Goal: Information Seeking & Learning: Check status

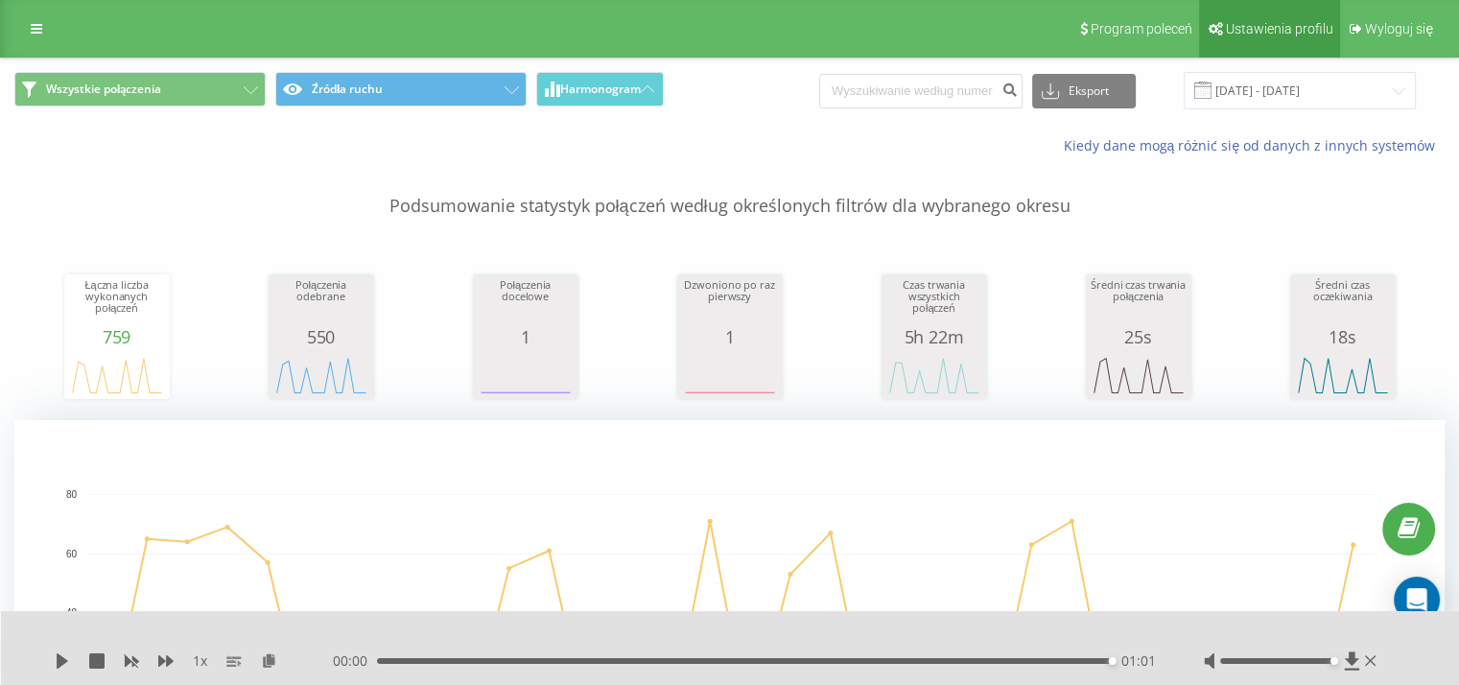
click at [1273, 26] on span "Ustawienia profilu" at bounding box center [1279, 28] width 107 height 15
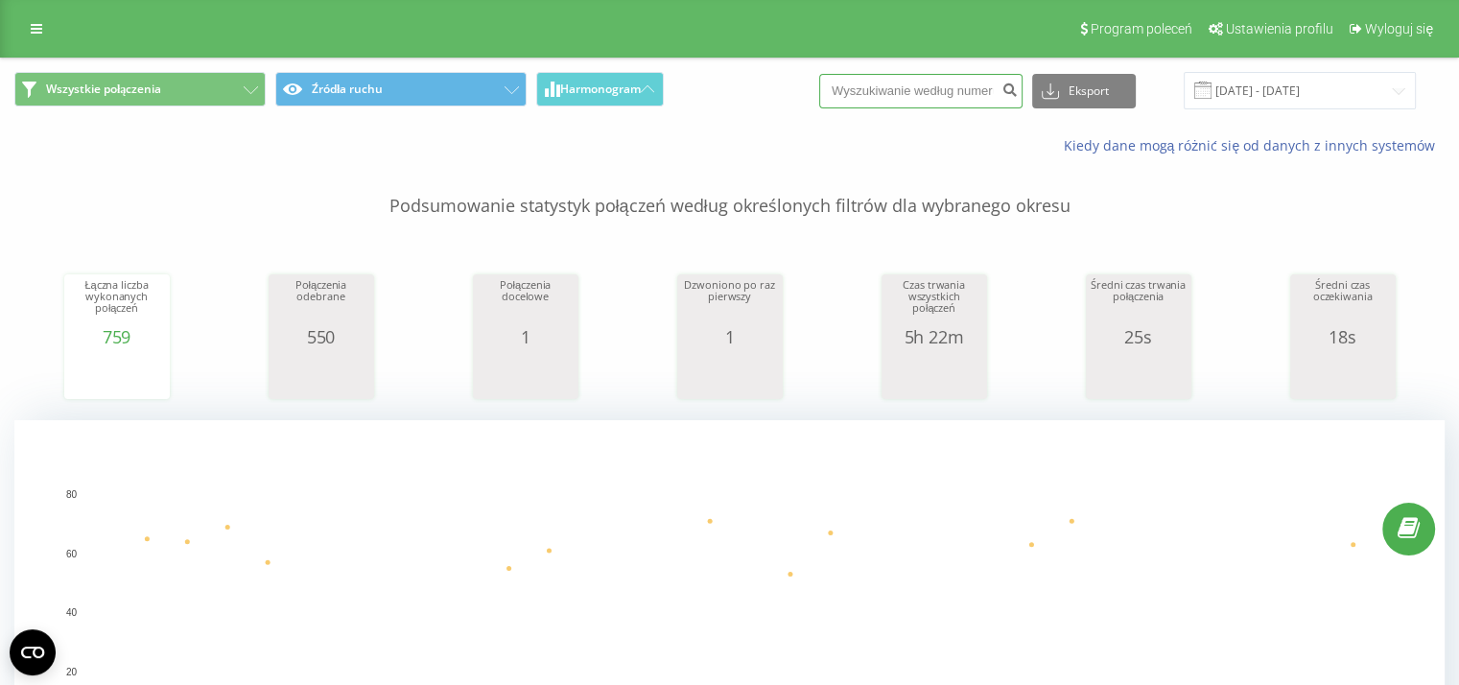
click at [959, 89] on input at bounding box center [920, 91] width 203 height 35
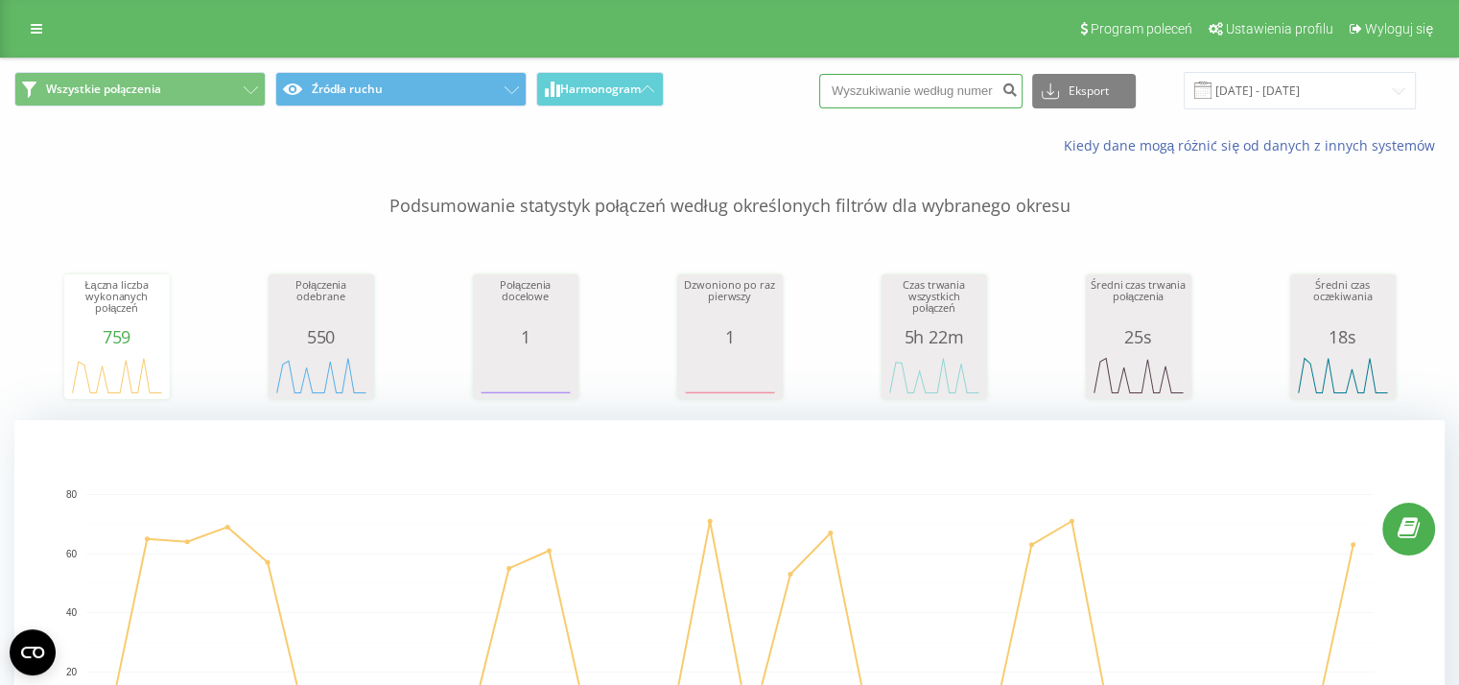
paste input "+4812 614 48 00"
type input "+4812 614 48 00"
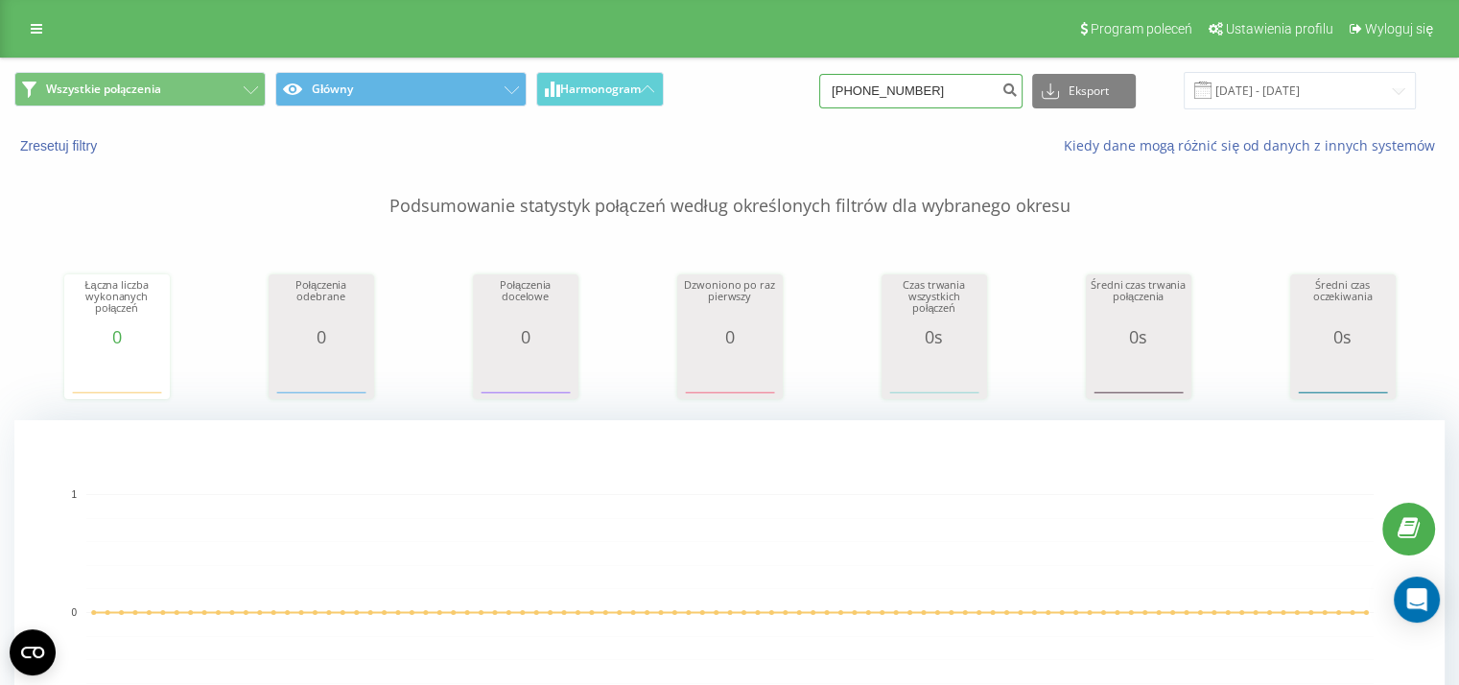
click at [884, 97] on input "+48126144800" at bounding box center [920, 91] width 203 height 35
click at [880, 98] on input "+48126144800" at bounding box center [920, 91] width 203 height 35
type input "126144800"
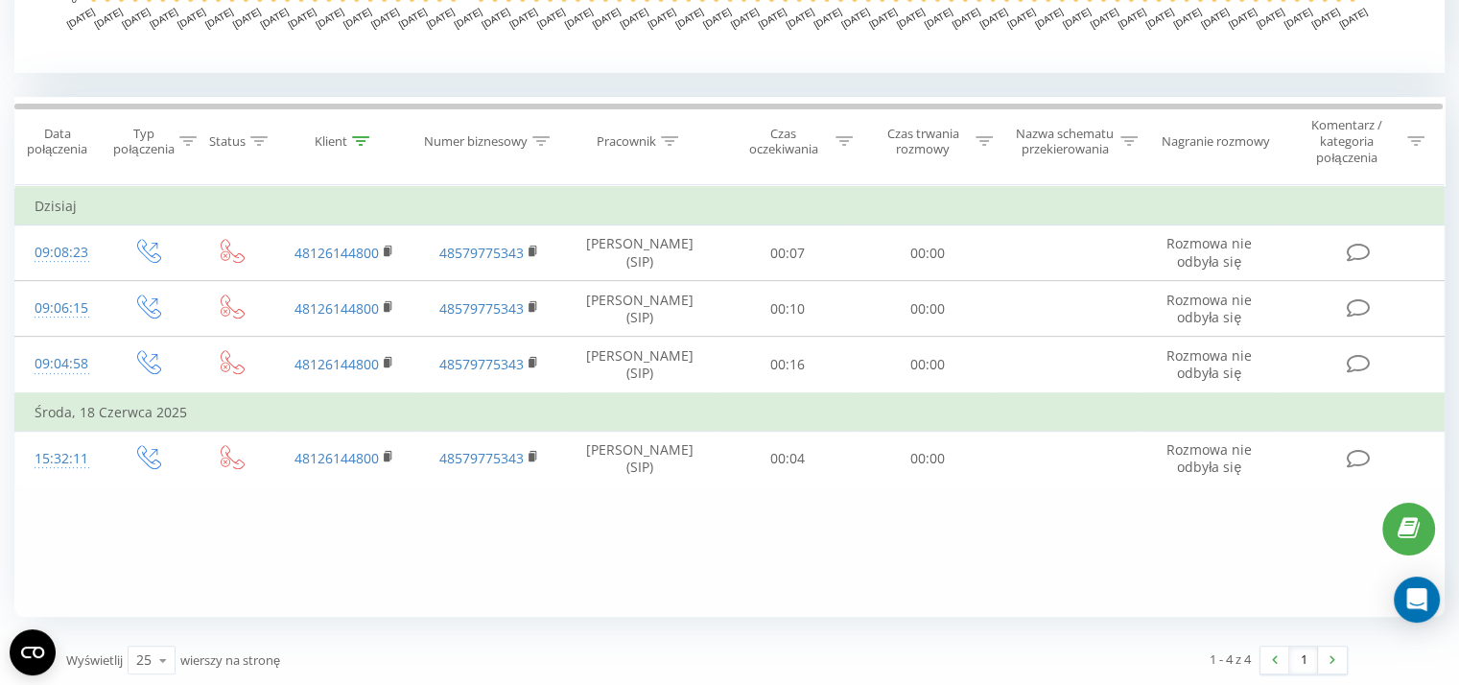
scroll to position [734, 0]
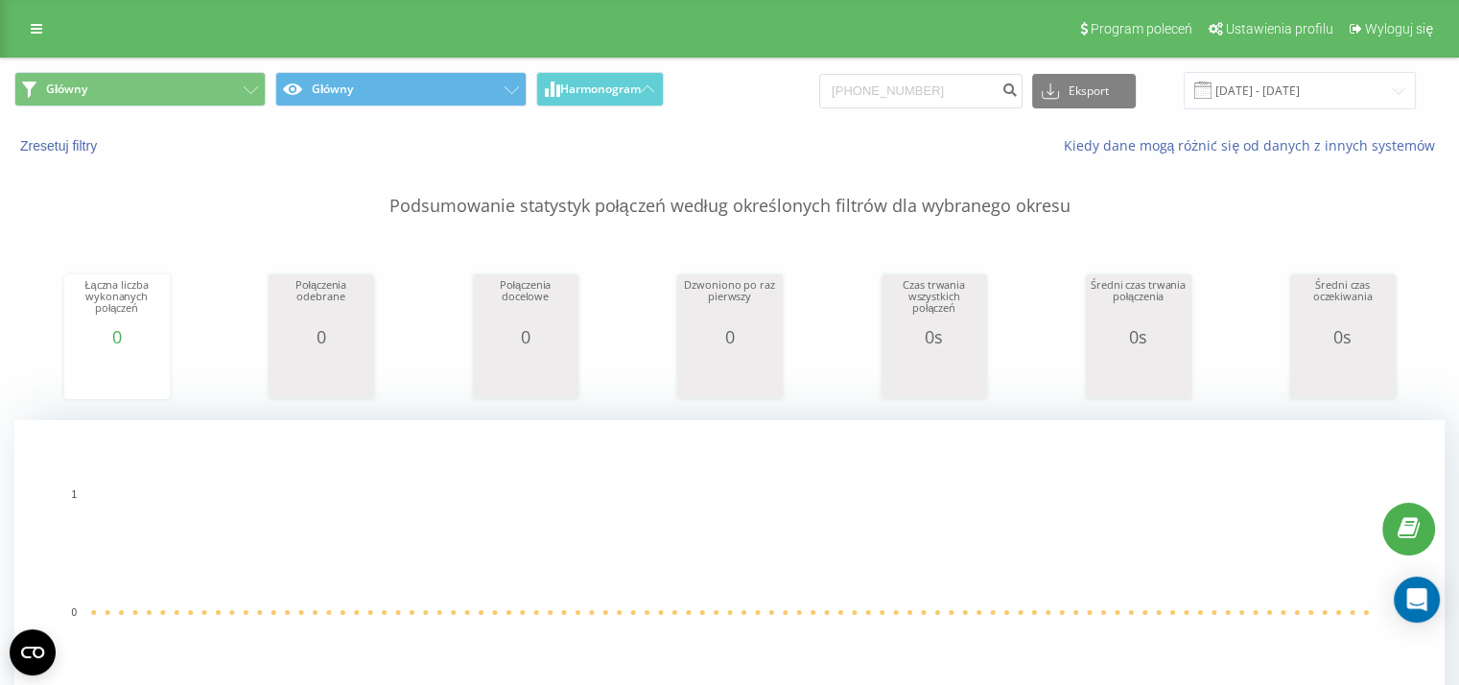
scroll to position [463, 0]
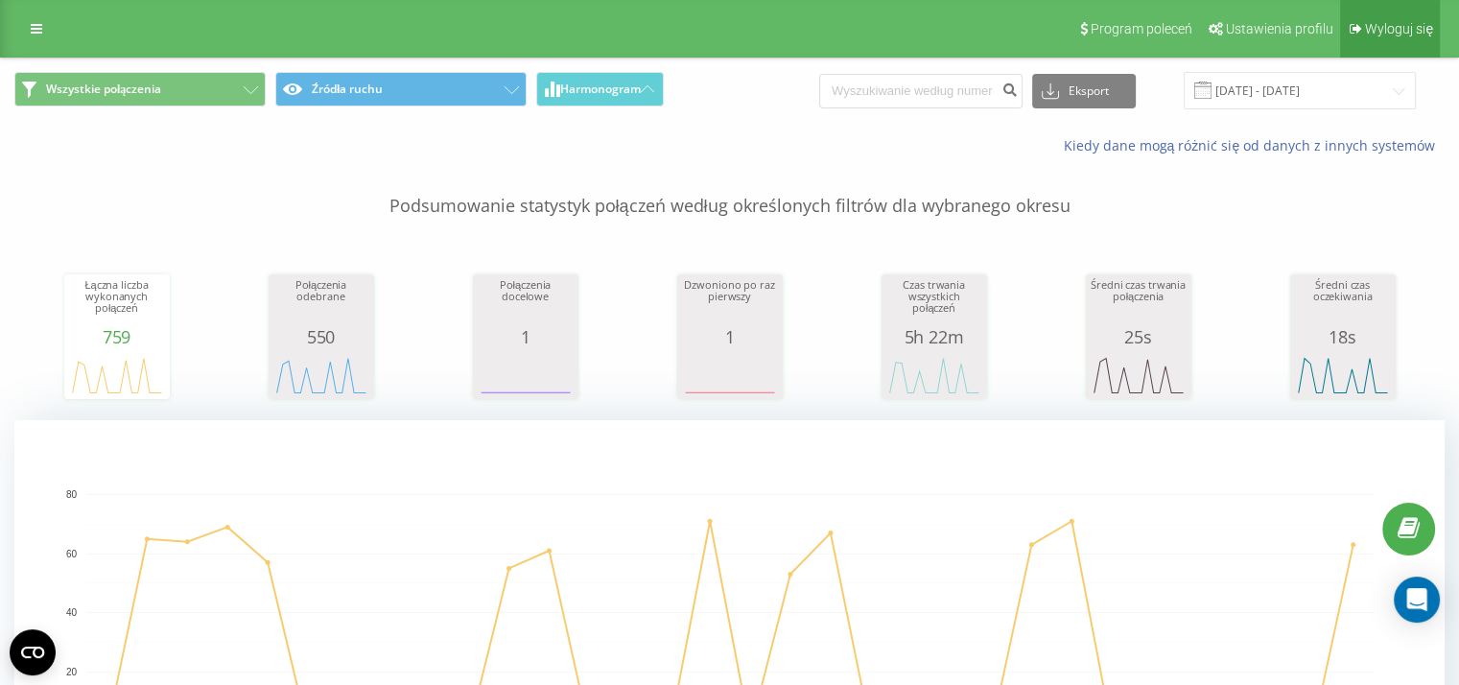
click at [1390, 23] on span "Wyloguj się" at bounding box center [1399, 28] width 68 height 15
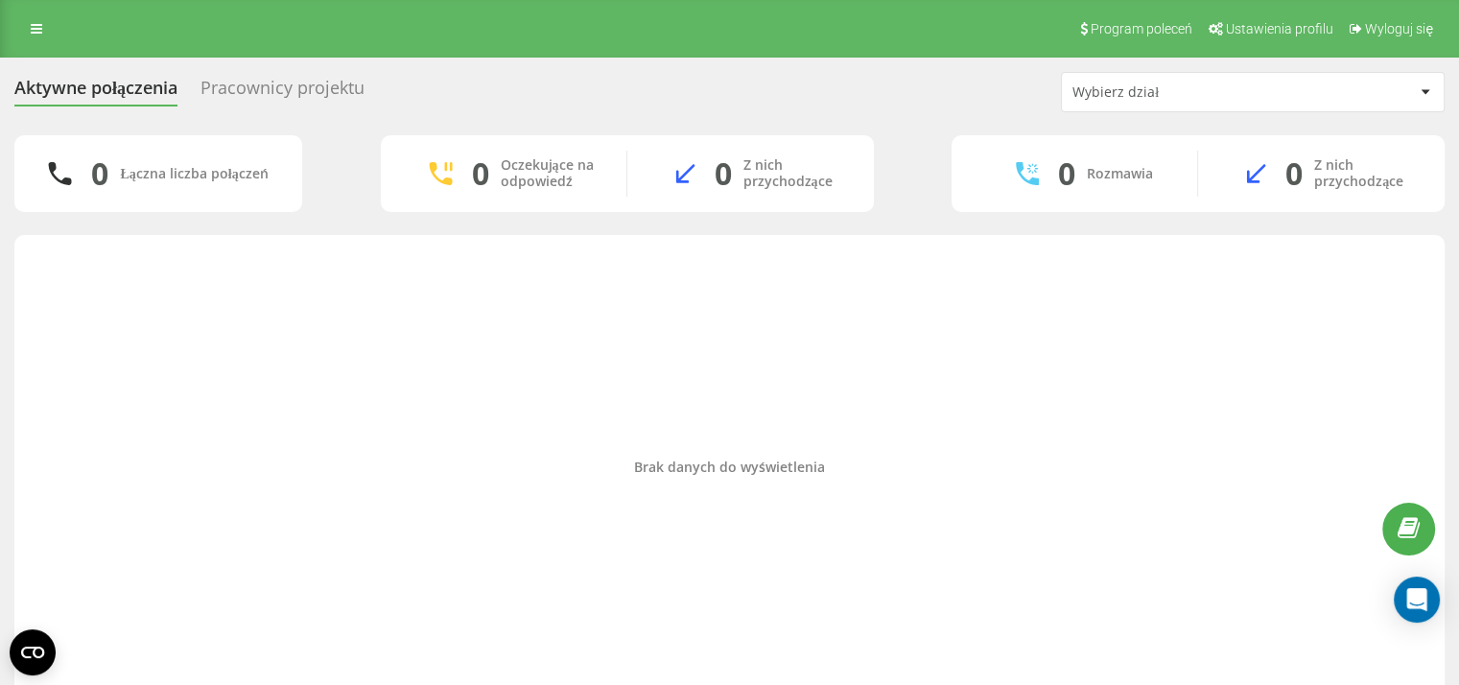
click at [246, 65] on div "Aktywne połączenia Pracownicy projektu Wybierz dział 0 Łączna liczba połączeń 0…" at bounding box center [729, 391] width 1459 height 666
click at [248, 82] on div "Pracownicy projektu" at bounding box center [283, 93] width 164 height 30
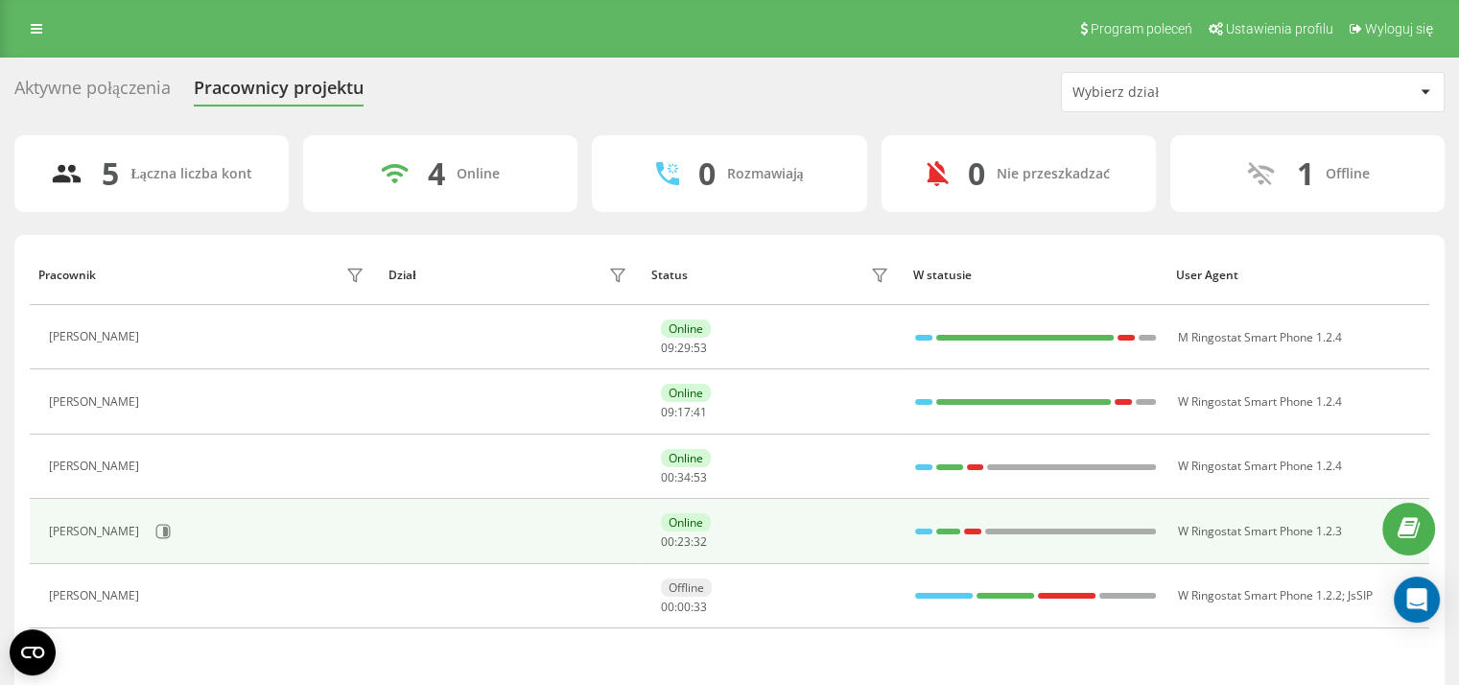
click at [919, 529] on div at bounding box center [923, 532] width 17 height 6
click at [942, 529] on div at bounding box center [948, 532] width 24 height 6
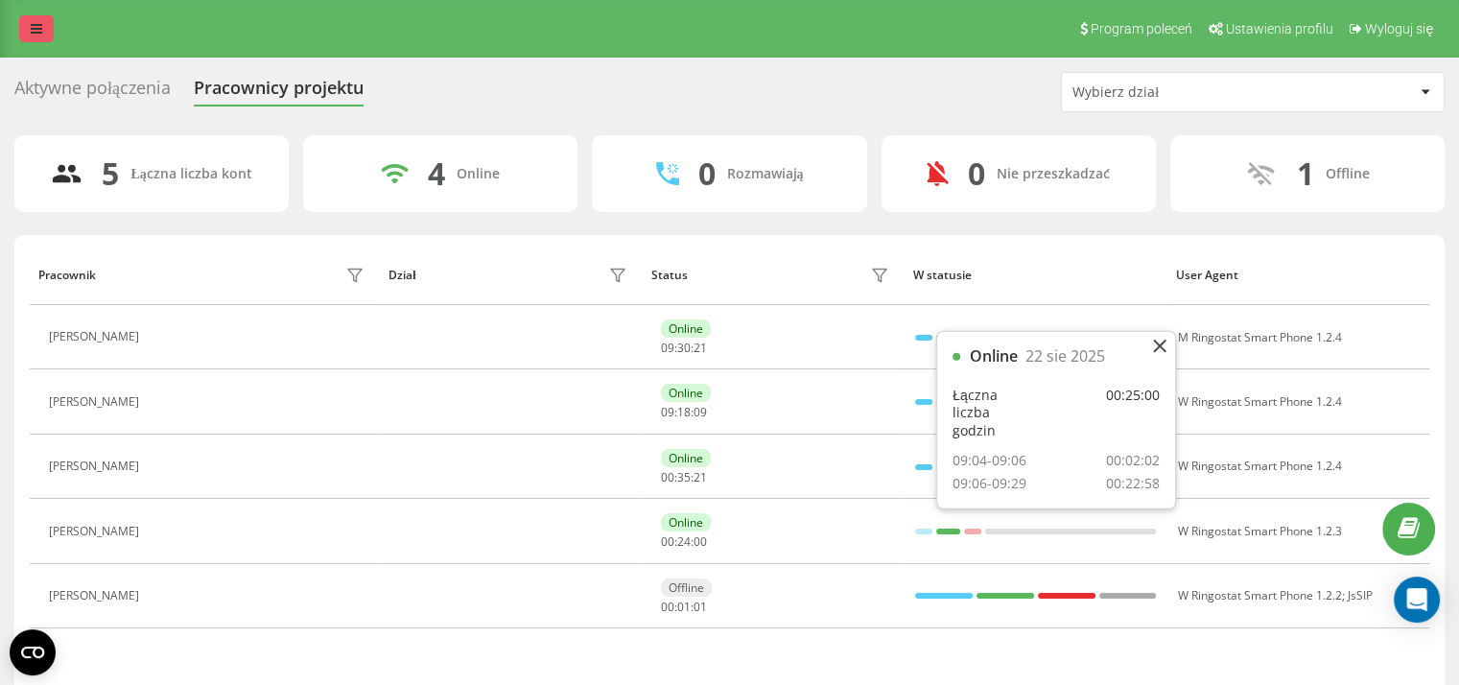
click at [42, 29] on link at bounding box center [36, 28] width 35 height 27
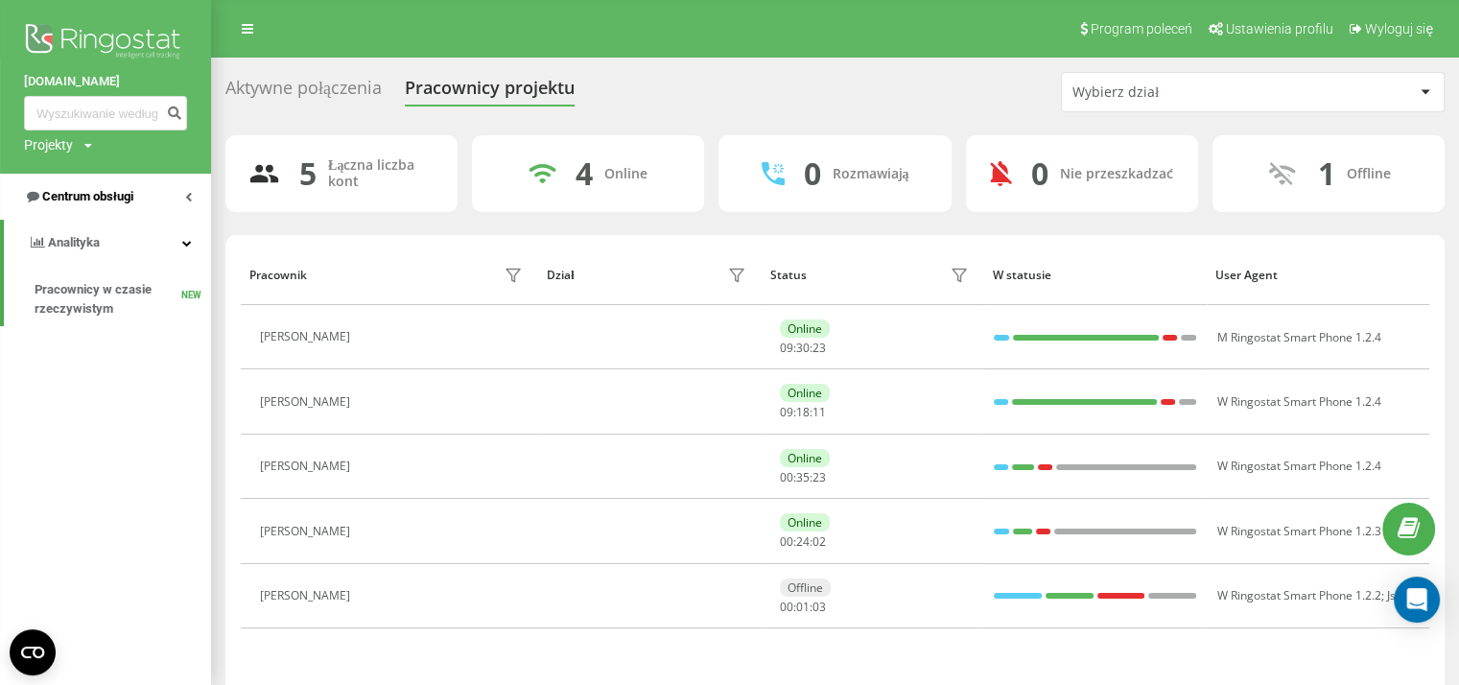
click at [189, 205] on link "Centrum obsługi" at bounding box center [105, 197] width 211 height 46
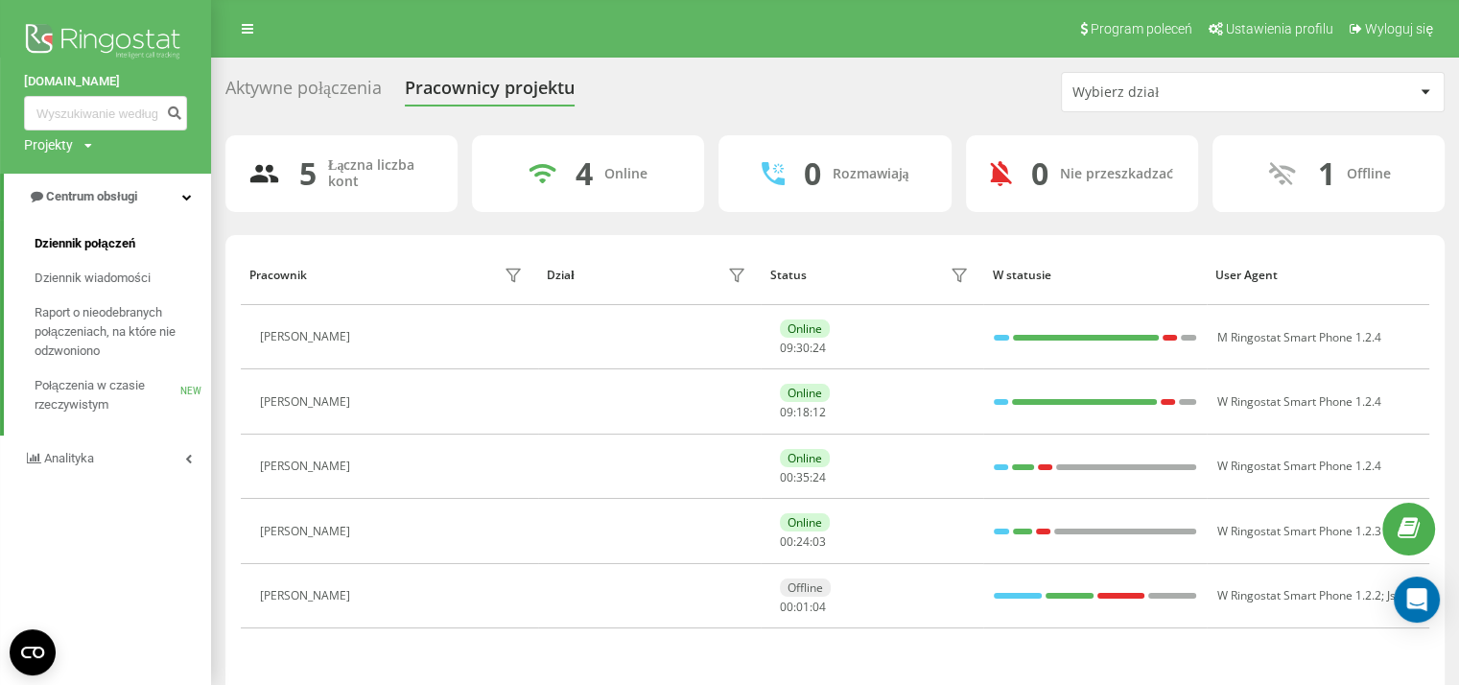
click at [100, 245] on span "Dziennik połączeń" at bounding box center [85, 243] width 101 height 19
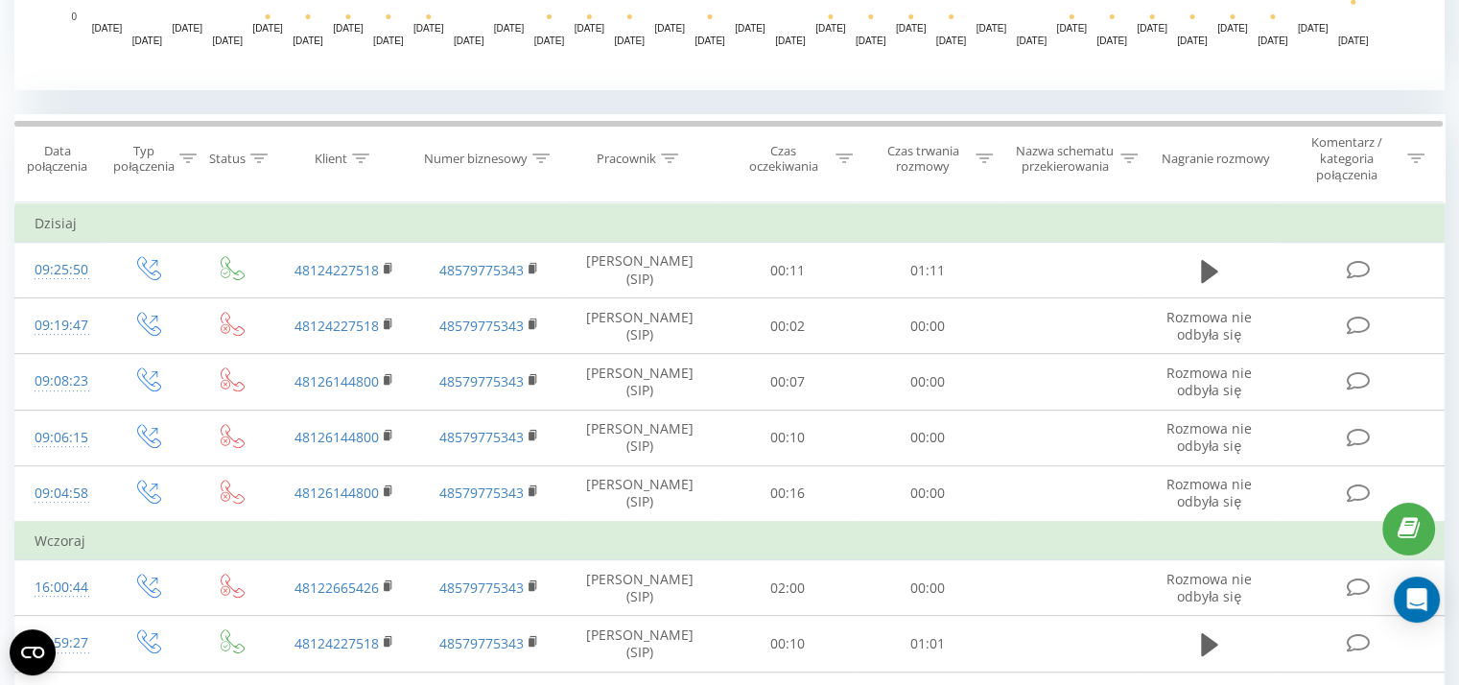
scroll to position [722, 0]
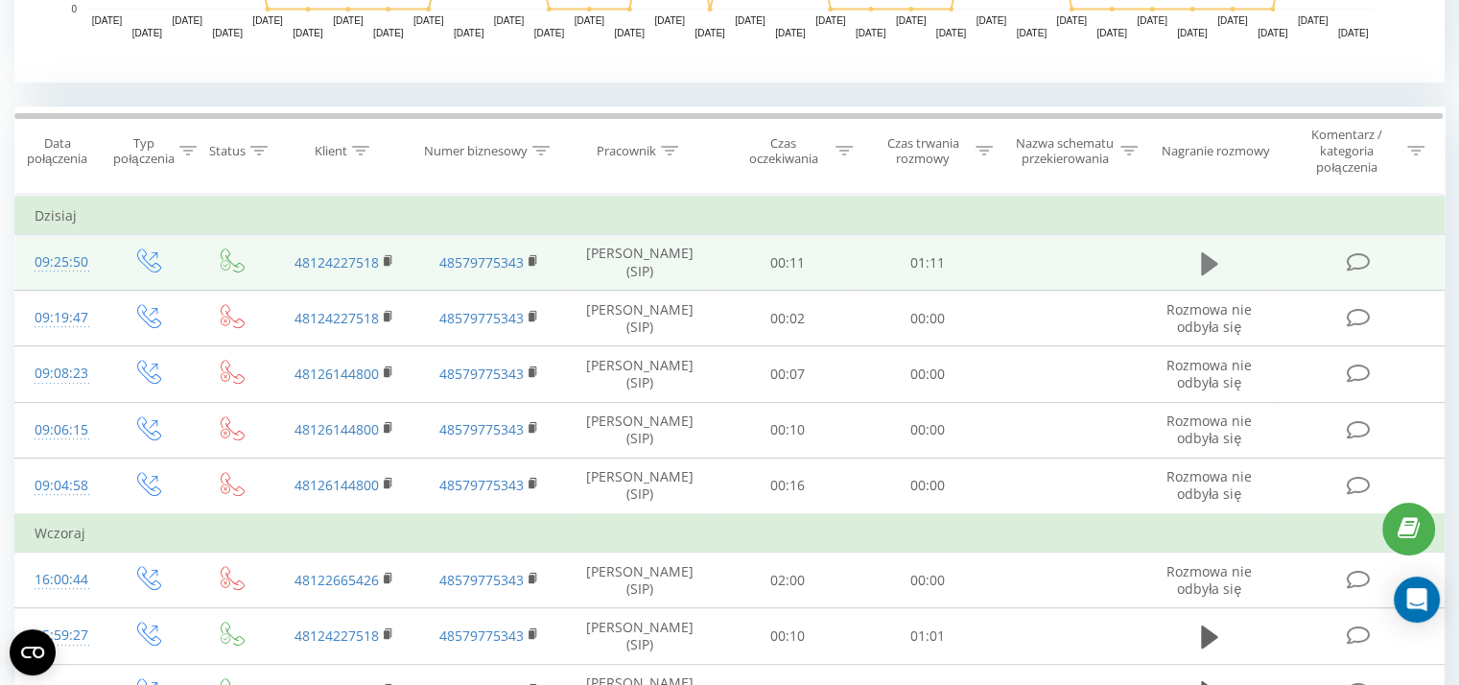
click at [1202, 256] on icon at bounding box center [1209, 262] width 17 height 23
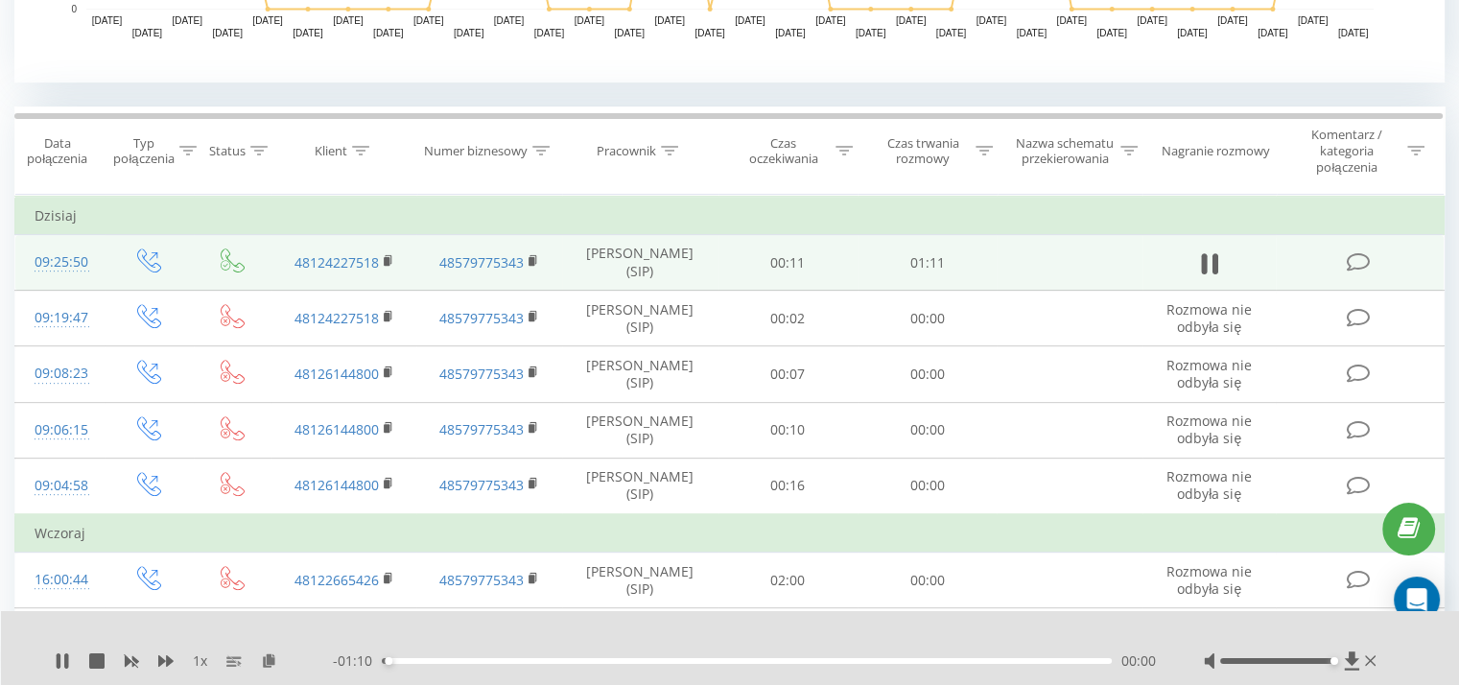
drag, startPoint x: 1306, startPoint y: 659, endPoint x: 1392, endPoint y: 674, distance: 87.5
click at [1392, 674] on div "1 x - 01:10 00:00 00:00" at bounding box center [730, 648] width 1459 height 74
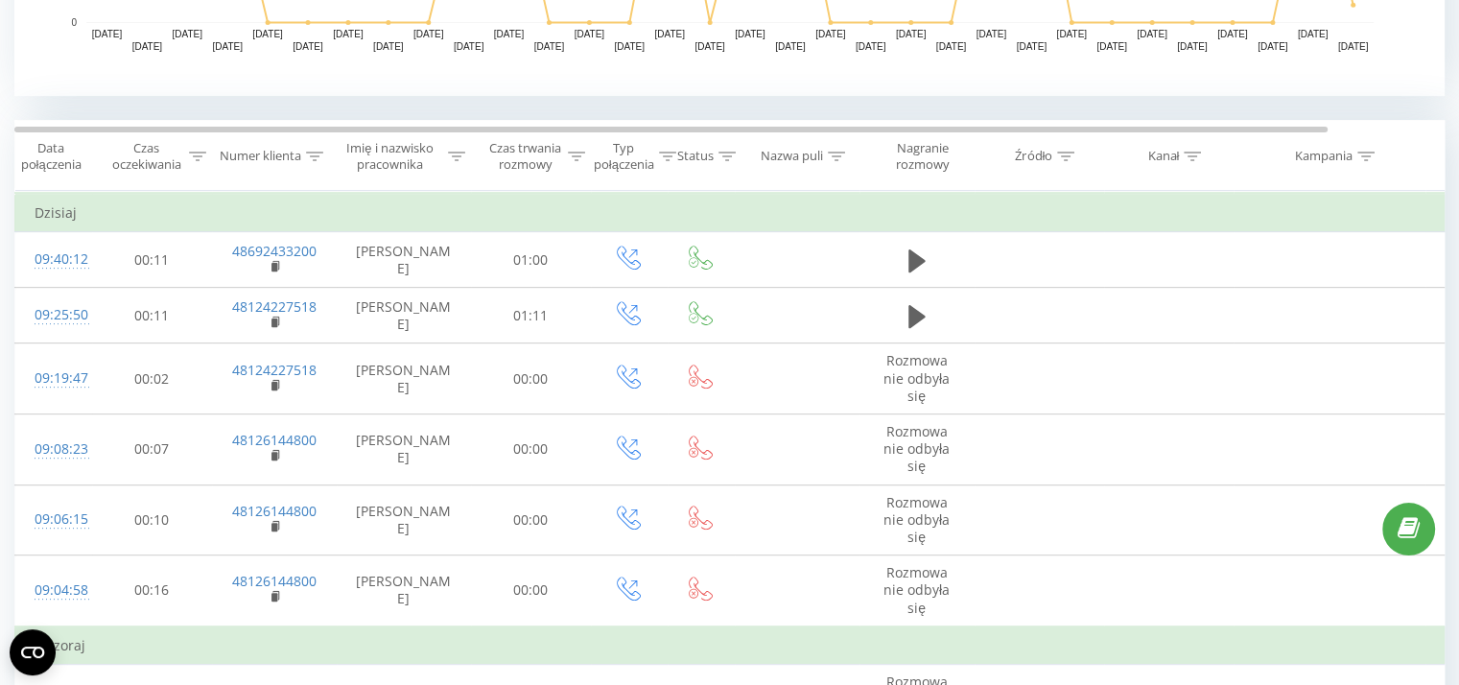
scroll to position [709, 0]
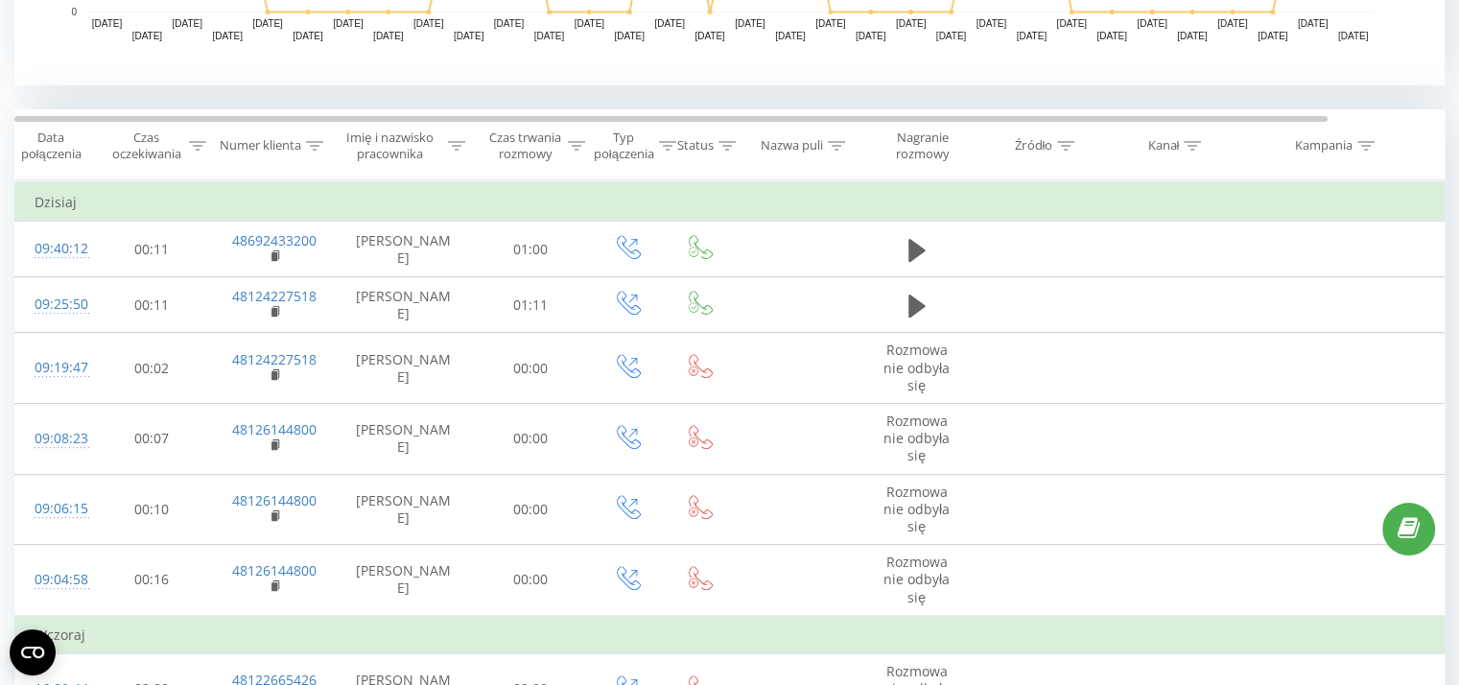
drag, startPoint x: 0, startPoint y: 0, endPoint x: 1001, endPoint y: 199, distance: 1020.3
click at [1001, 199] on td "Dzisiaj" at bounding box center [792, 202] width 1554 height 38
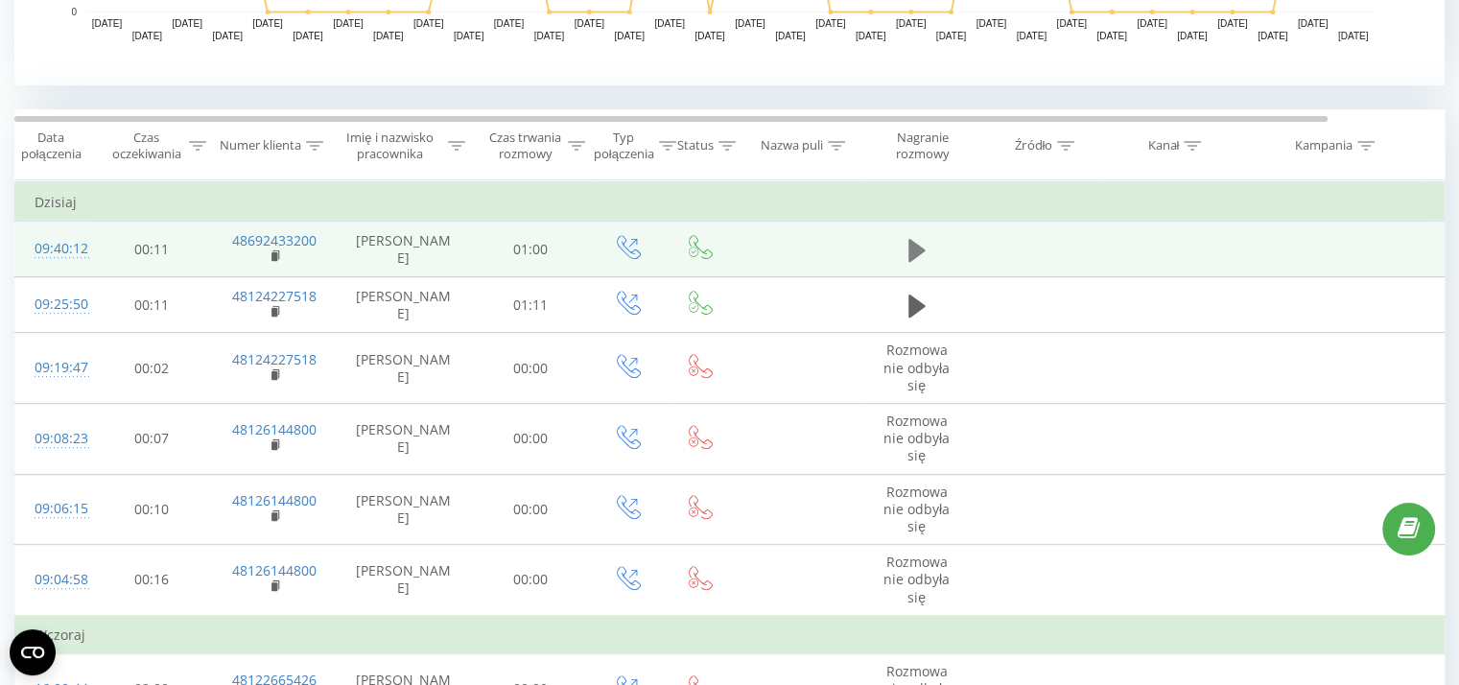
click at [903, 256] on button at bounding box center [917, 250] width 29 height 29
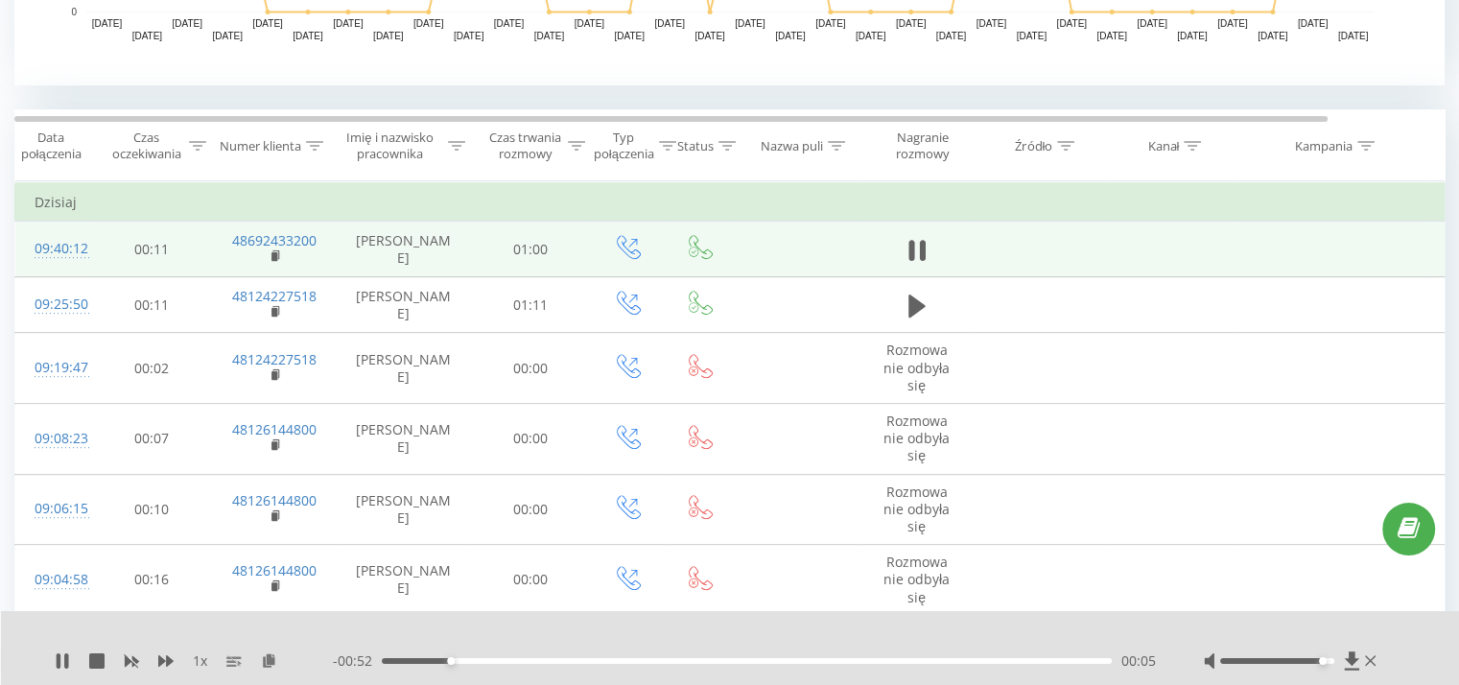
drag, startPoint x: 1315, startPoint y: 659, endPoint x: 1376, endPoint y: 684, distance: 65.4
click at [1376, 684] on div "1 x - 00:52 00:05 00:05" at bounding box center [730, 648] width 1459 height 74
click at [385, 659] on div "00:09" at bounding box center [747, 661] width 730 height 6
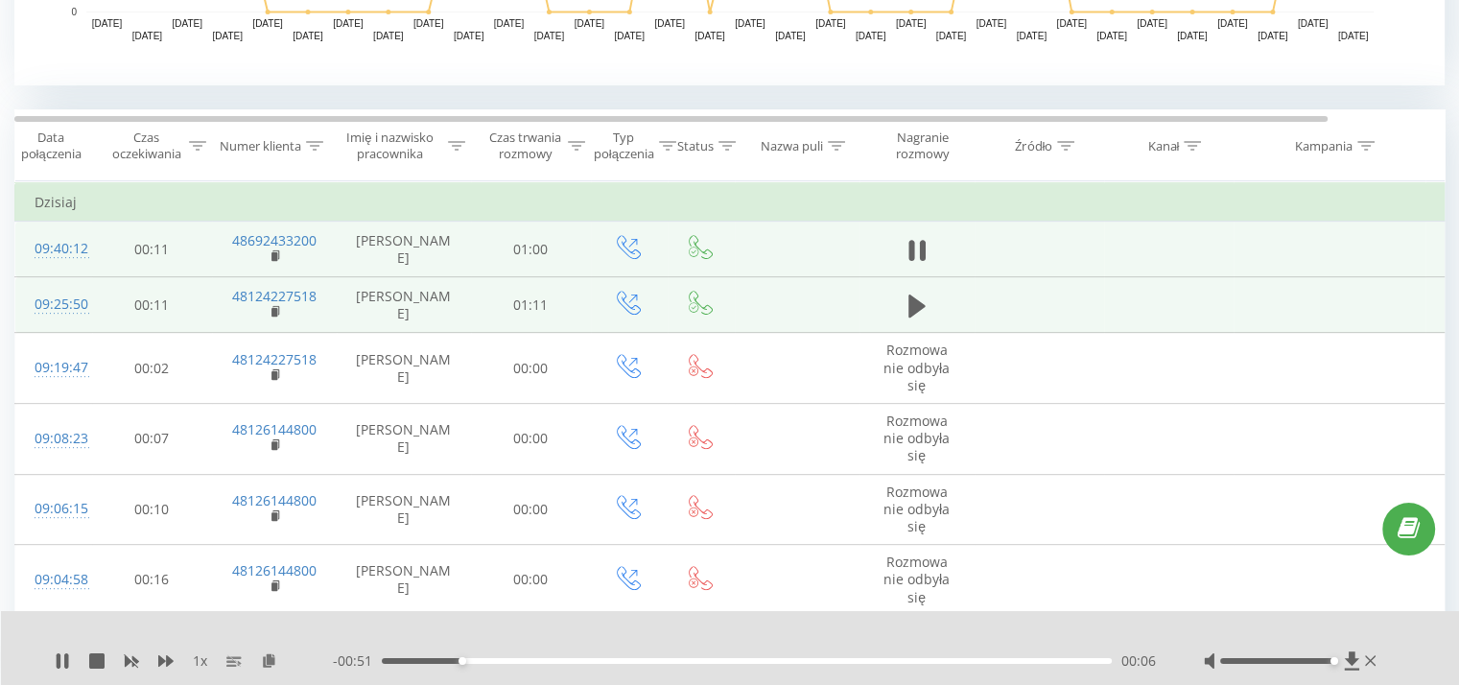
click at [1015, 296] on td at bounding box center [1040, 305] width 130 height 56
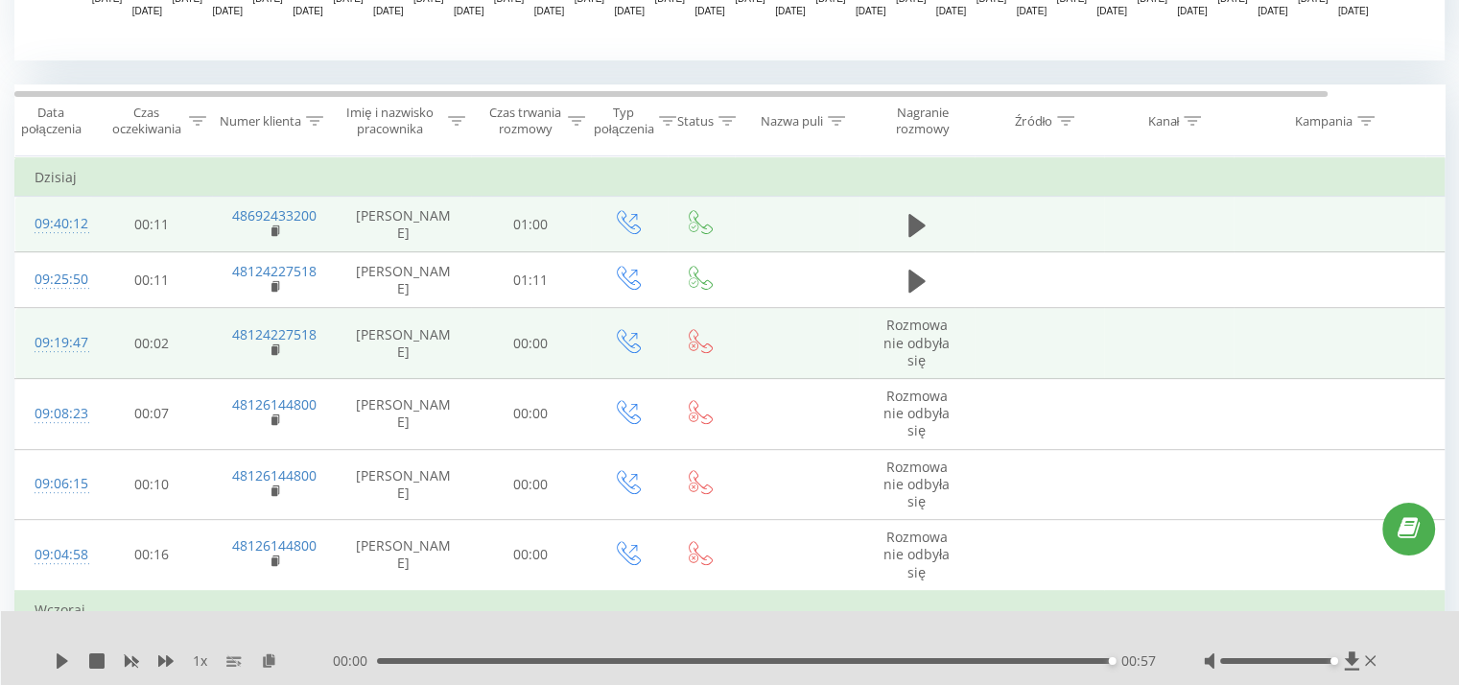
scroll to position [733, 0]
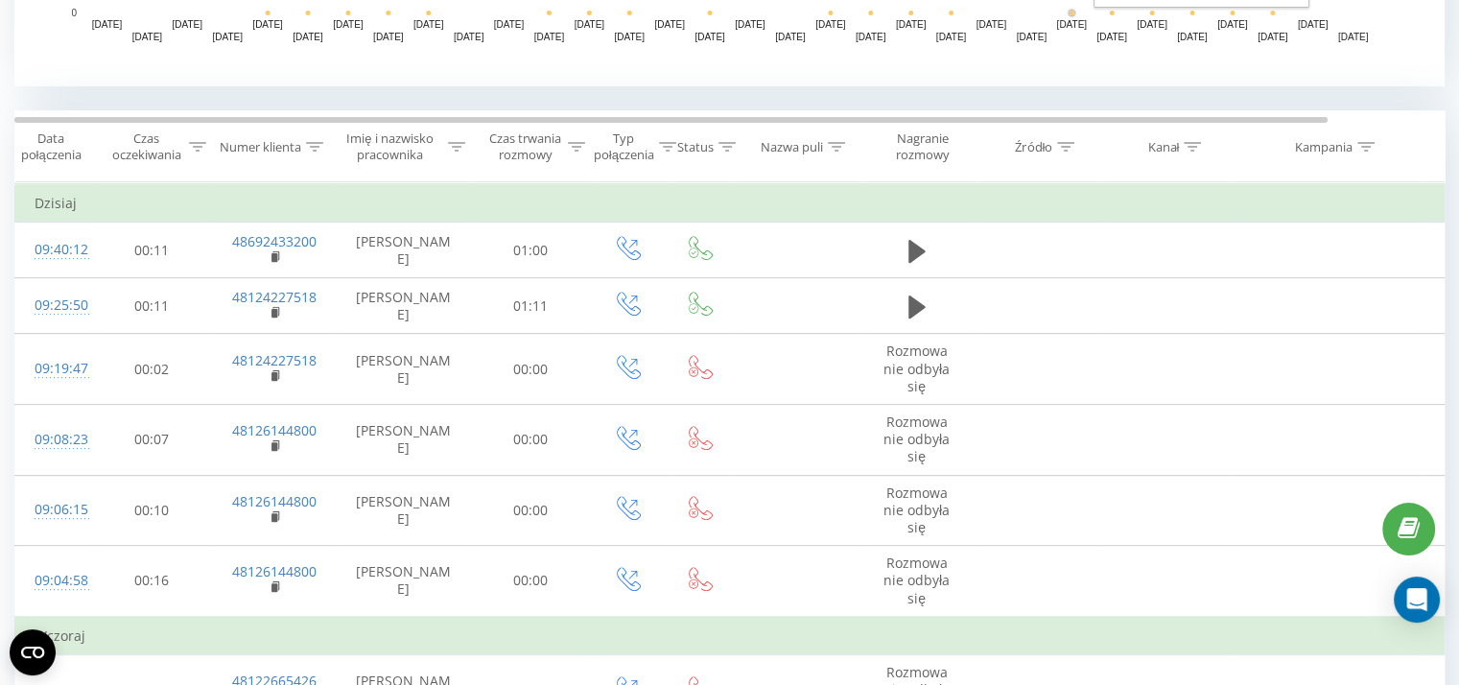
scroll to position [710, 0]
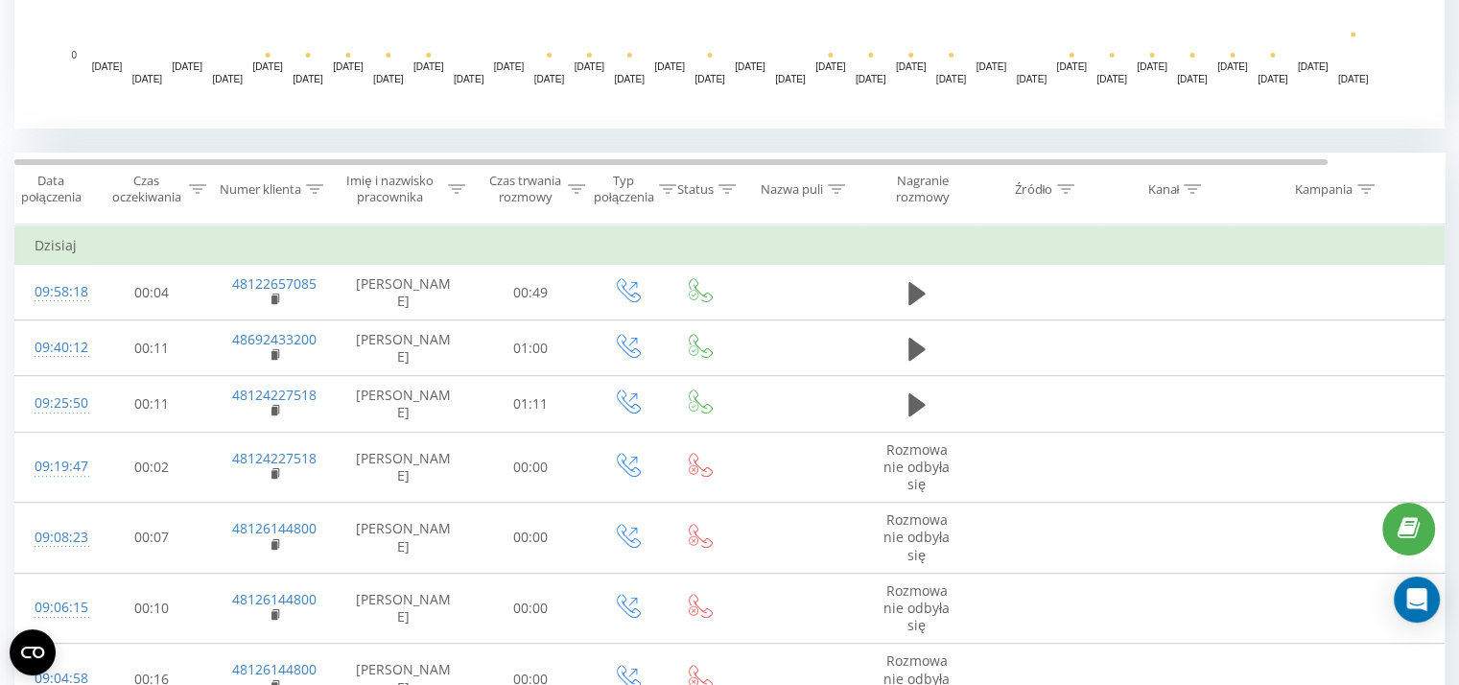
scroll to position [700, 0]
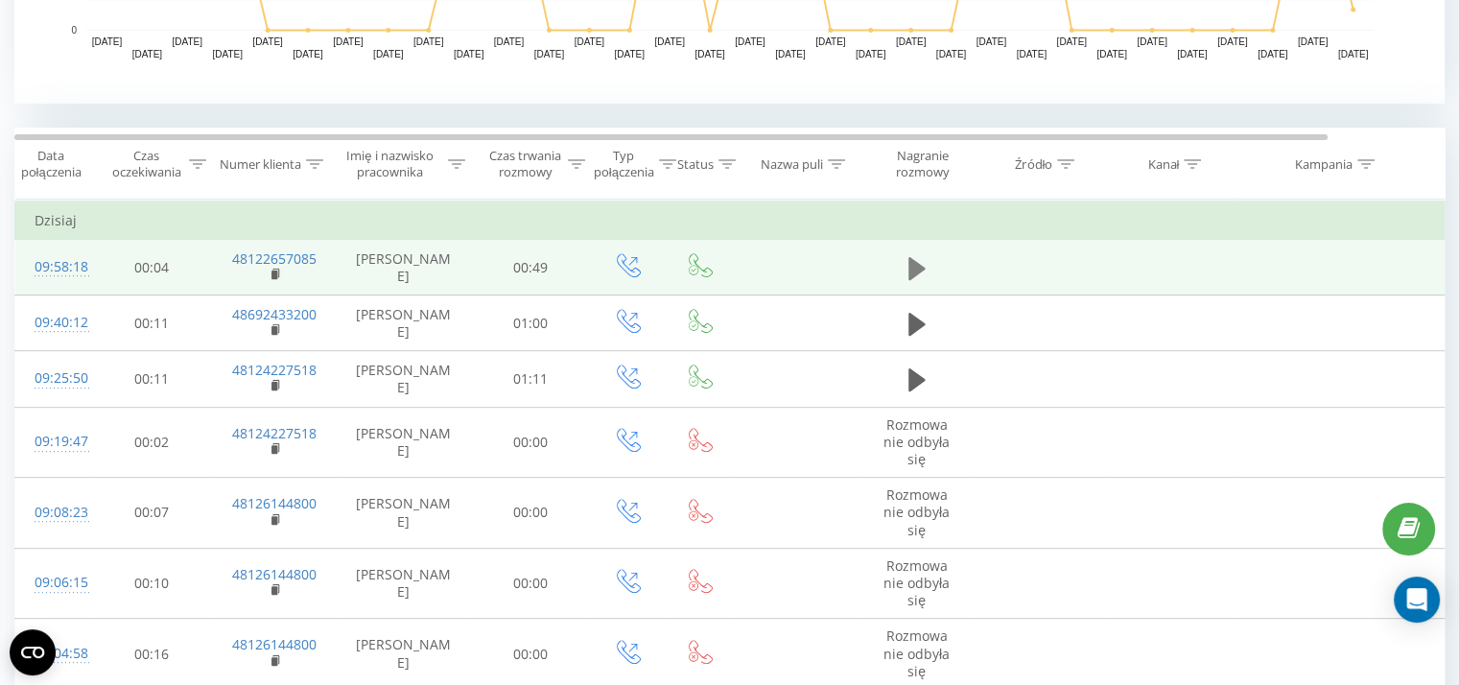
click at [909, 263] on icon at bounding box center [917, 267] width 17 height 23
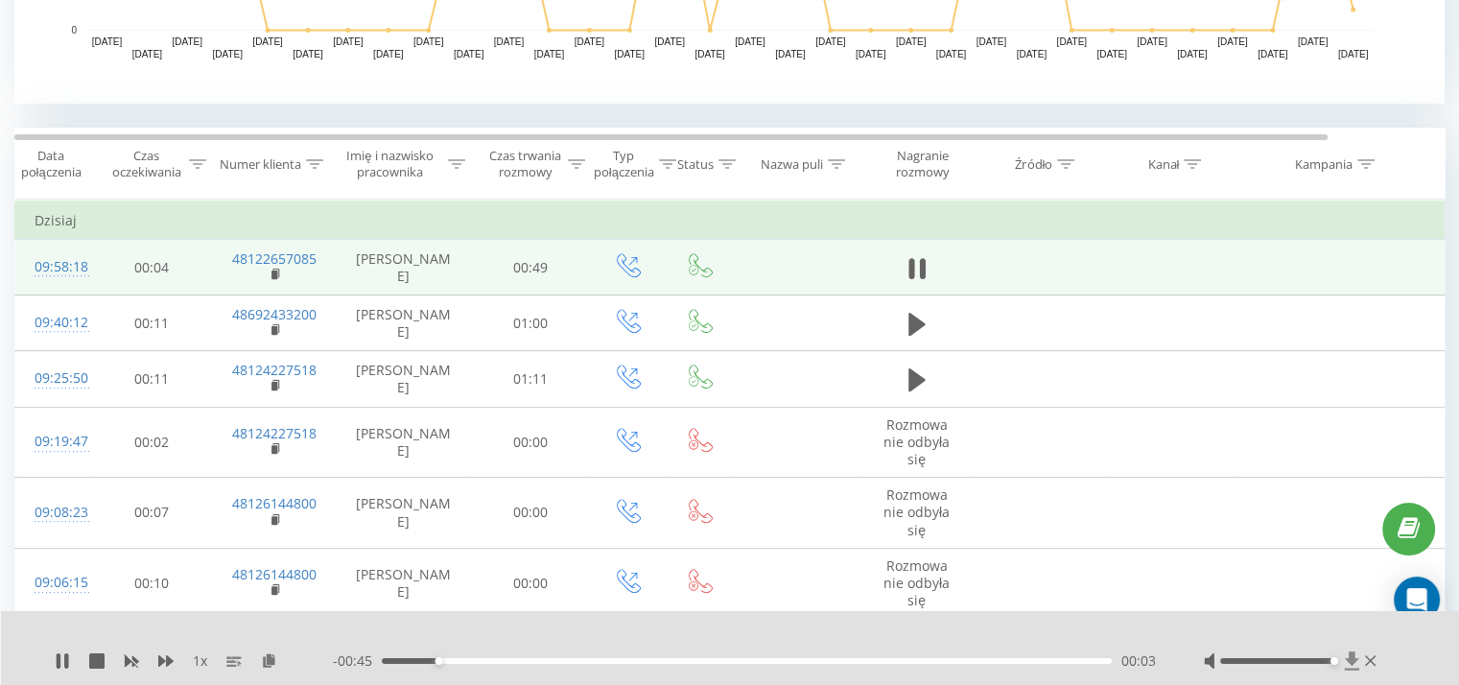
drag, startPoint x: 1323, startPoint y: 661, endPoint x: 1353, endPoint y: 670, distance: 31.0
click at [1352, 670] on div at bounding box center [1292, 660] width 177 height 19
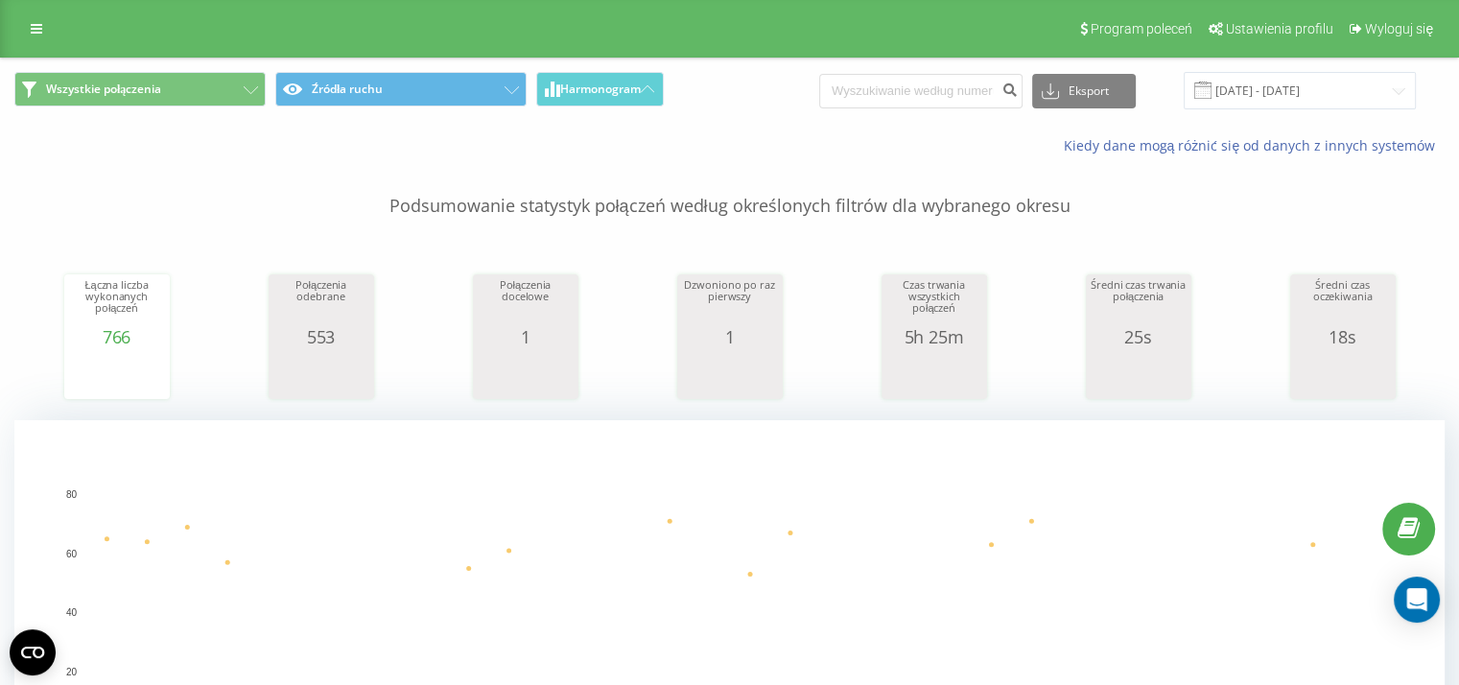
scroll to position [244, 0]
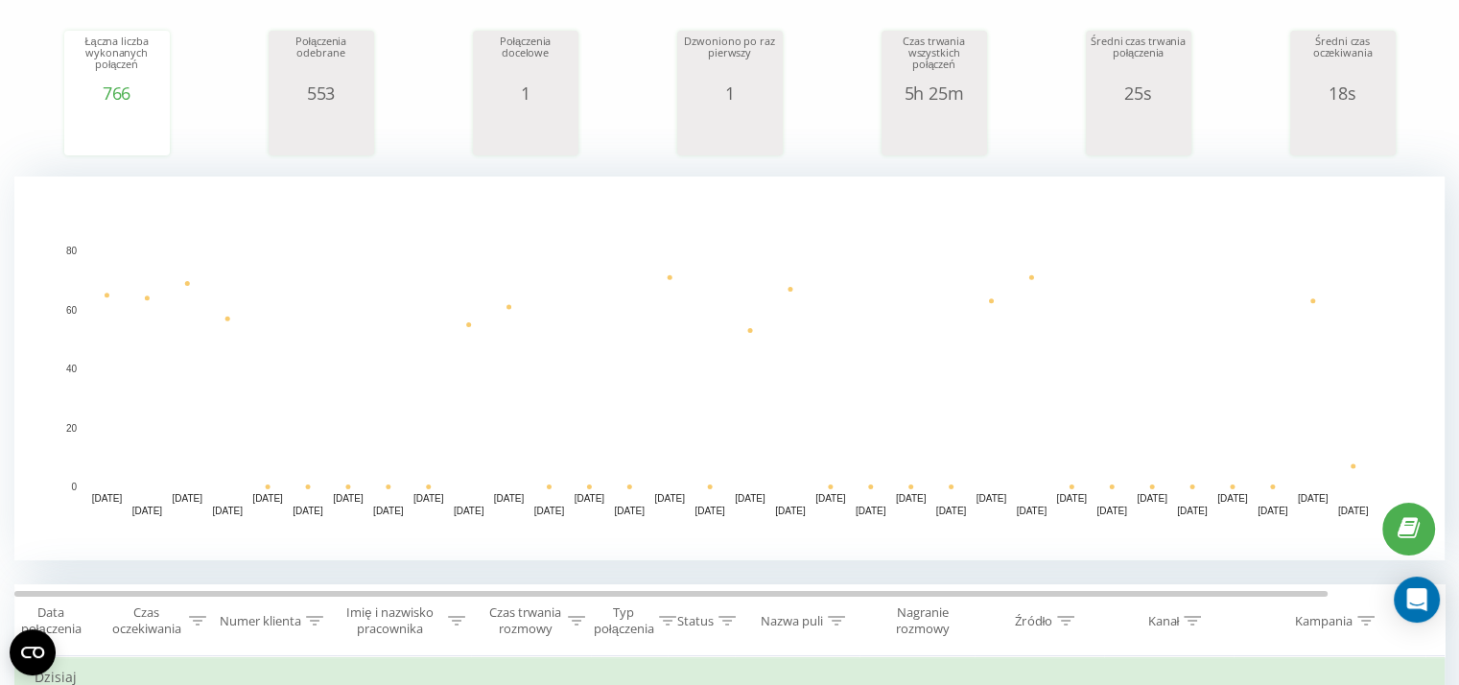
drag, startPoint x: 1277, startPoint y: 333, endPoint x: 1285, endPoint y: 367, distance: 35.4
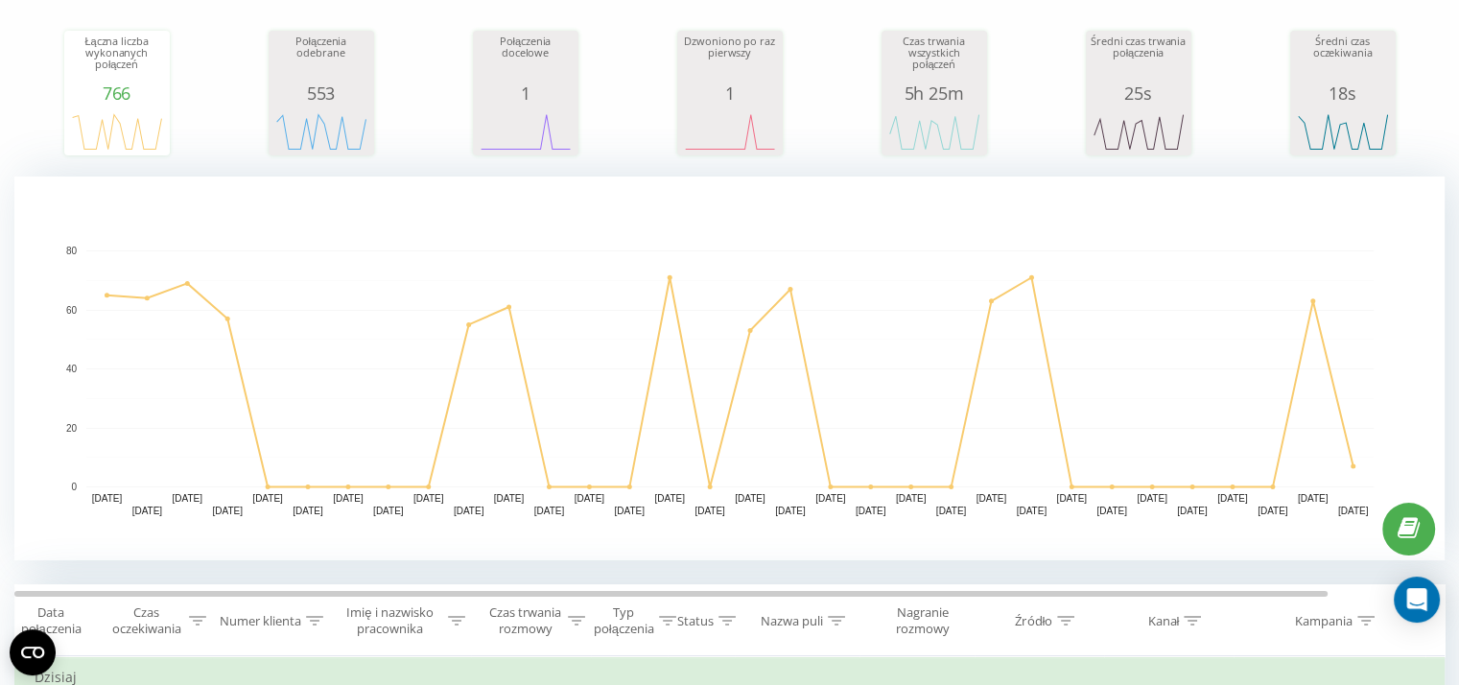
click at [1285, 367] on g "22.07.25 23.07.25 24.07.25 25.07.25 26.07.25 27.07.25 28.07.25 29.07.25 30.07.2…" at bounding box center [720, 381] width 1308 height 271
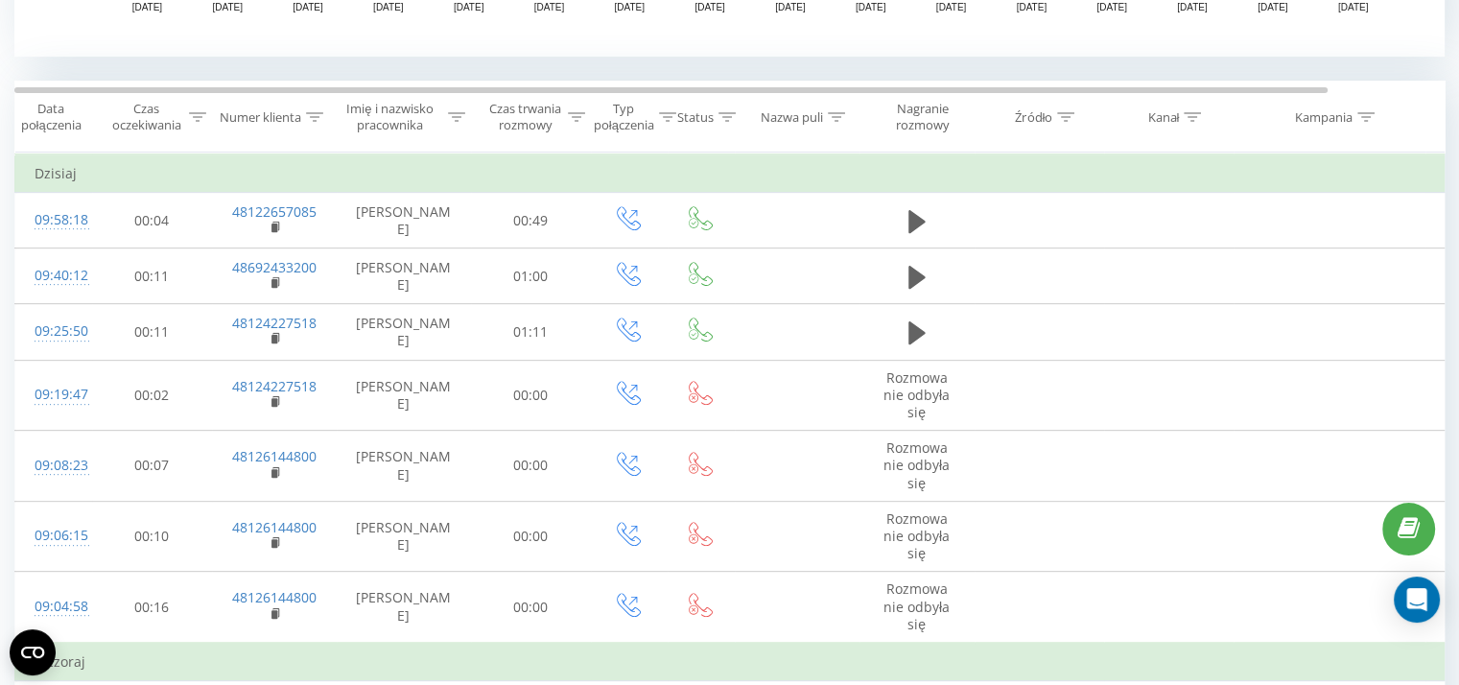
scroll to position [771, 0]
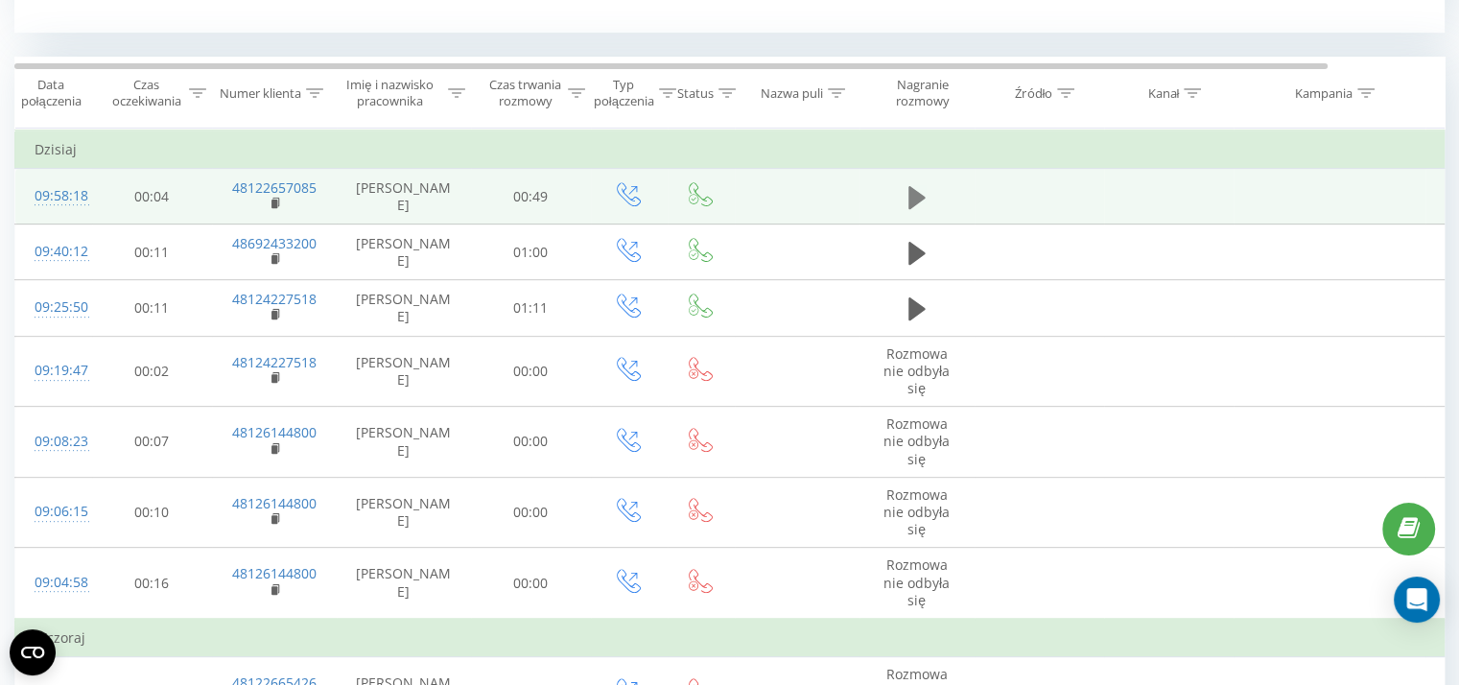
click at [912, 192] on icon at bounding box center [917, 196] width 17 height 23
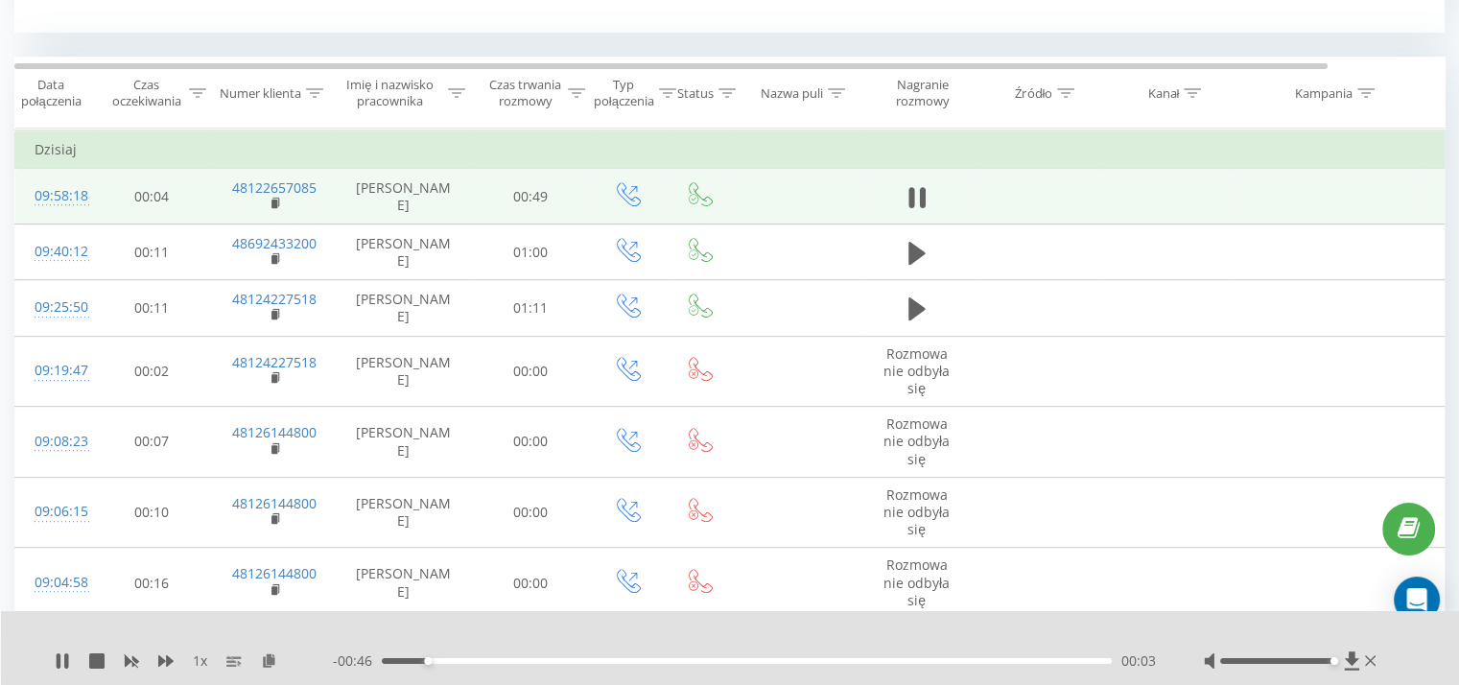
drag, startPoint x: 1331, startPoint y: 660, endPoint x: 1341, endPoint y: 663, distance: 10.9
click at [1339, 663] on div at bounding box center [1292, 660] width 177 height 19
click at [914, 202] on icon at bounding box center [917, 197] width 17 height 27
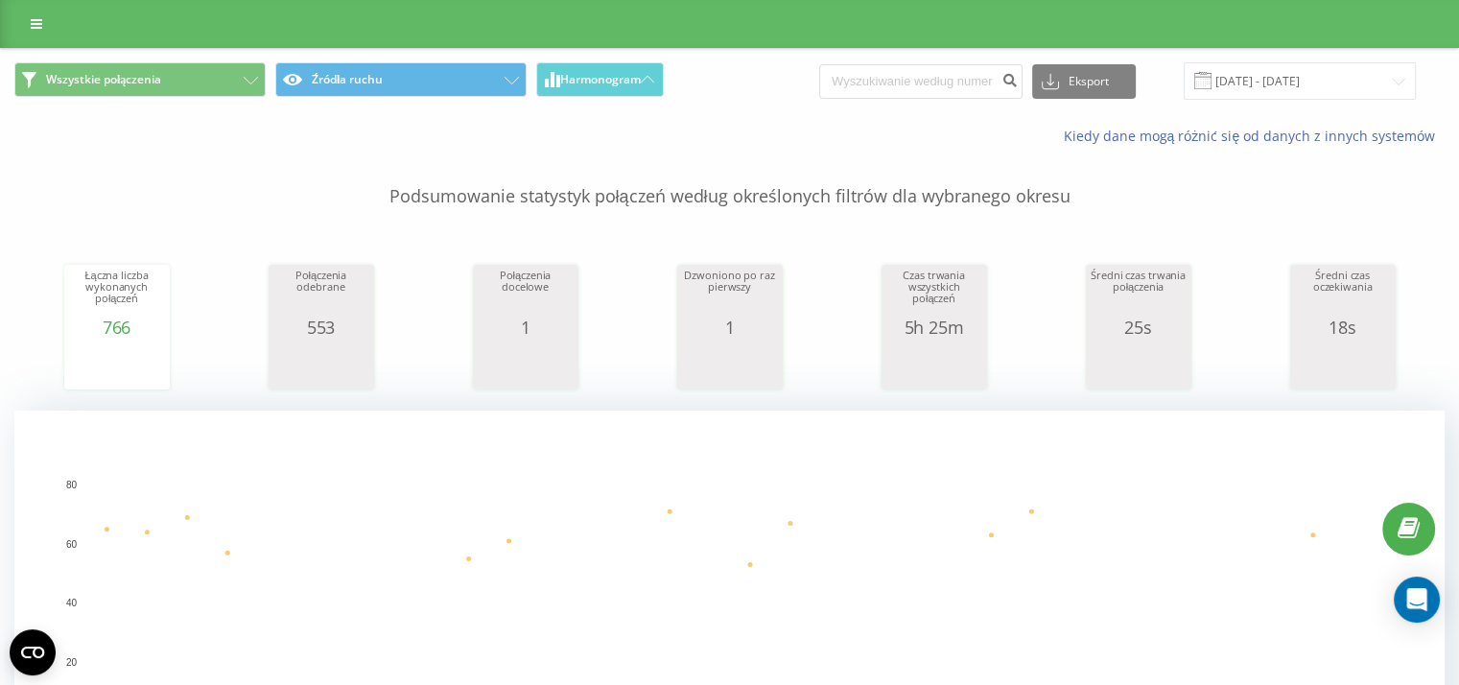
click at [994, 328] on div "Łączna liczba wykonanych połączeń 766 date totalCalls [DATE] [PHONE_NUMBER][DAT…" at bounding box center [729, 308] width 1431 height 165
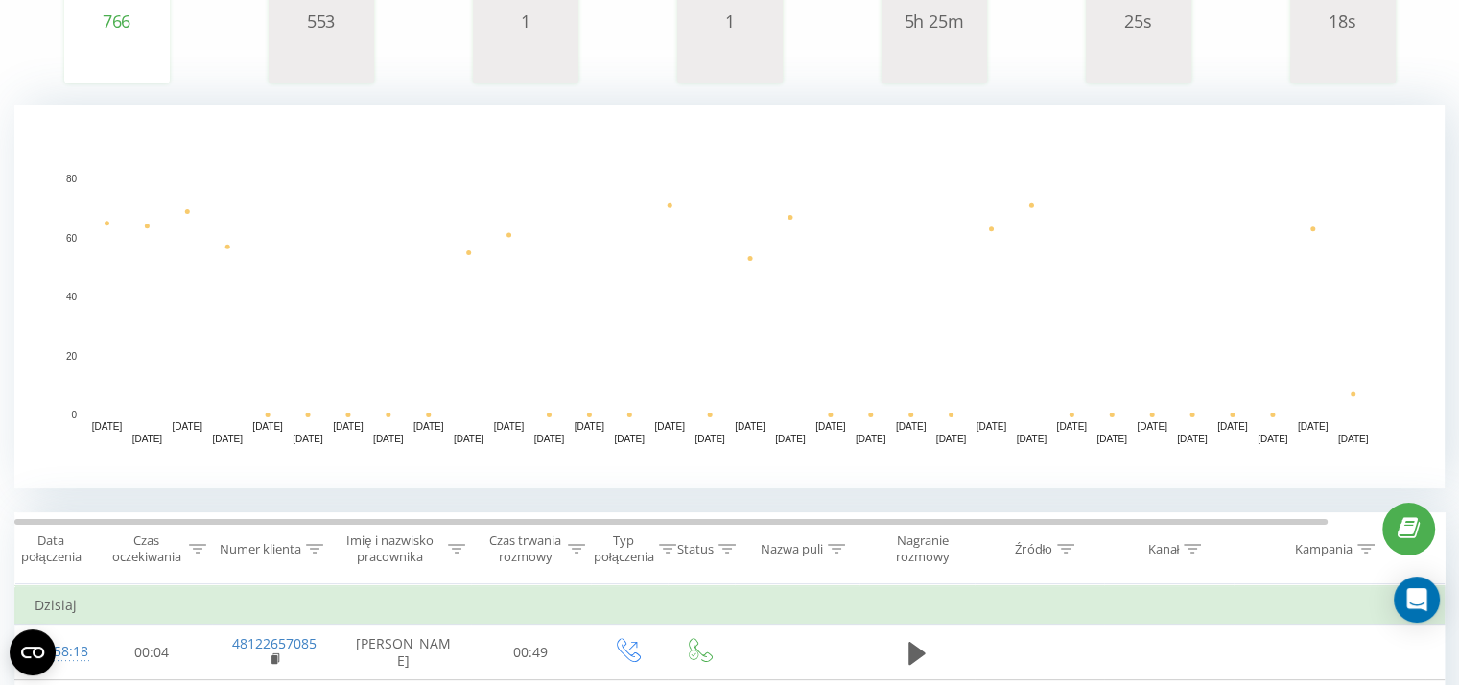
scroll to position [579, 0]
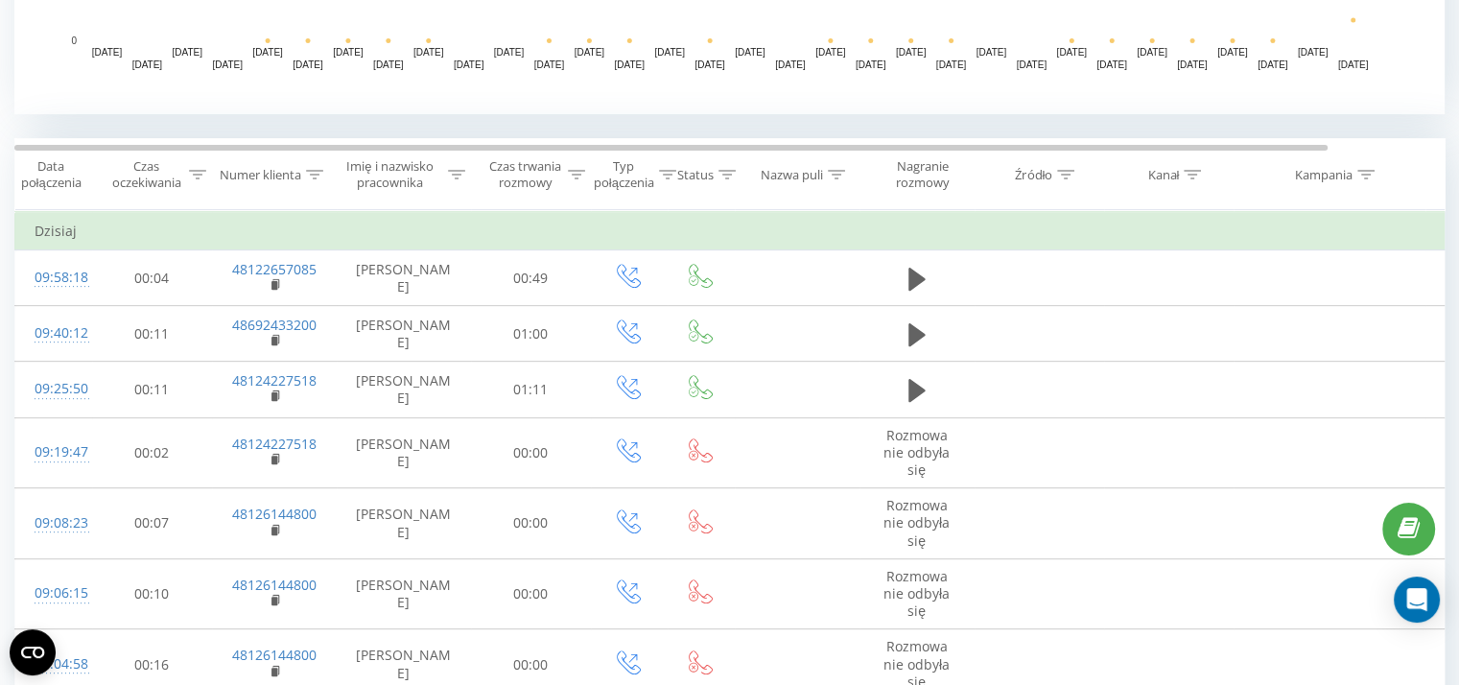
scroll to position [692, 0]
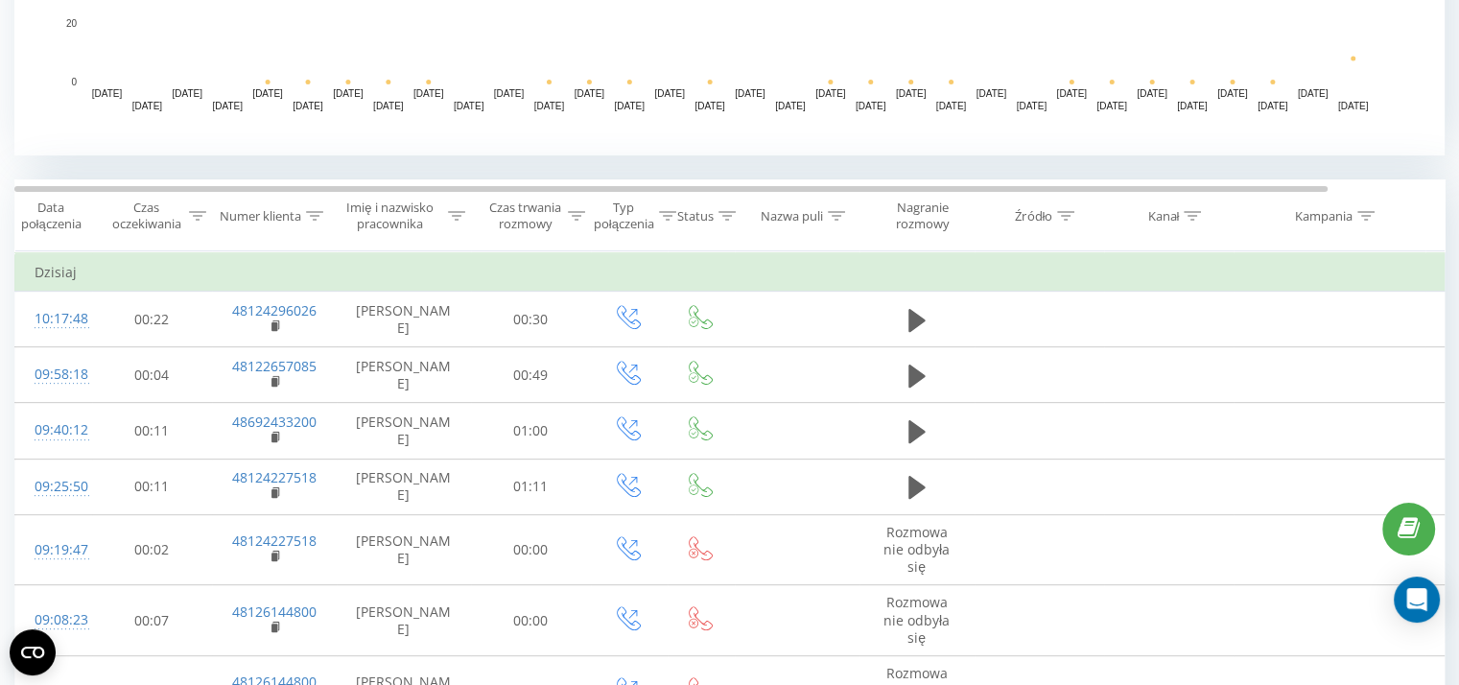
scroll to position [683, 0]
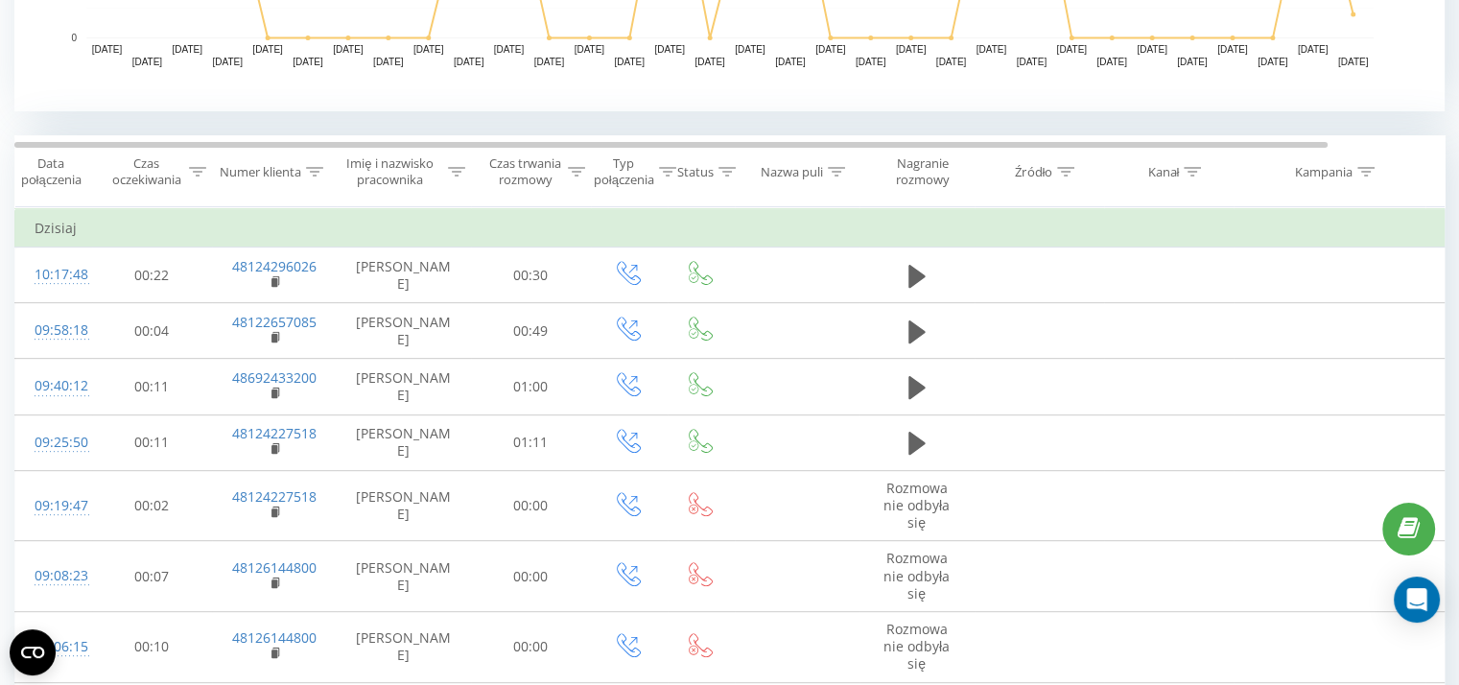
click at [975, 225] on td "Dzisiaj" at bounding box center [792, 228] width 1554 height 38
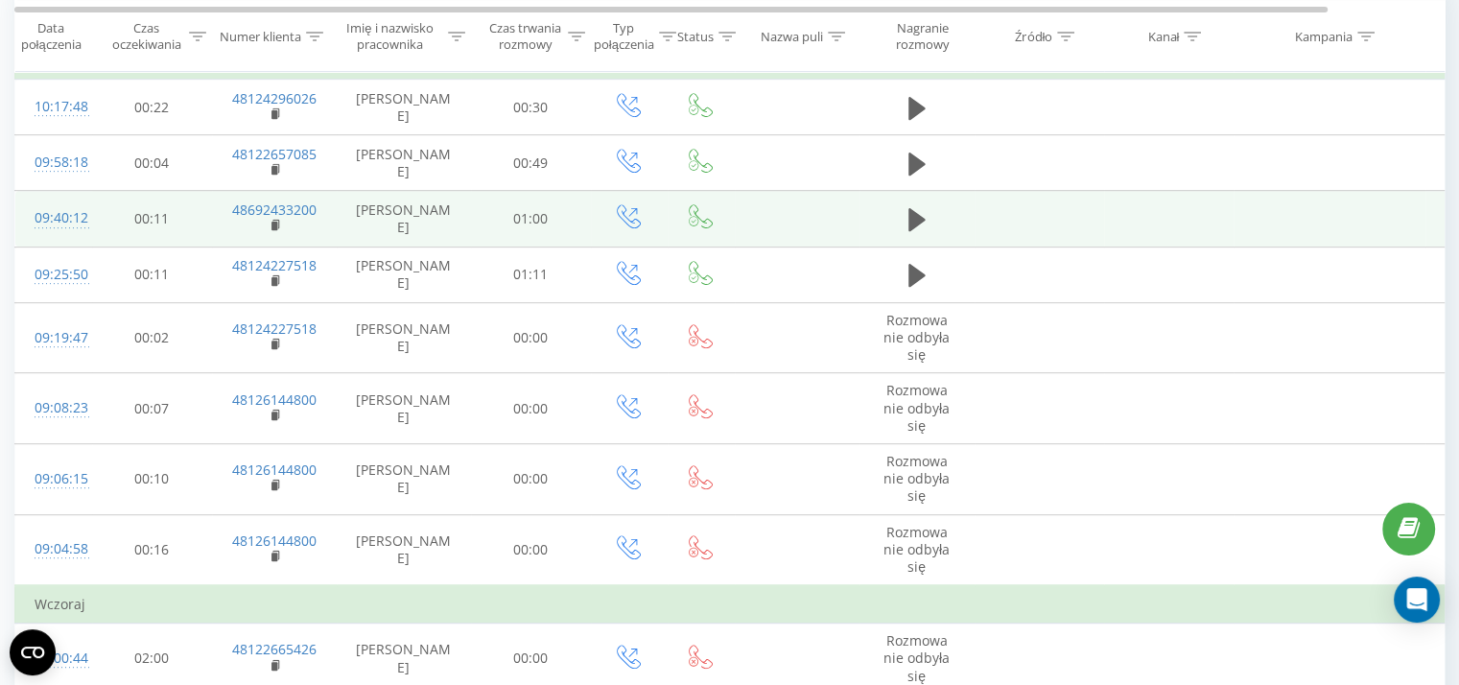
scroll to position [867, 0]
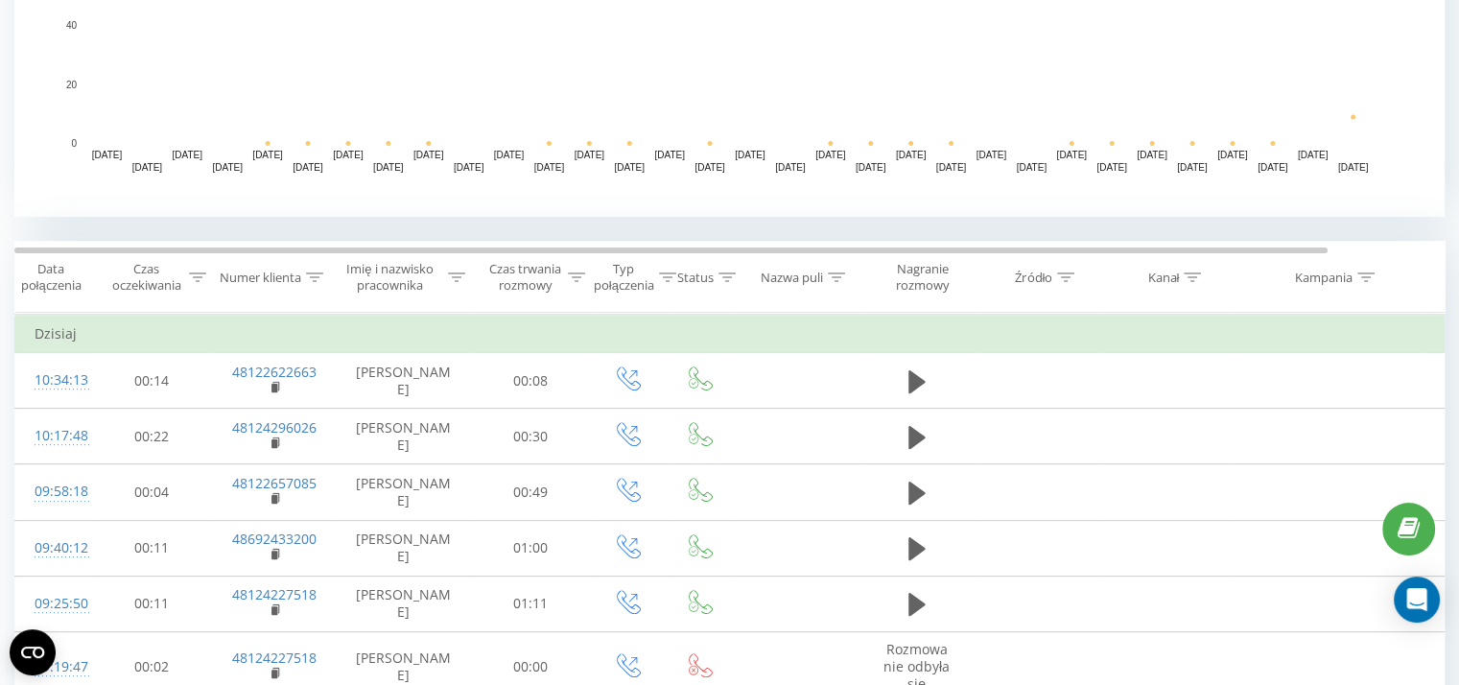
scroll to position [740, 0]
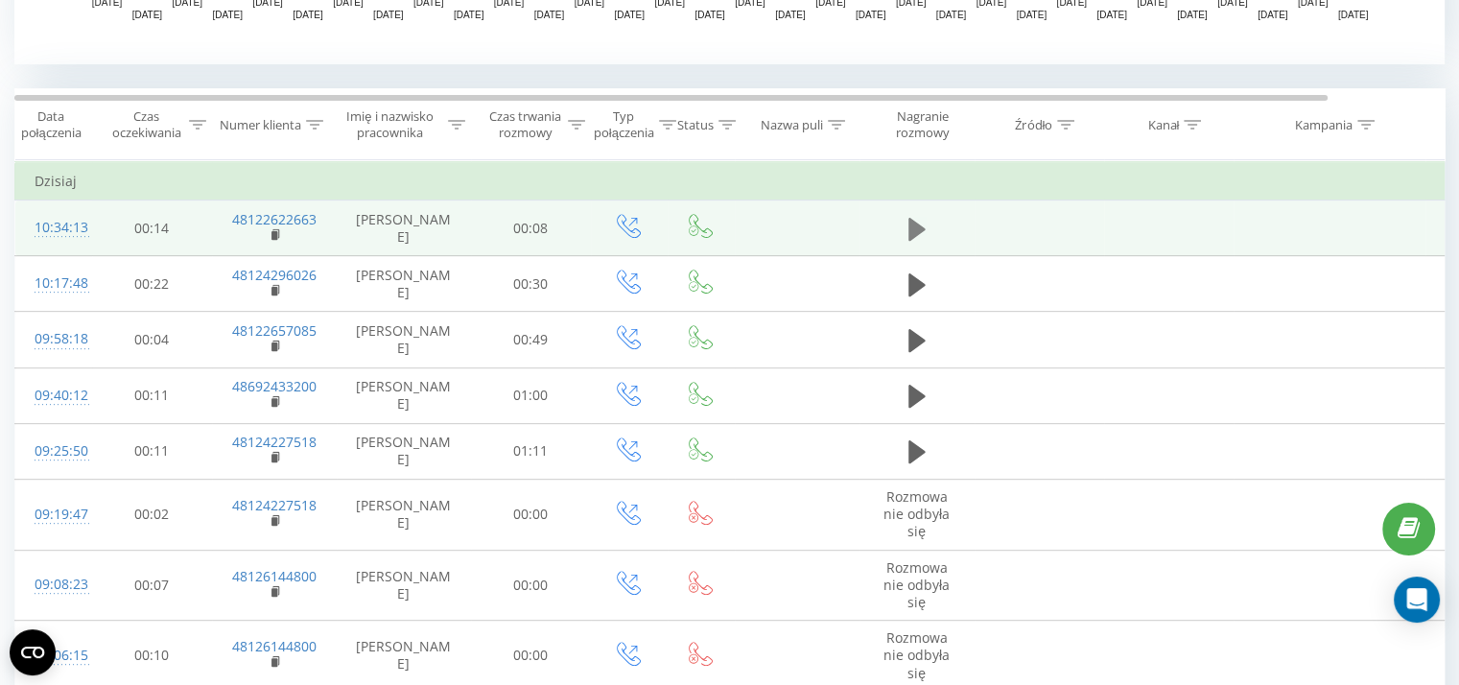
click at [907, 226] on button at bounding box center [917, 229] width 29 height 29
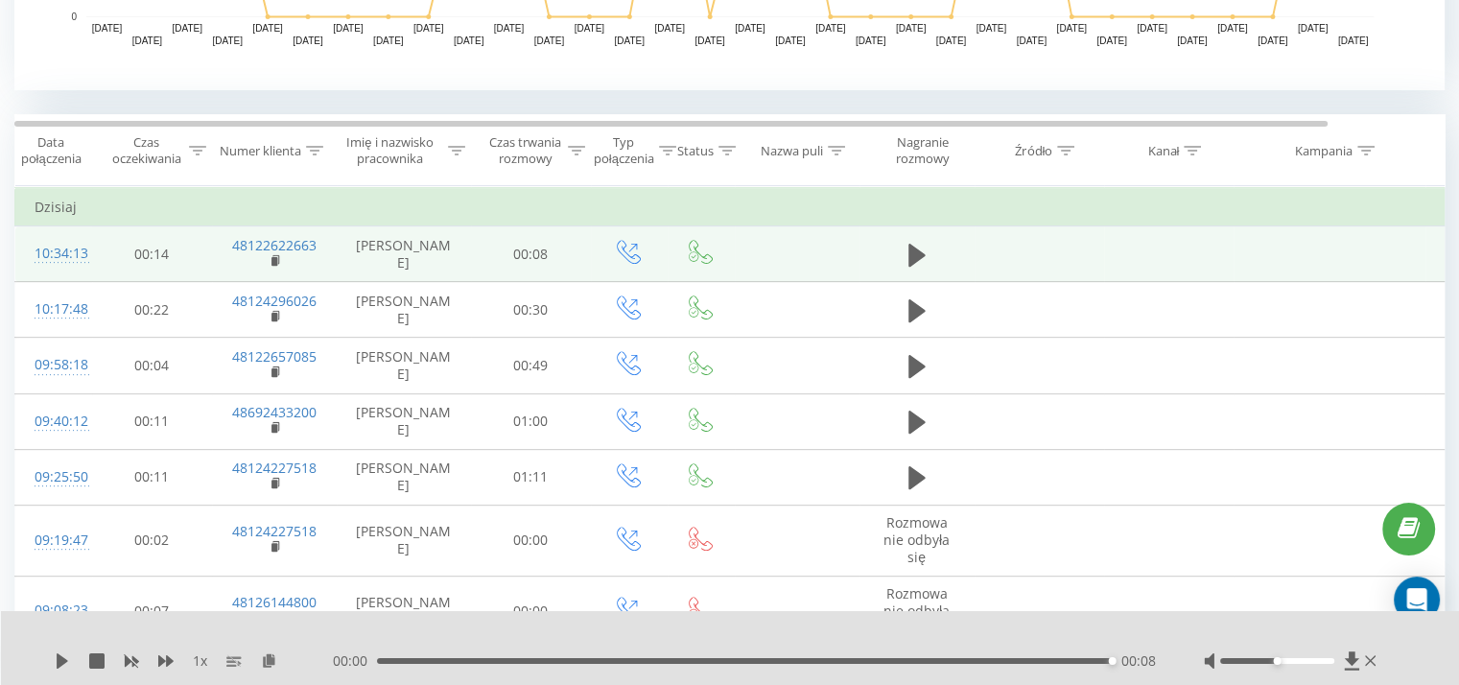
scroll to position [725, 0]
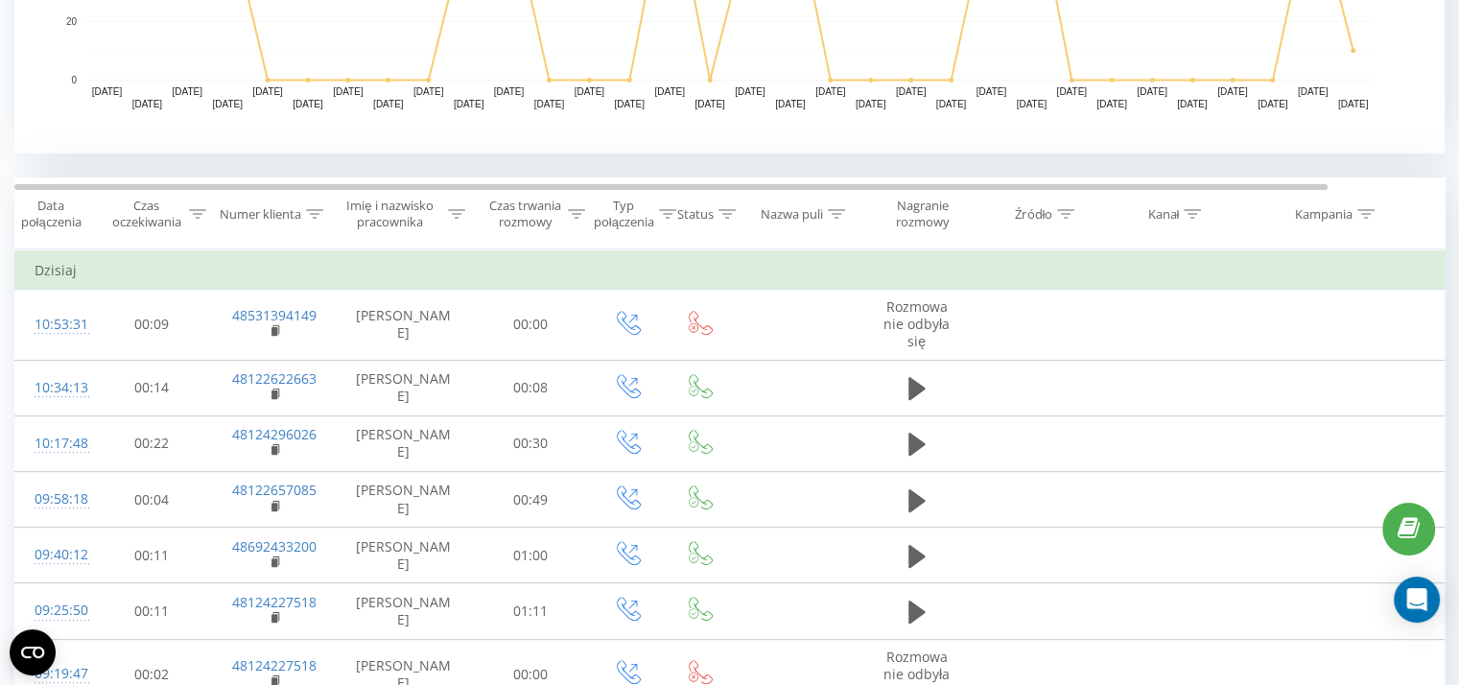
scroll to position [718, 0]
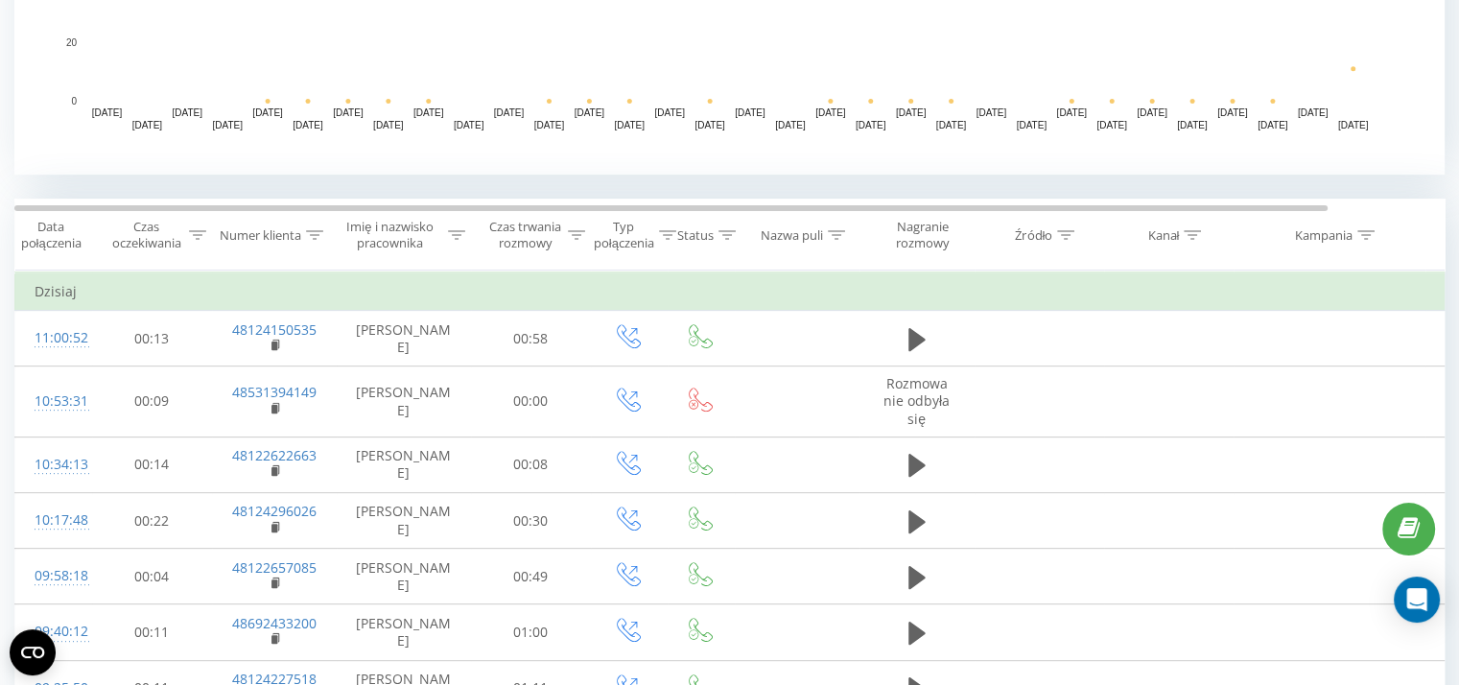
scroll to position [642, 0]
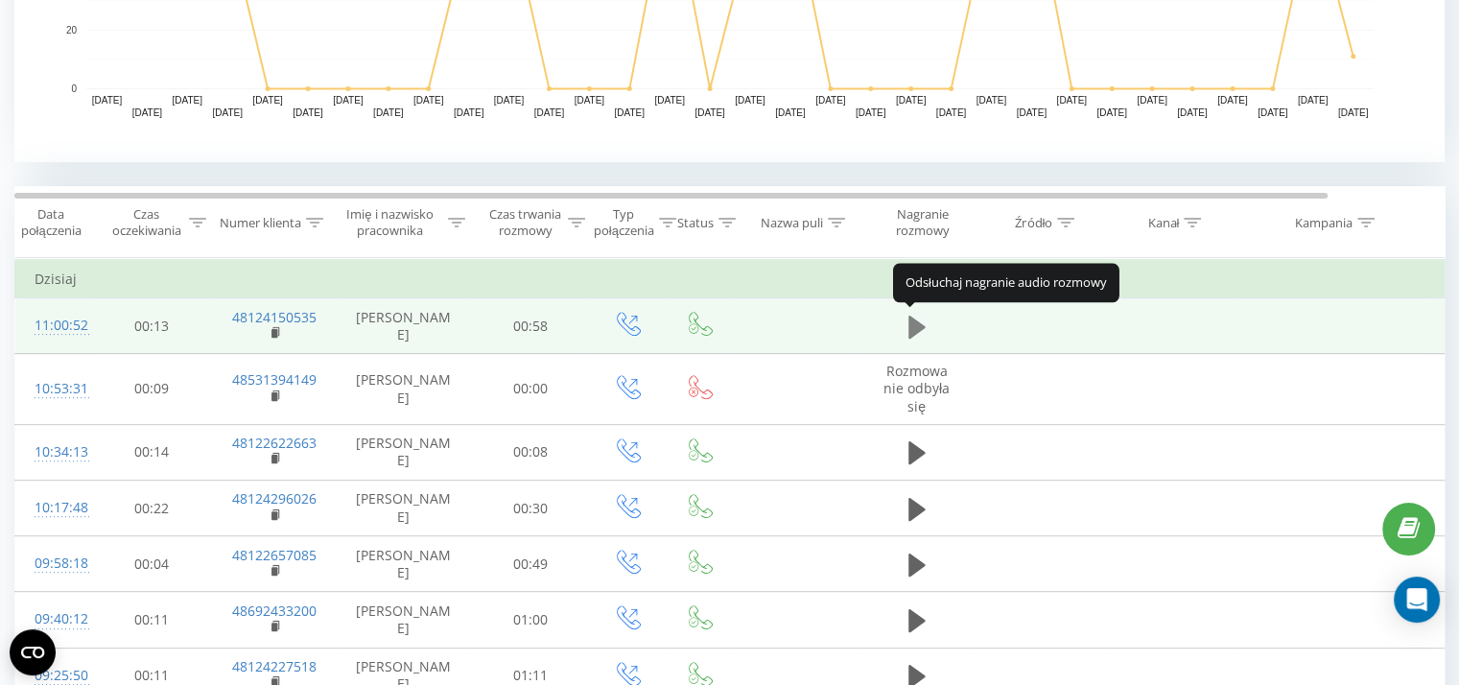
click at [907, 314] on button at bounding box center [917, 327] width 29 height 29
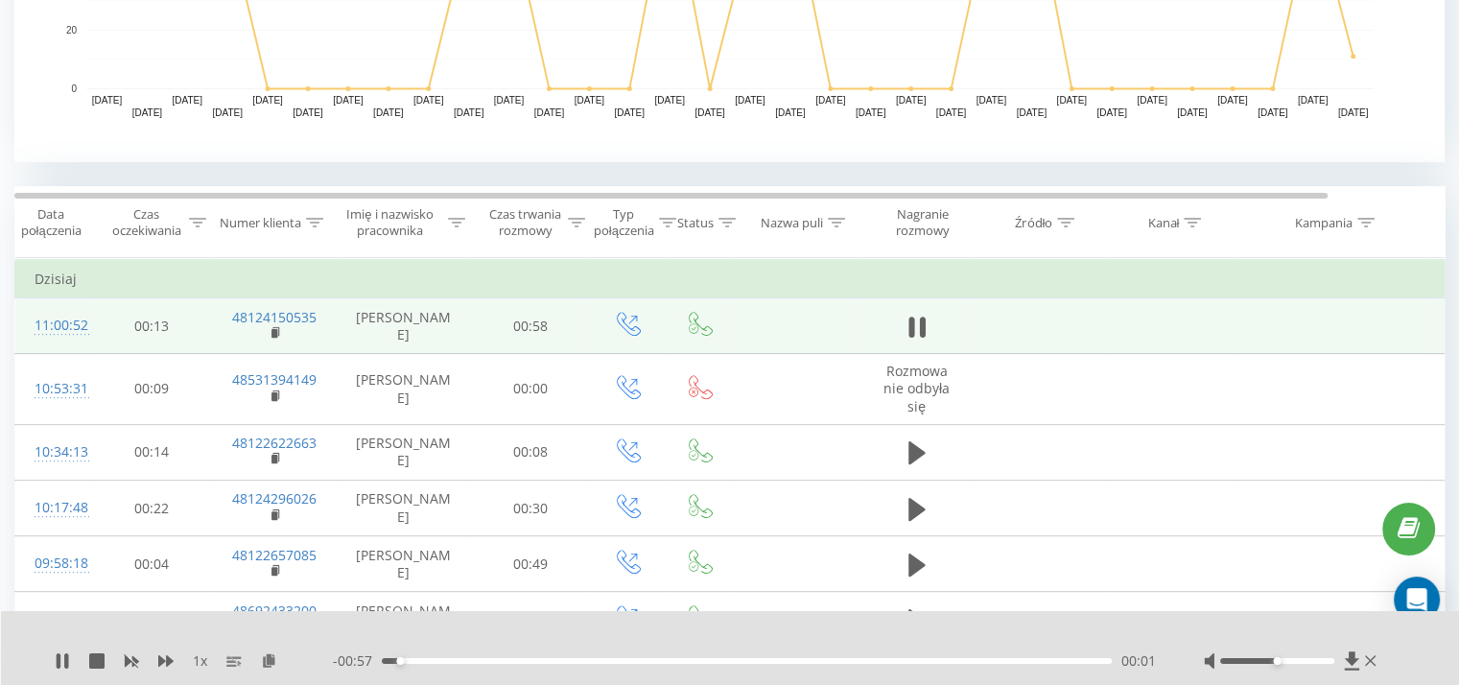
drag, startPoint x: 1297, startPoint y: 655, endPoint x: 1309, endPoint y: 663, distance: 13.8
click at [1306, 663] on div at bounding box center [1292, 660] width 177 height 19
drag, startPoint x: 1310, startPoint y: 663, endPoint x: 1351, endPoint y: 665, distance: 41.3
click at [1351, 665] on div at bounding box center [1292, 660] width 177 height 19
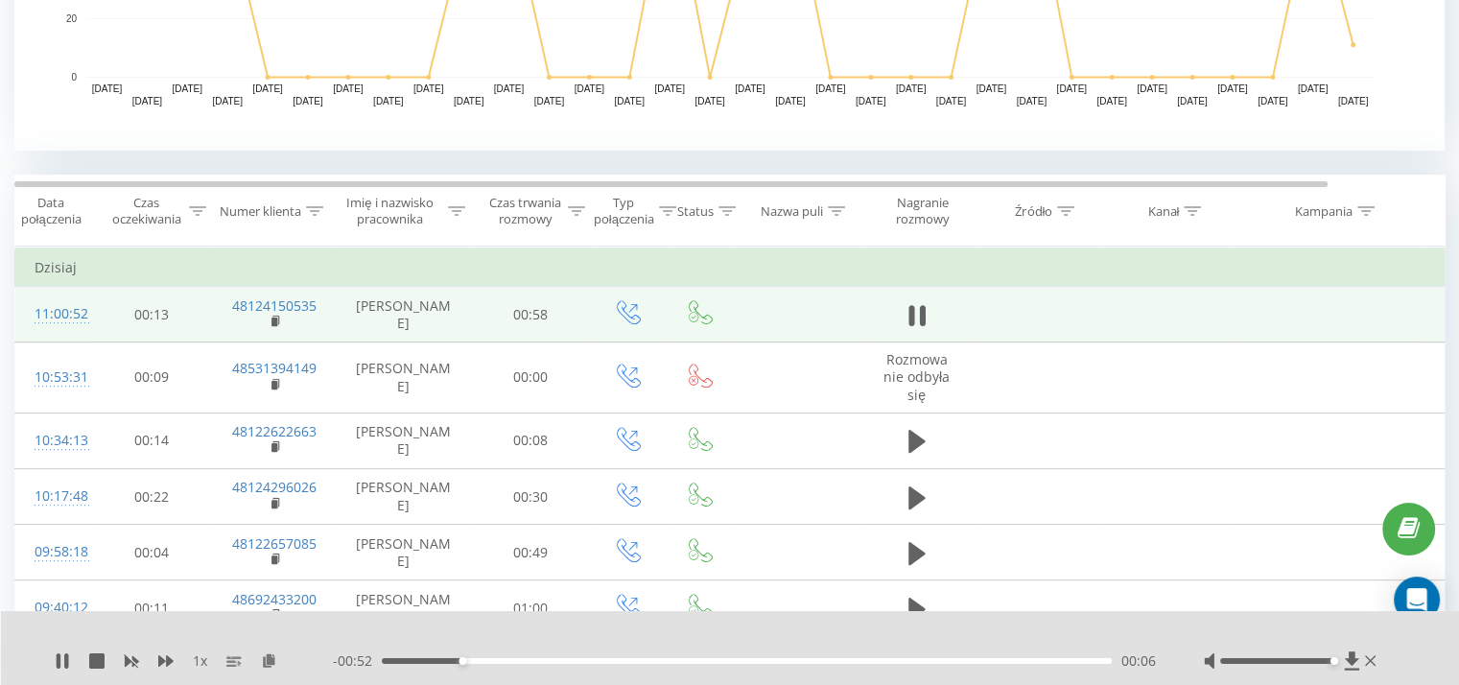
scroll to position [688, 0]
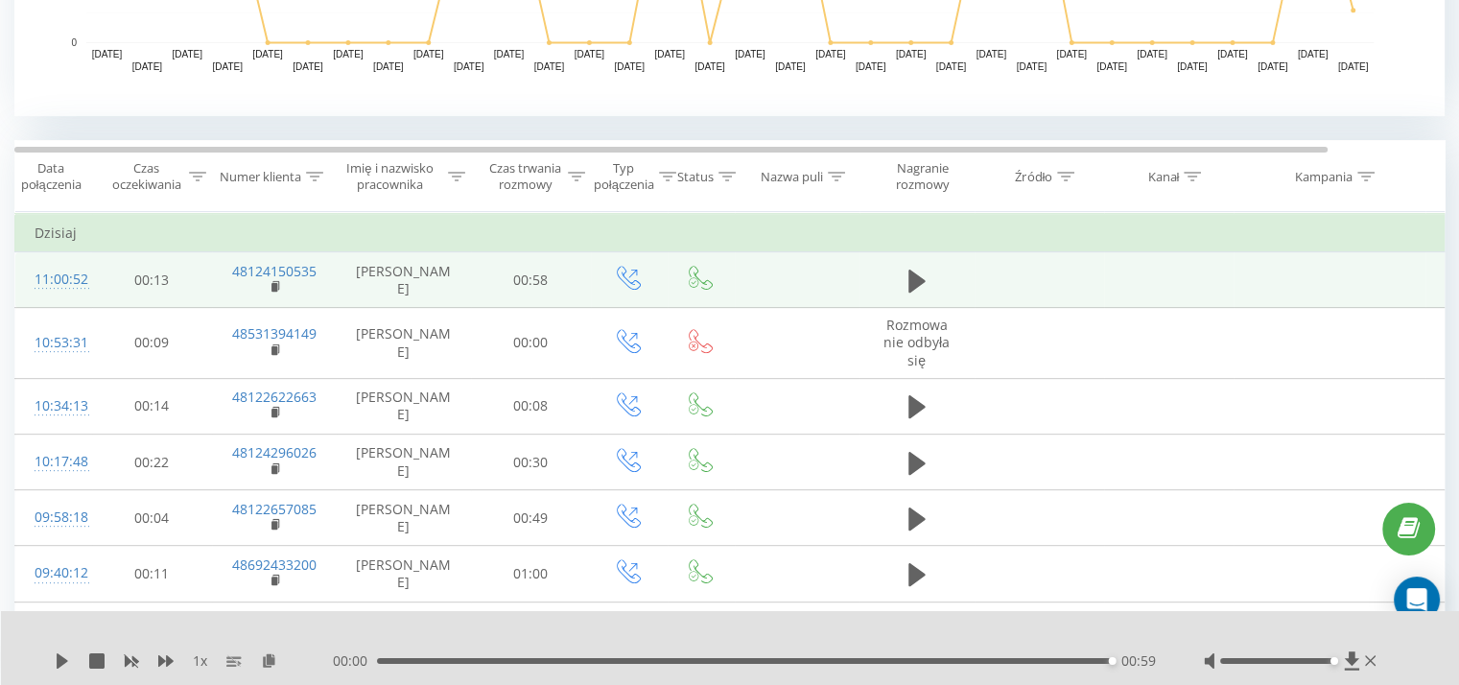
click at [967, 666] on div "00:00 00:59 00:59" at bounding box center [744, 660] width 823 height 19
click at [966, 659] on div "00:47" at bounding box center [747, 661] width 730 height 6
click at [63, 668] on button at bounding box center [62, 660] width 15 height 15
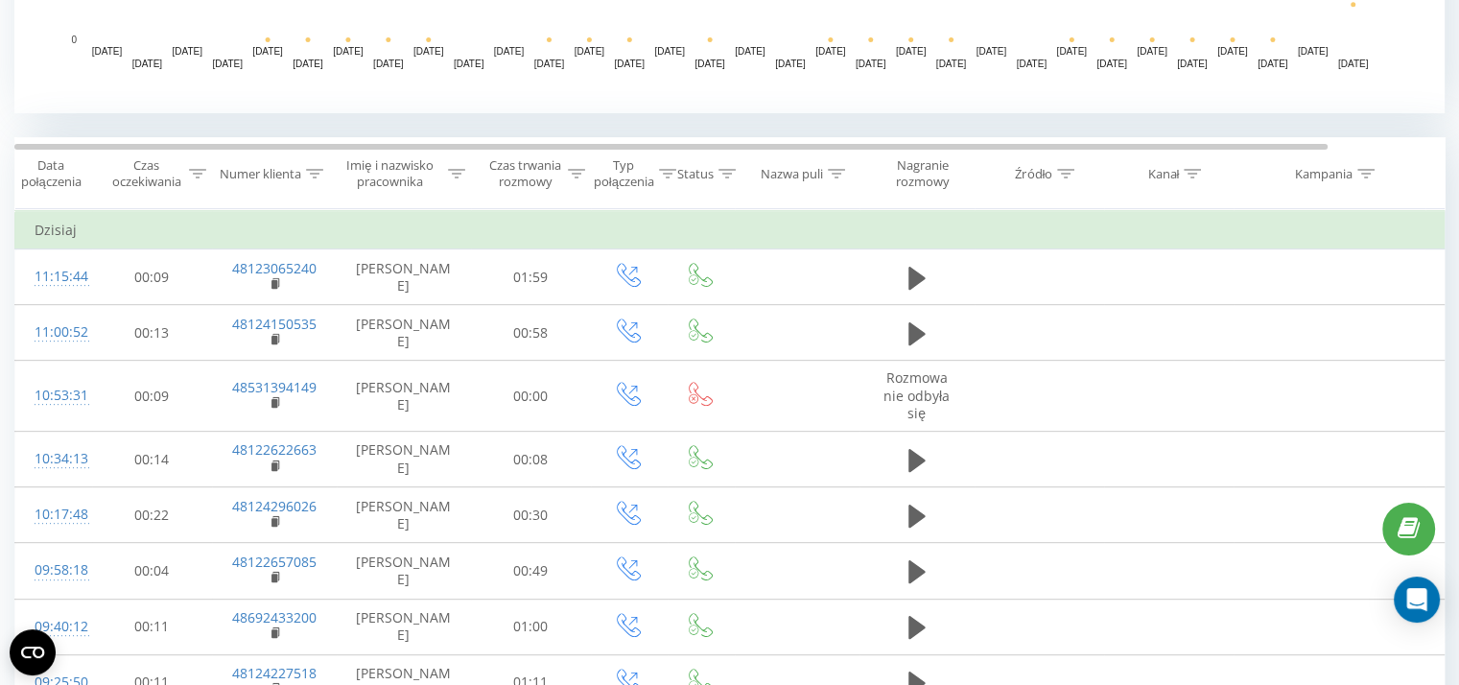
scroll to position [711, 0]
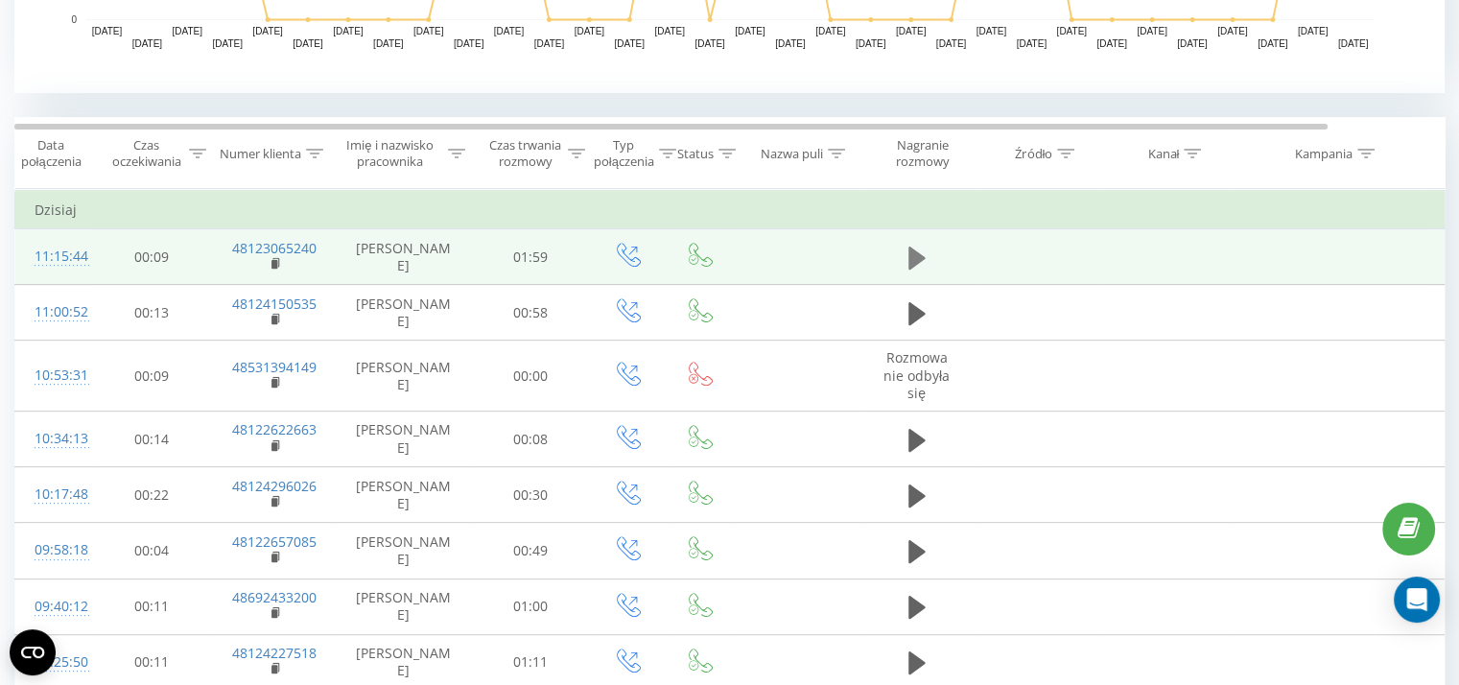
click at [909, 245] on icon at bounding box center [917, 258] width 17 height 27
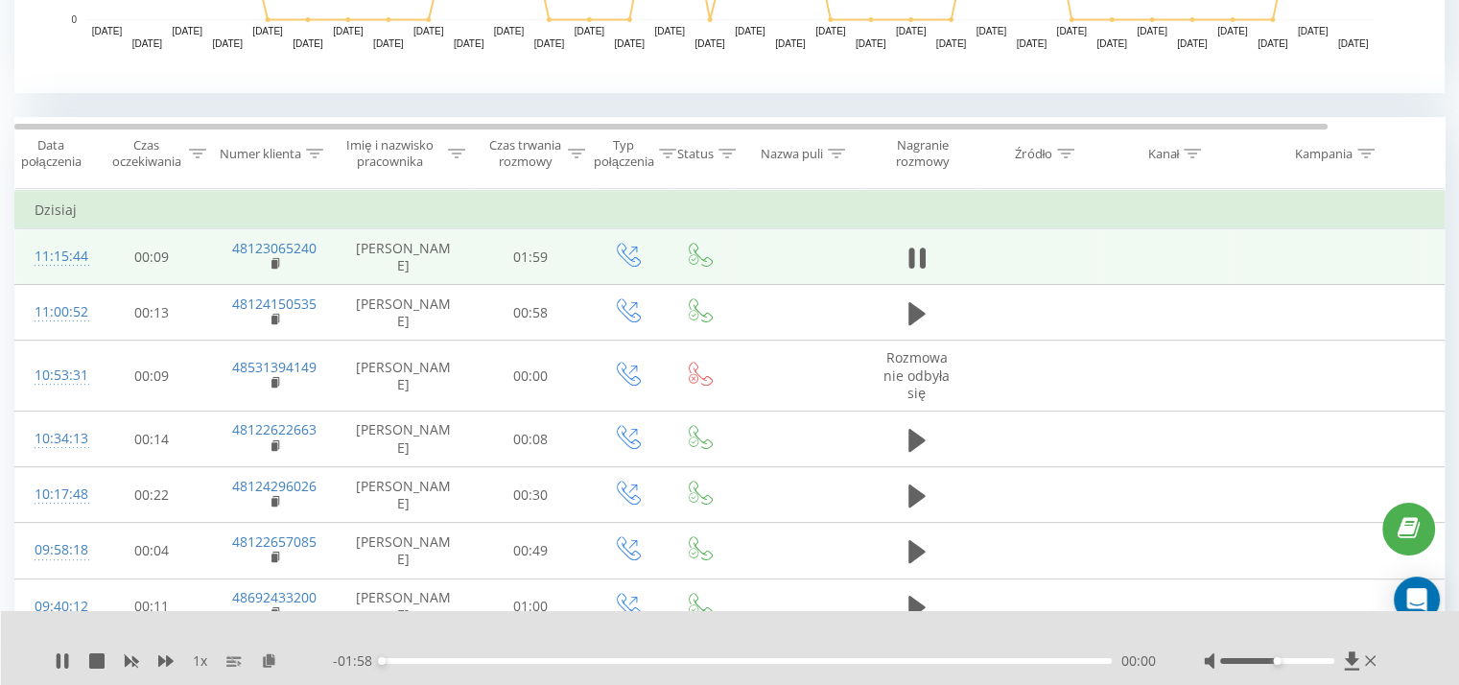
click at [1328, 666] on div at bounding box center [1292, 660] width 177 height 19
click at [1328, 659] on div at bounding box center [1277, 661] width 114 height 6
drag, startPoint x: 1328, startPoint y: 662, endPoint x: 1355, endPoint y: 663, distance: 26.9
click at [1355, 663] on div at bounding box center [1292, 660] width 177 height 19
click at [57, 659] on icon at bounding box center [63, 660] width 12 height 15
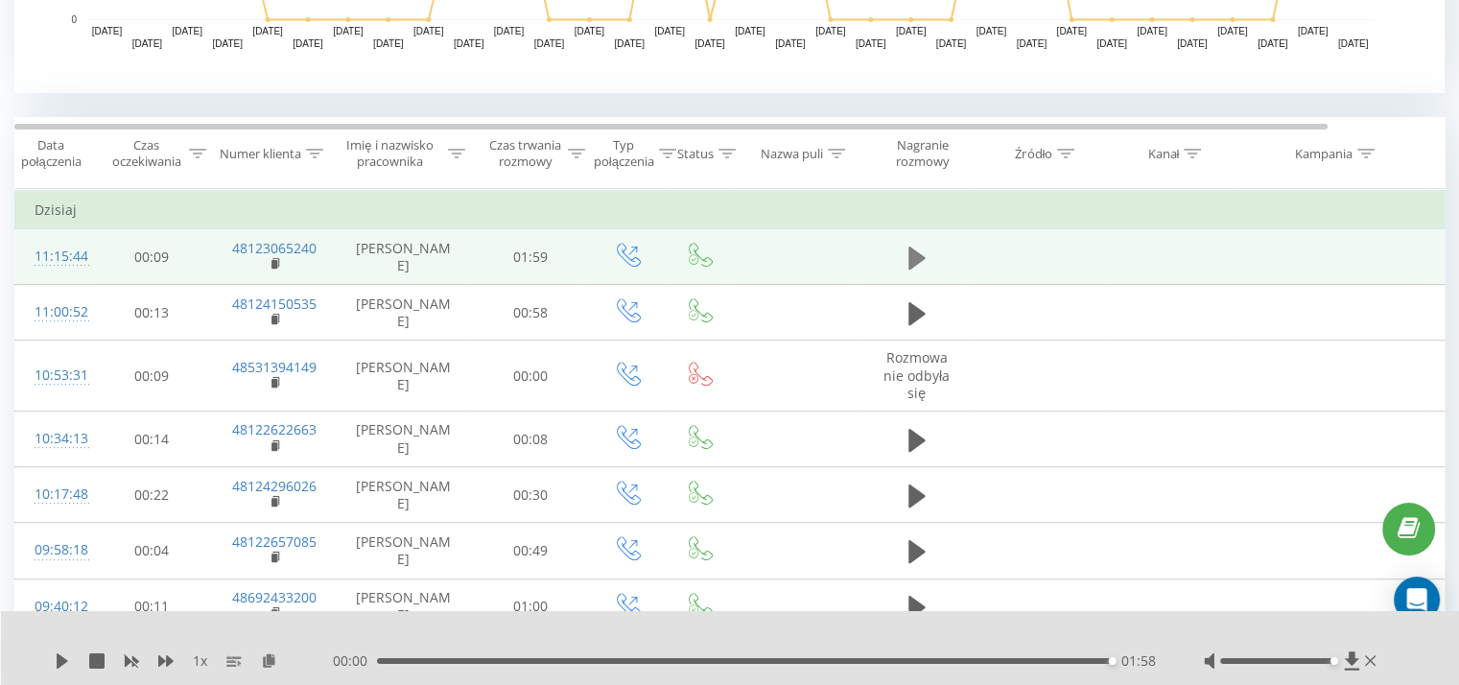
click at [923, 249] on icon at bounding box center [917, 258] width 17 height 27
click at [51, 667] on div "1 x 00:00 01:58 01:58" at bounding box center [730, 648] width 1459 height 74
click at [63, 655] on icon at bounding box center [62, 660] width 15 height 15
click at [611, 662] on div "01:58" at bounding box center [744, 661] width 735 height 6
click at [61, 664] on icon at bounding box center [63, 660] width 12 height 15
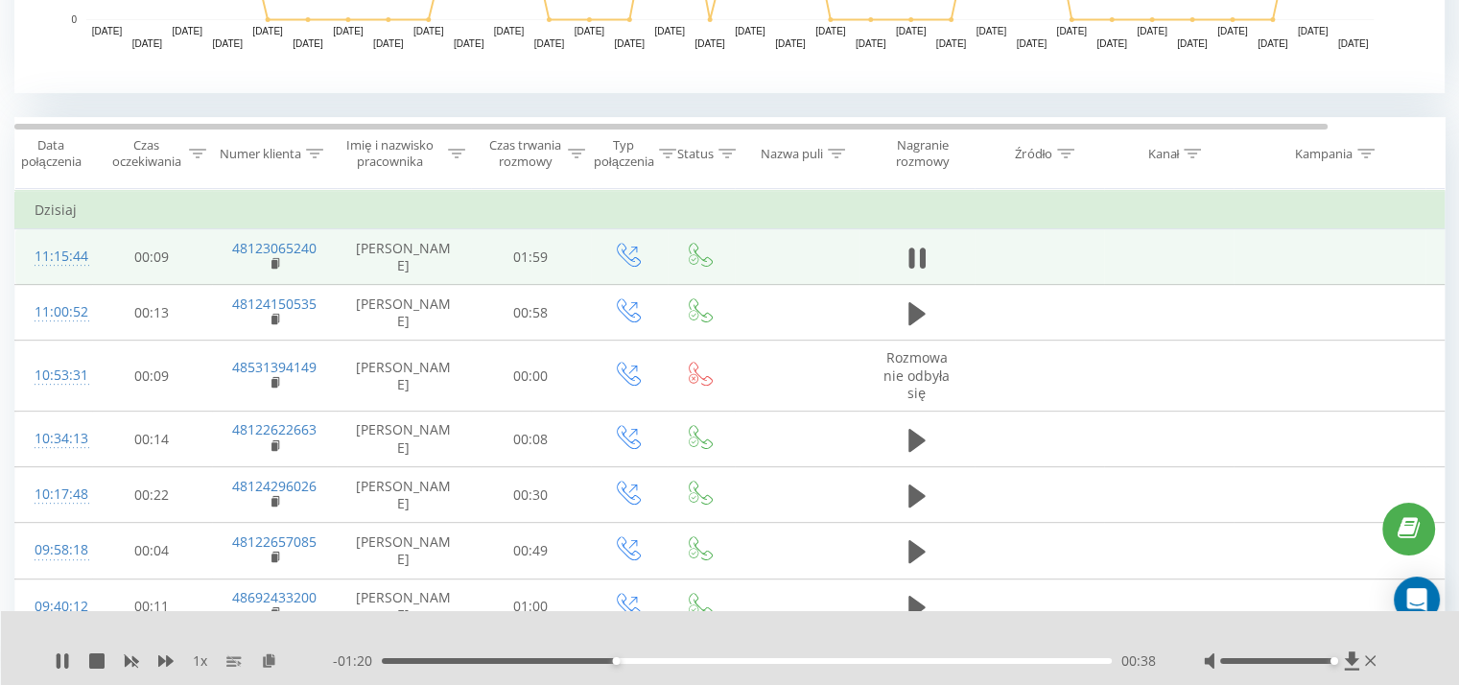
click at [706, 658] on div "00:38" at bounding box center [747, 661] width 730 height 6
click at [799, 659] on div "00:00" at bounding box center [747, 661] width 730 height 6
click at [848, 663] on div "01:15" at bounding box center [747, 661] width 730 height 6
click at [896, 660] on div "01:23" at bounding box center [747, 661] width 730 height 6
click at [935, 660] on div "01:29" at bounding box center [747, 661] width 730 height 6
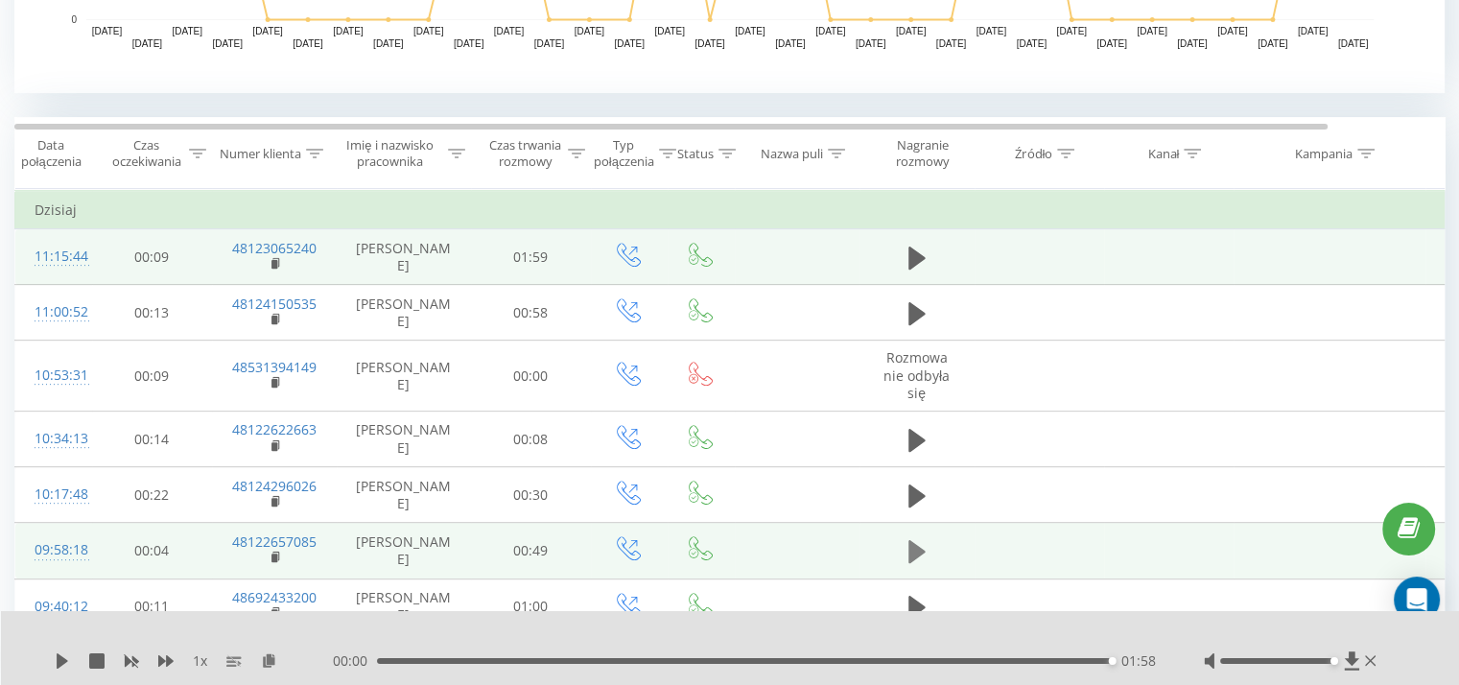
click at [923, 552] on icon at bounding box center [917, 551] width 17 height 27
click at [774, 655] on div "- 00:49 00:00 00:00" at bounding box center [744, 660] width 823 height 19
click at [771, 658] on div "00:26" at bounding box center [747, 661] width 730 height 6
click at [899, 665] on div "- 00:22 00:27 00:27" at bounding box center [744, 660] width 823 height 19
click at [902, 659] on div "00:27" at bounding box center [747, 661] width 730 height 6
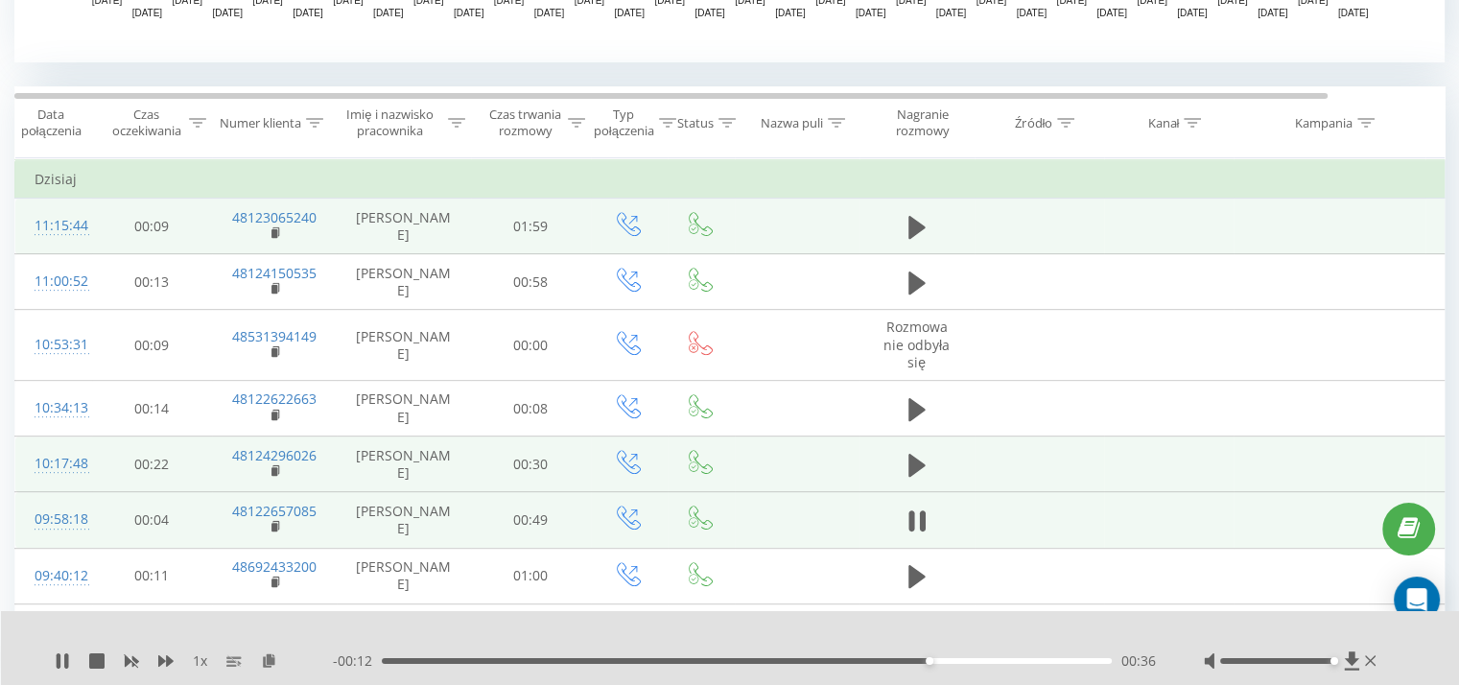
scroll to position [763, 0]
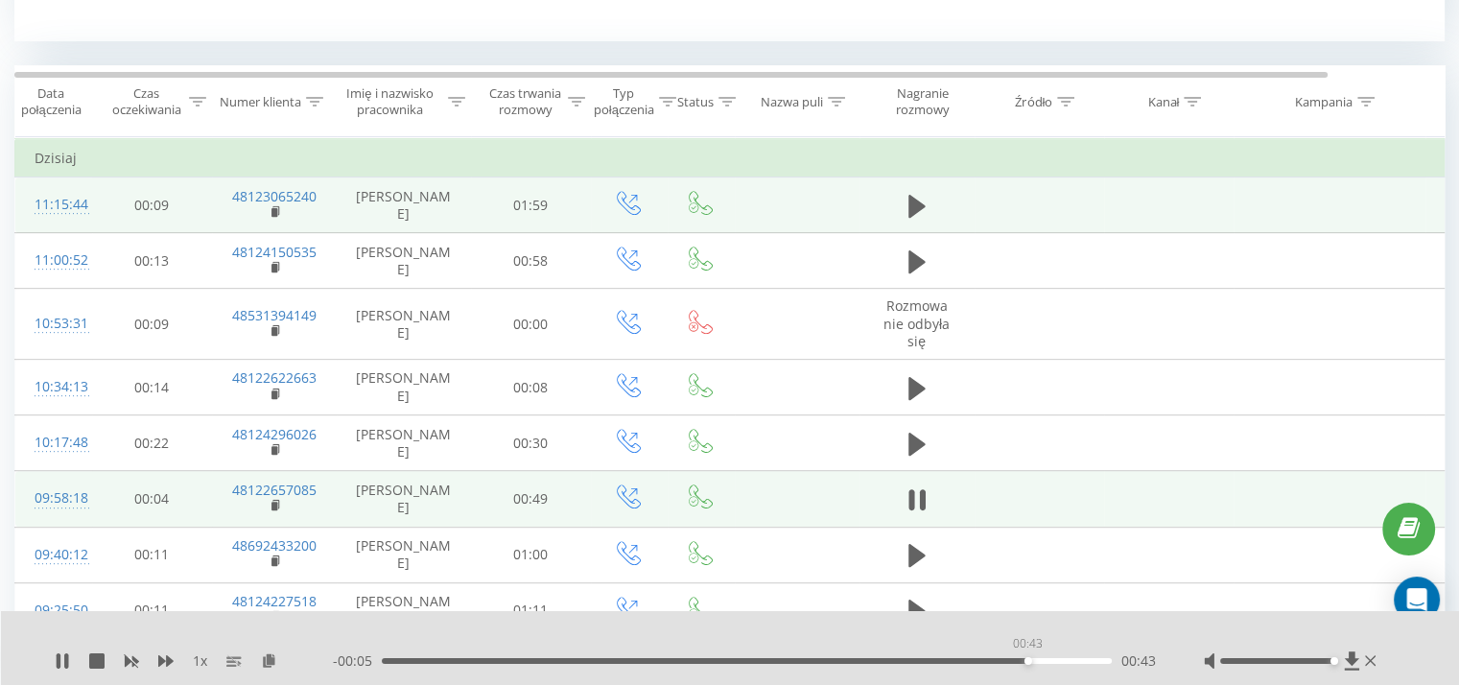
click at [1028, 661] on div "00:43" at bounding box center [747, 661] width 730 height 6
click at [936, 662] on div "00:47" at bounding box center [747, 661] width 730 height 6
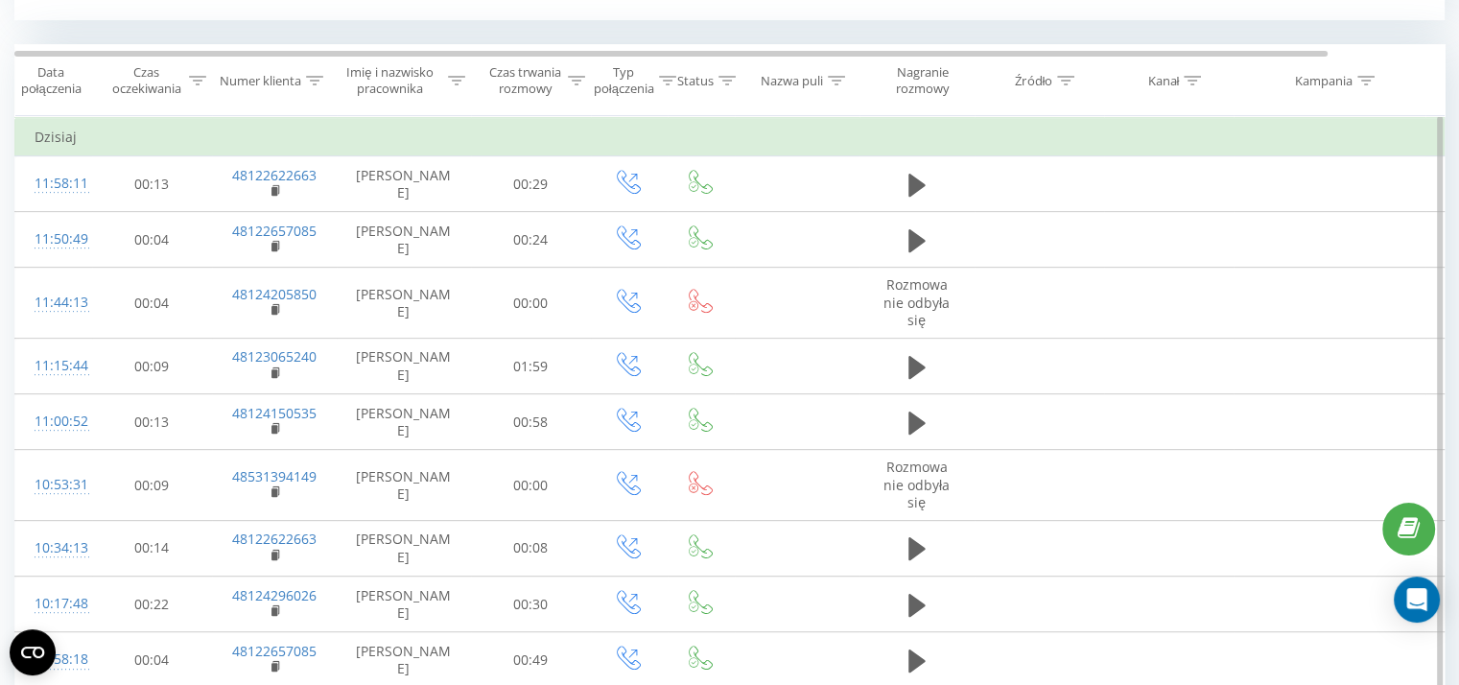
scroll to position [758, 0]
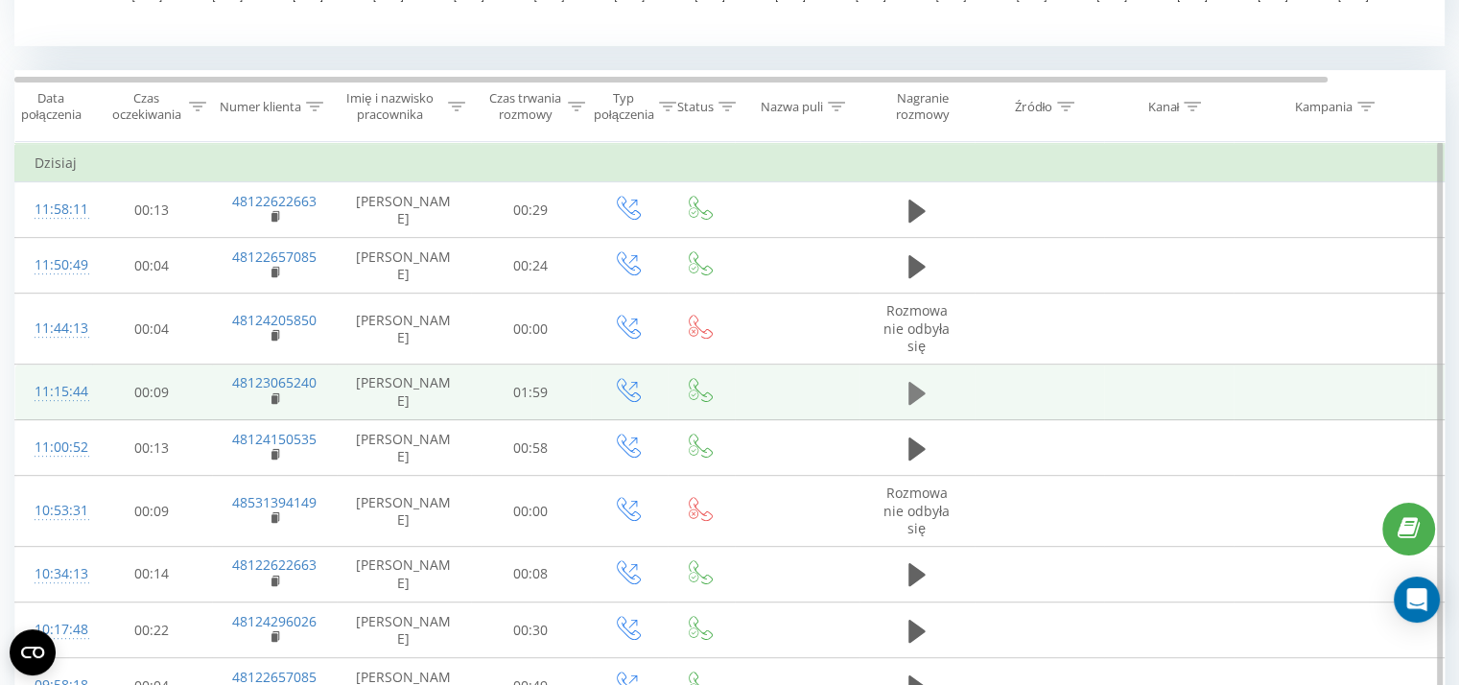
click at [926, 392] on button at bounding box center [917, 393] width 29 height 29
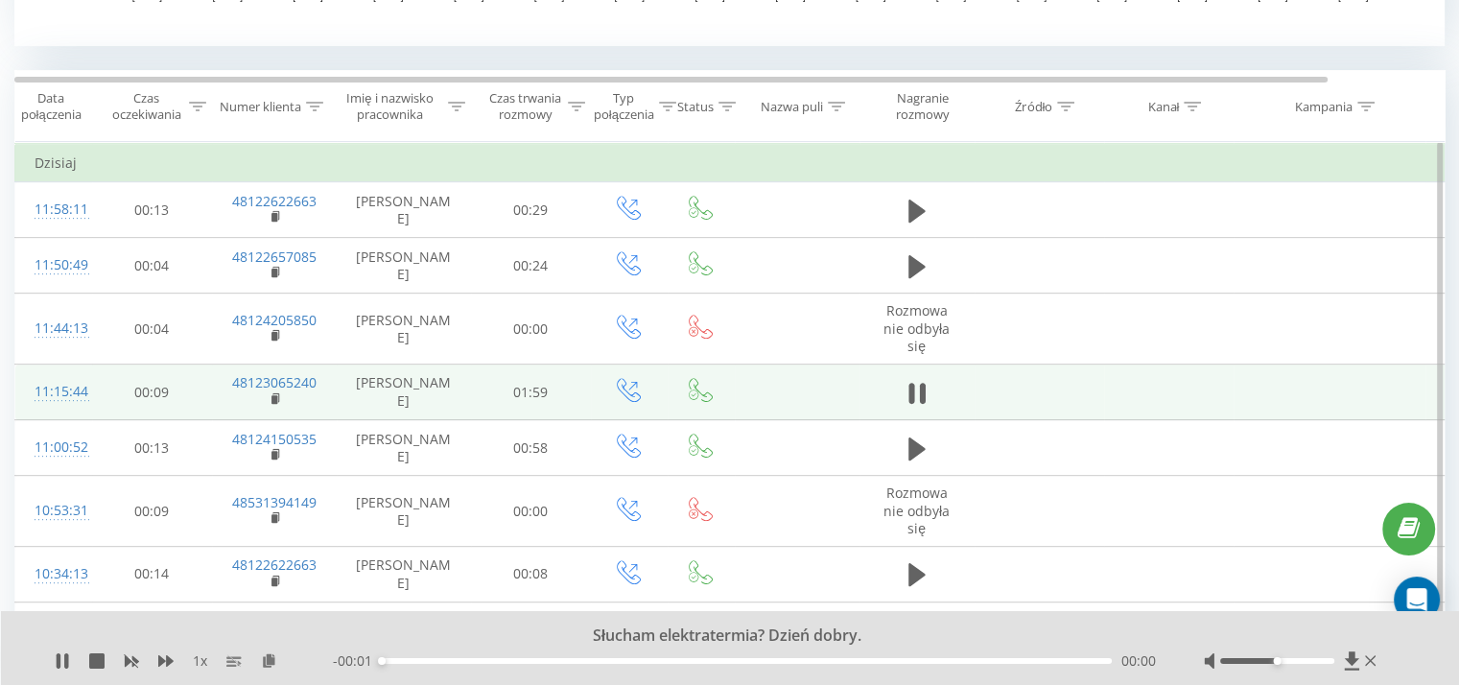
click at [825, 653] on div "- 00:01 00:00 00:00" at bounding box center [744, 660] width 823 height 19
click at [844, 666] on div "- 01:58 00:00 00:00" at bounding box center [744, 660] width 823 height 19
click at [851, 659] on div "00:00" at bounding box center [747, 661] width 730 height 6
click at [991, 655] on div "- 00:42 01:16 01:16" at bounding box center [744, 660] width 823 height 19
click at [996, 661] on div "01:17" at bounding box center [747, 661] width 730 height 6
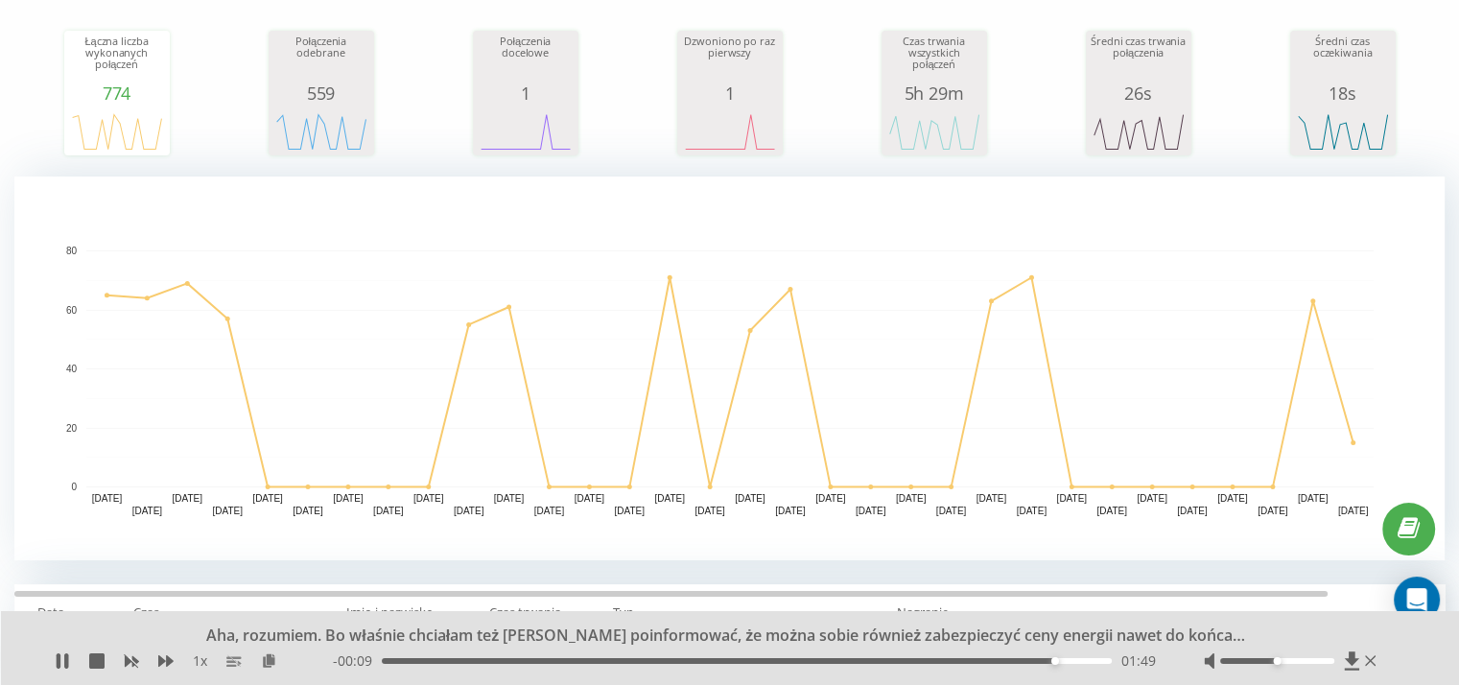
scroll to position [391, 0]
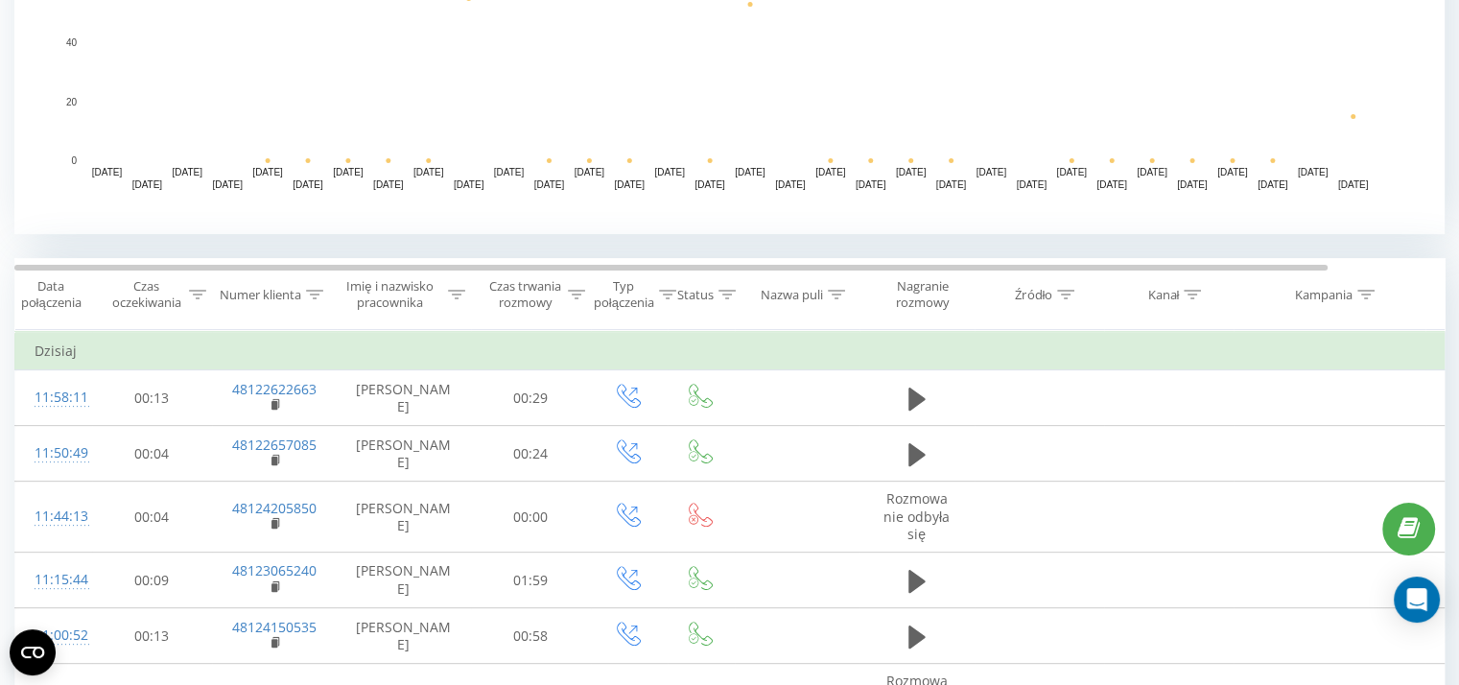
scroll to position [722, 0]
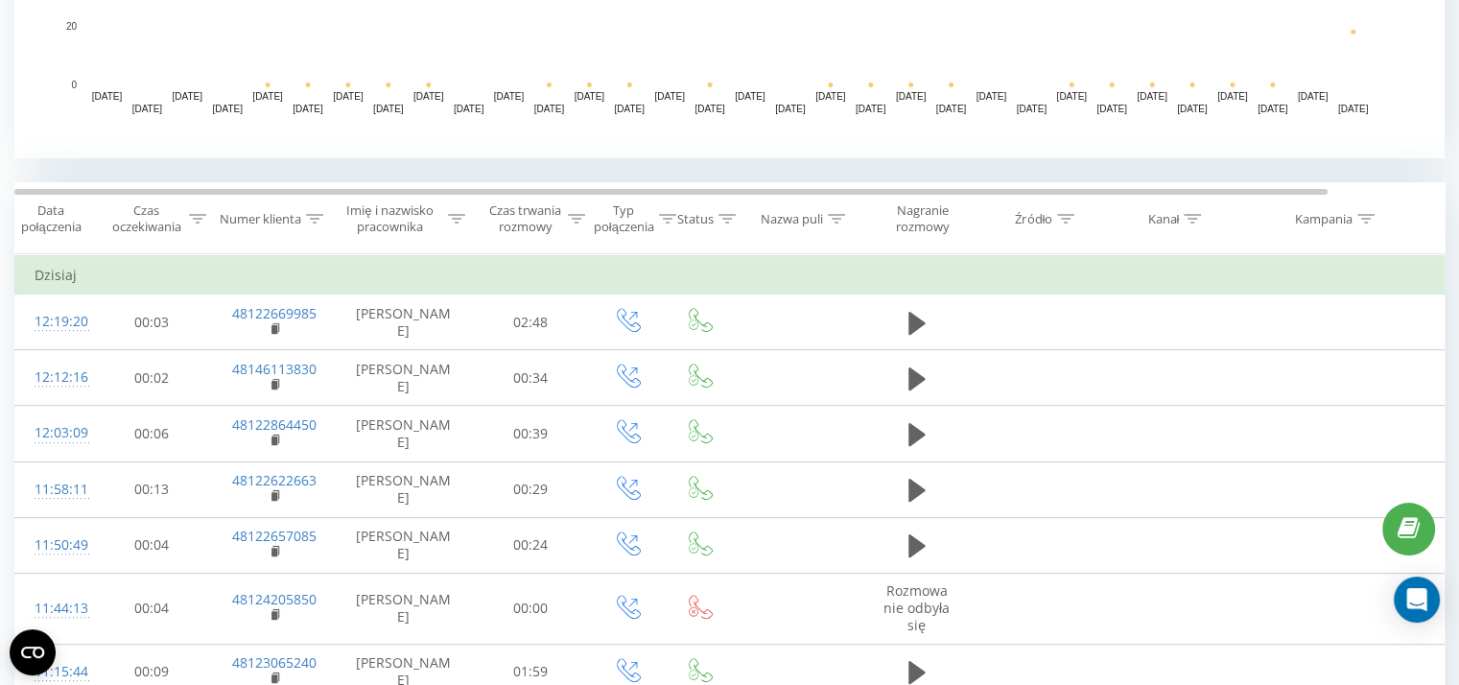
scroll to position [679, 0]
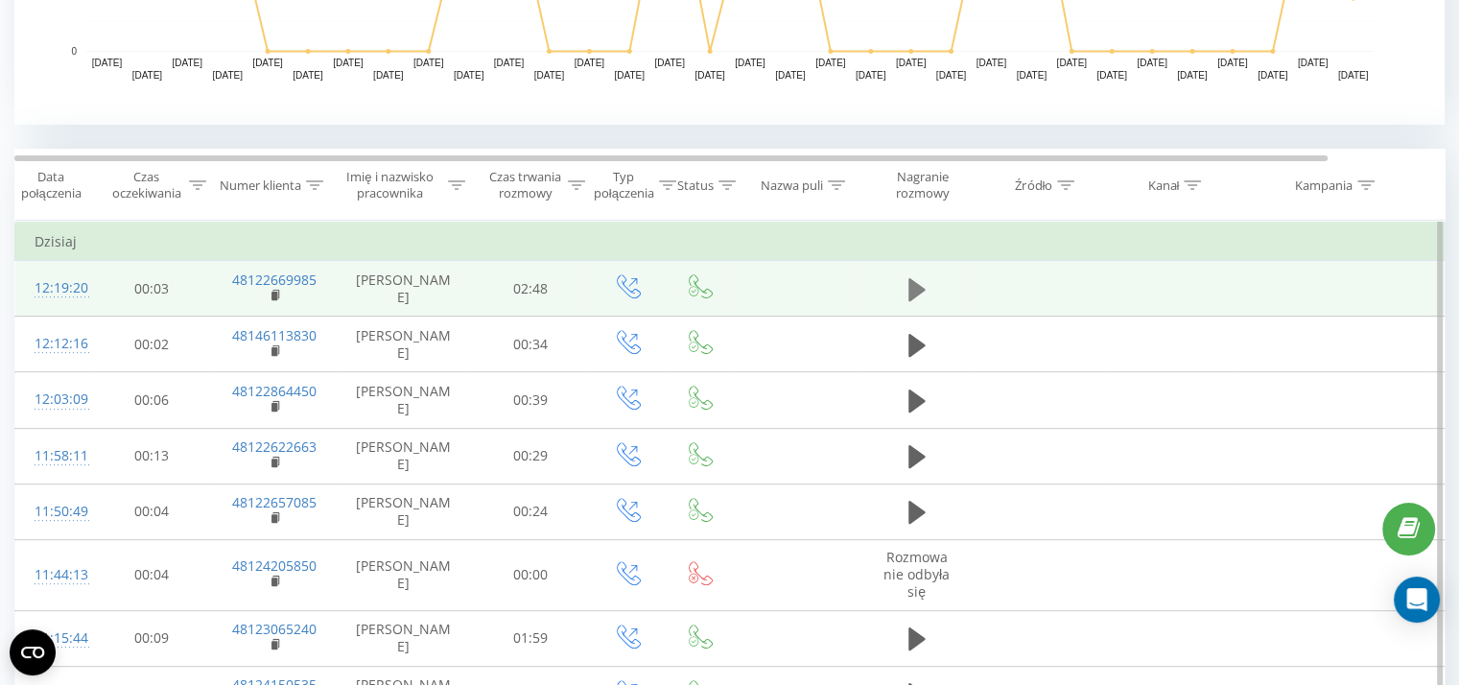
click at [912, 295] on icon at bounding box center [917, 288] width 17 height 23
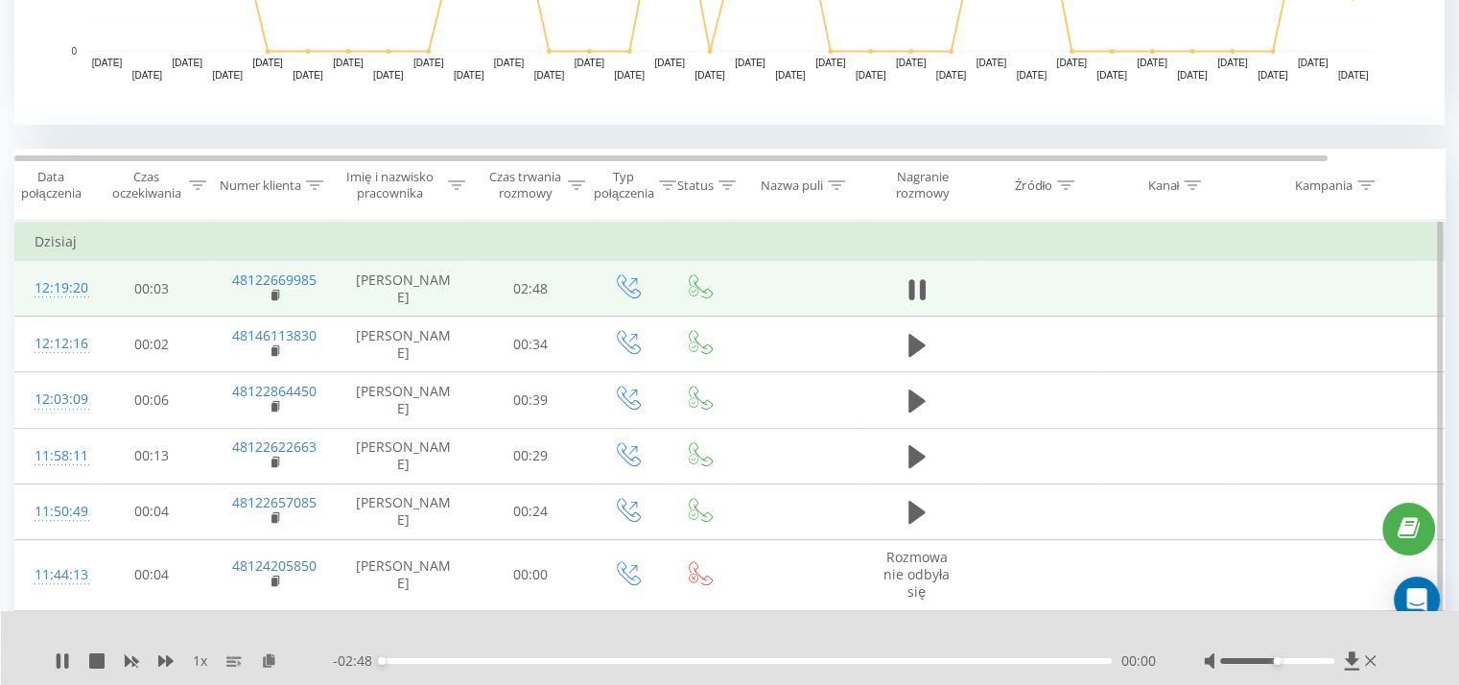
click at [1310, 664] on div at bounding box center [1292, 660] width 177 height 19
drag, startPoint x: 1316, startPoint y: 651, endPoint x: 1334, endPoint y: 657, distance: 18.2
click at [1334, 657] on div at bounding box center [1292, 660] width 177 height 19
click at [1321, 659] on div at bounding box center [1277, 661] width 114 height 6
drag, startPoint x: 1329, startPoint y: 659, endPoint x: 1347, endPoint y: 663, distance: 18.6
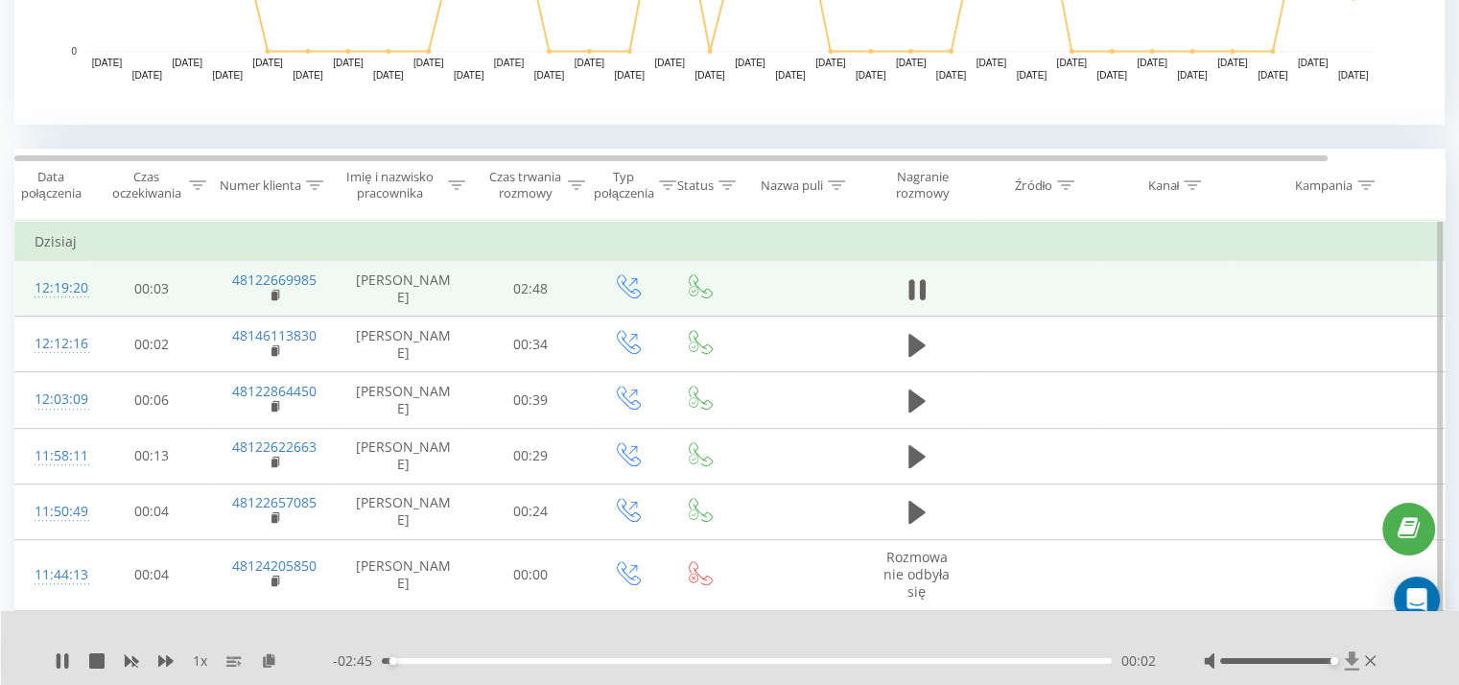
click at [1347, 663] on div at bounding box center [1292, 660] width 177 height 19
click at [913, 663] on div "- 02:44 00:03 00:03" at bounding box center [744, 660] width 823 height 19
click at [913, 662] on div "00:04" at bounding box center [747, 661] width 730 height 6
click at [927, 660] on div "00:00" at bounding box center [747, 661] width 730 height 6
click at [906, 660] on div "02:08" at bounding box center [747, 661] width 730 height 6
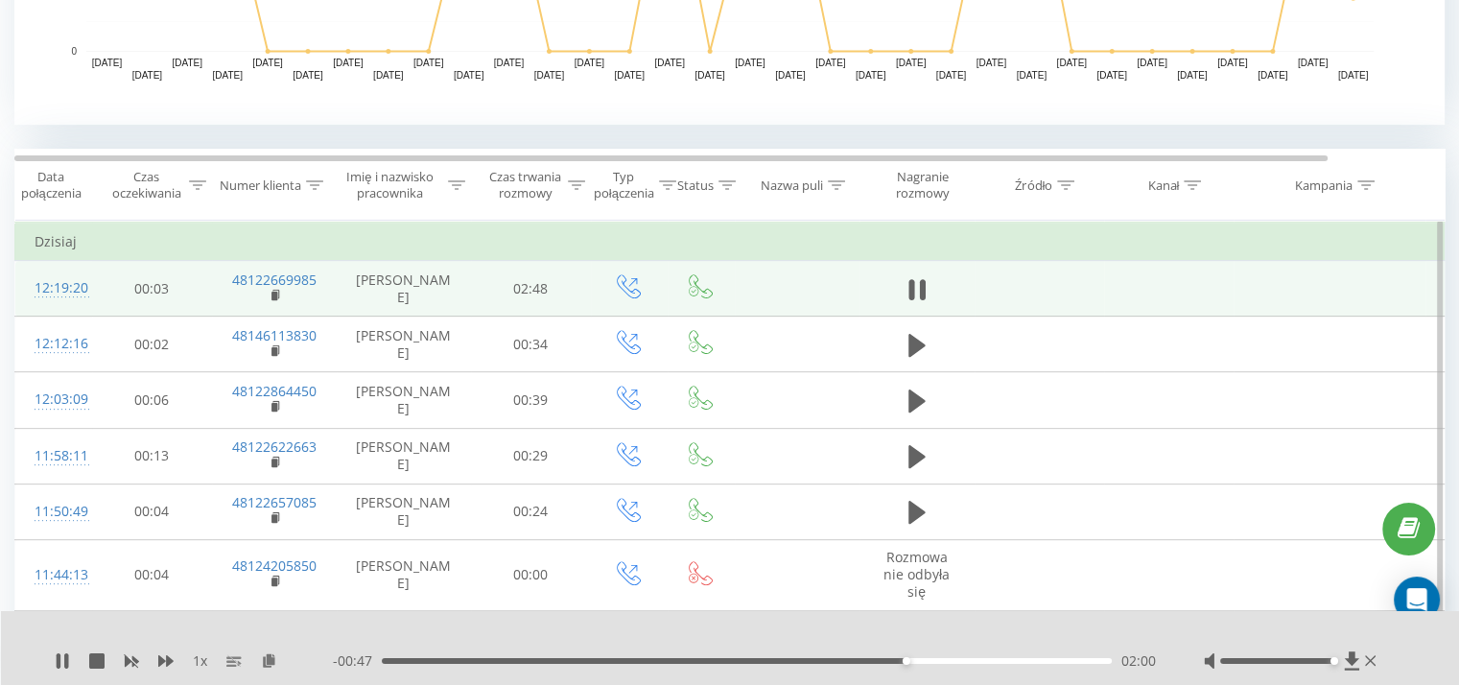
click at [880, 660] on div "02:00" at bounding box center [747, 661] width 730 height 6
click at [817, 663] on div "- 00:47 02:00 02:00" at bounding box center [744, 660] width 823 height 19
click at [817, 658] on div "02:01" at bounding box center [747, 661] width 730 height 6
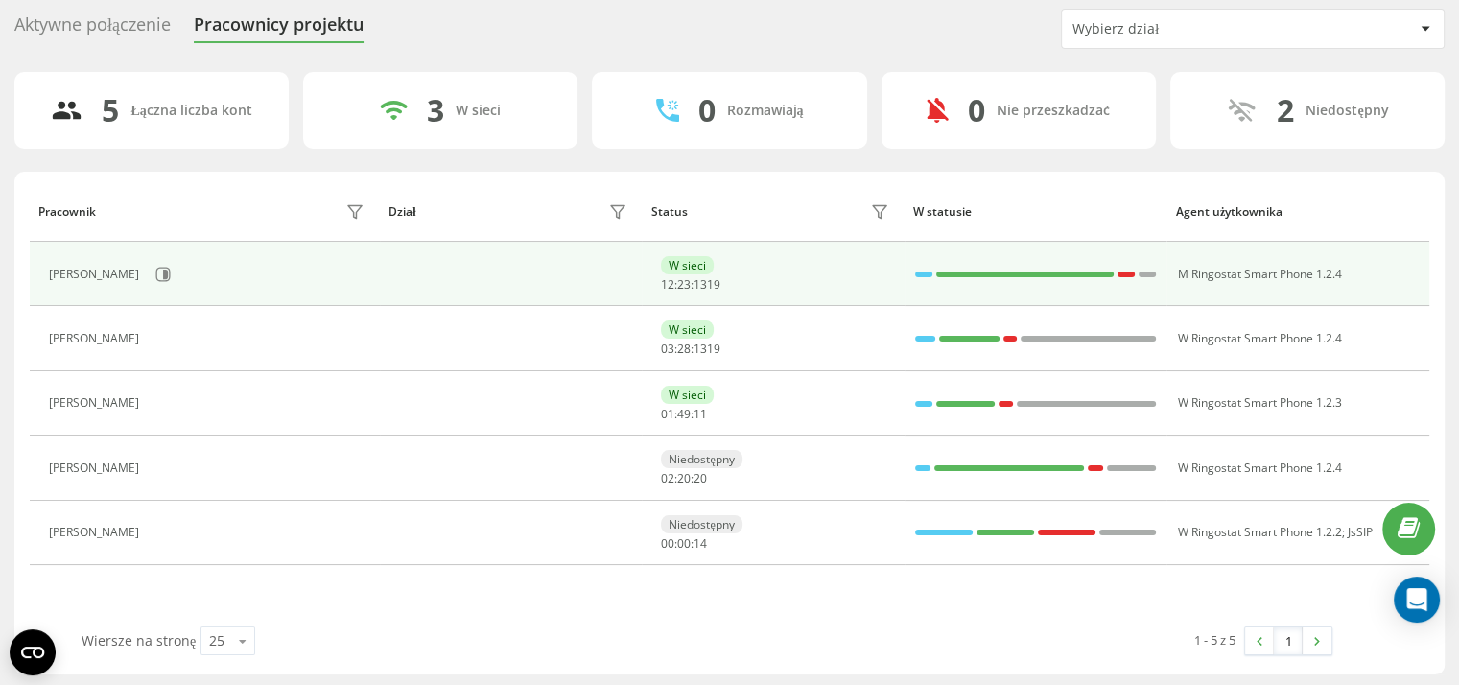
scroll to position [66, 0]
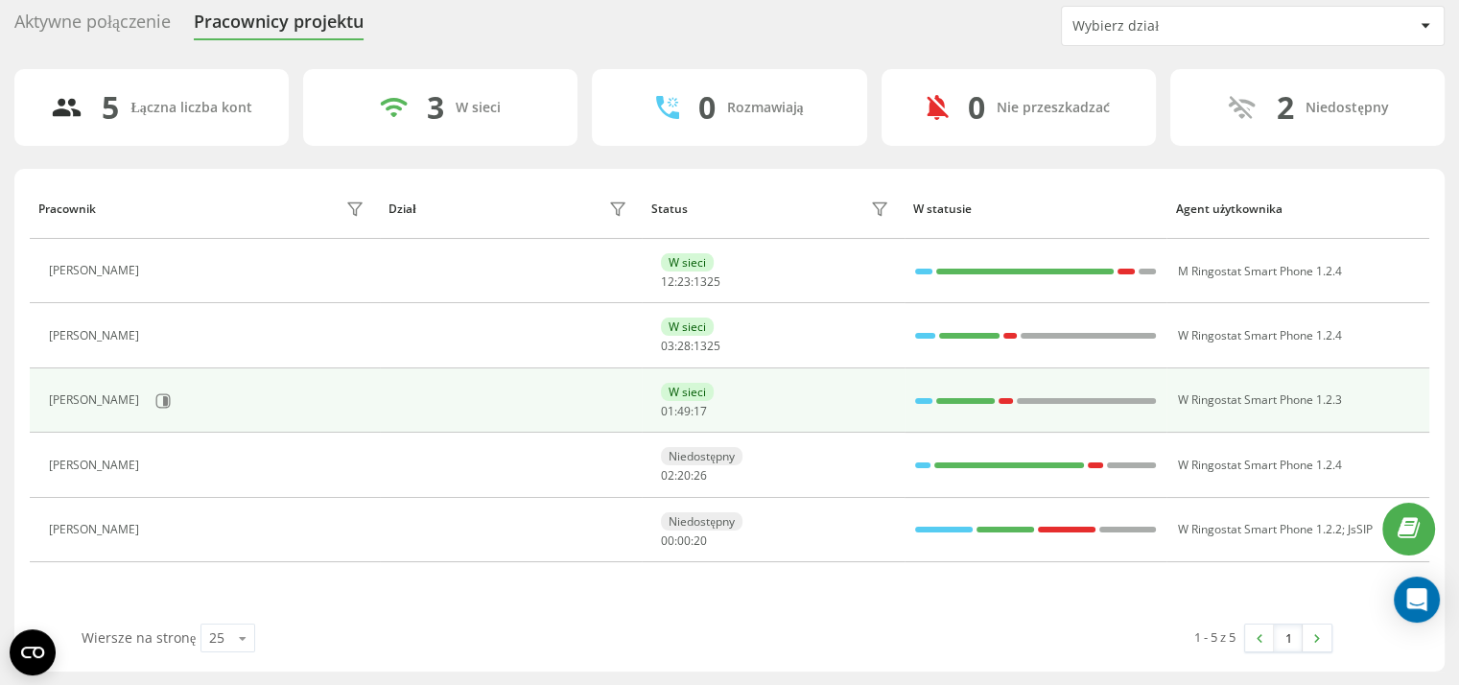
click at [971, 398] on div at bounding box center [965, 401] width 59 height 6
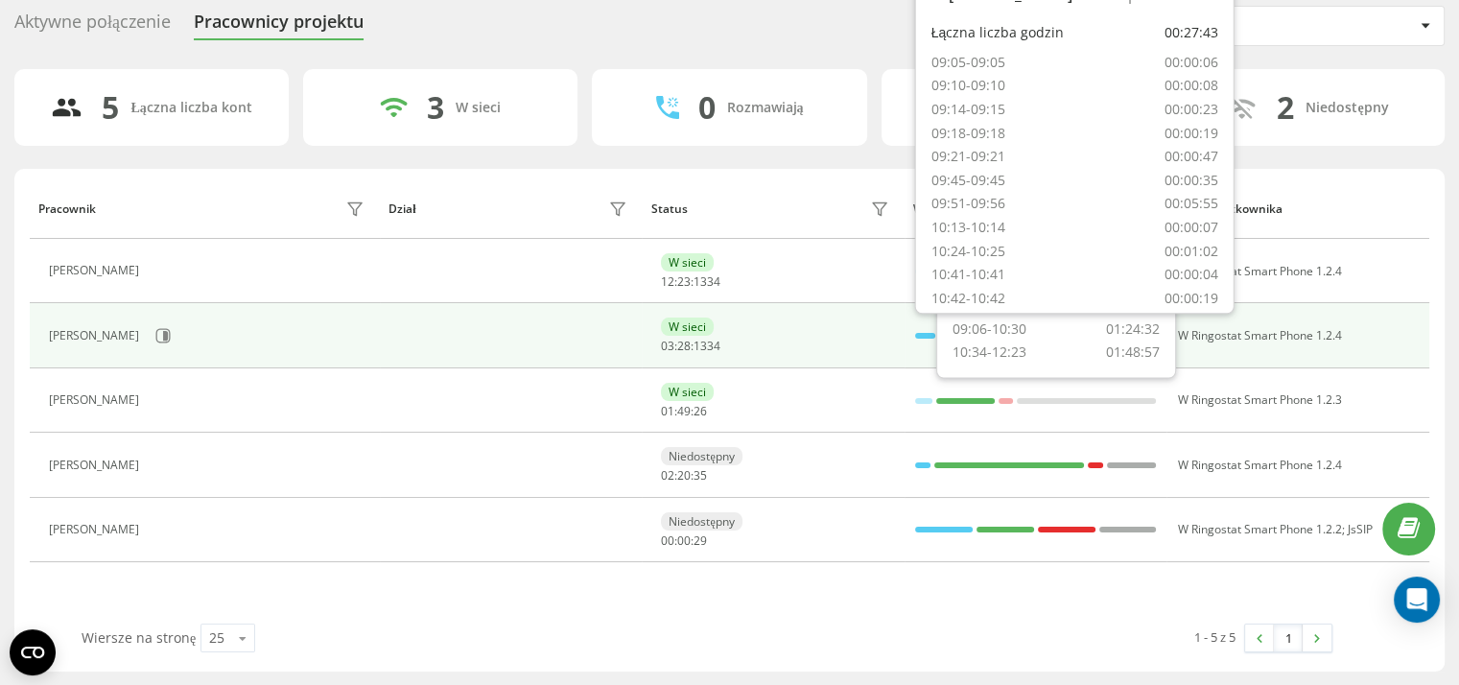
click at [925, 333] on div at bounding box center [925, 336] width 20 height 6
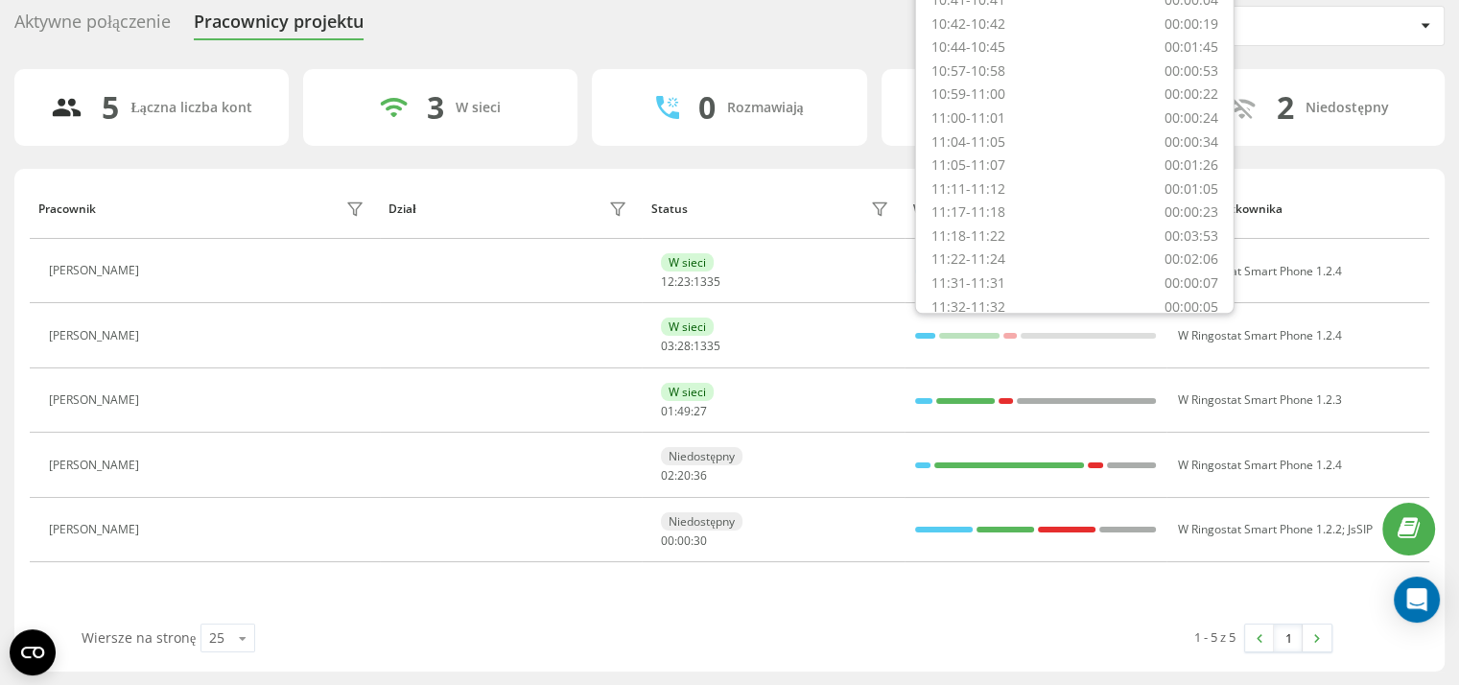
scroll to position [641, 0]
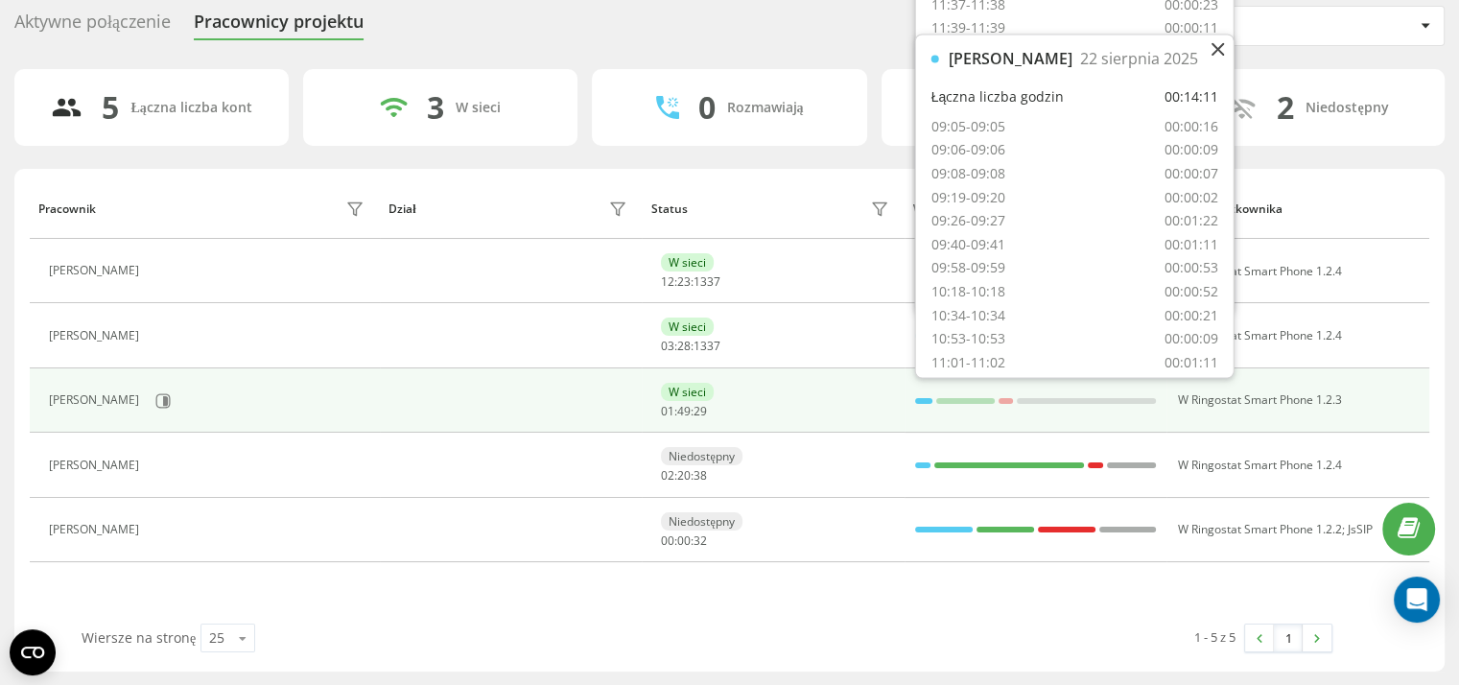
click at [920, 394] on div at bounding box center [923, 401] width 17 height 25
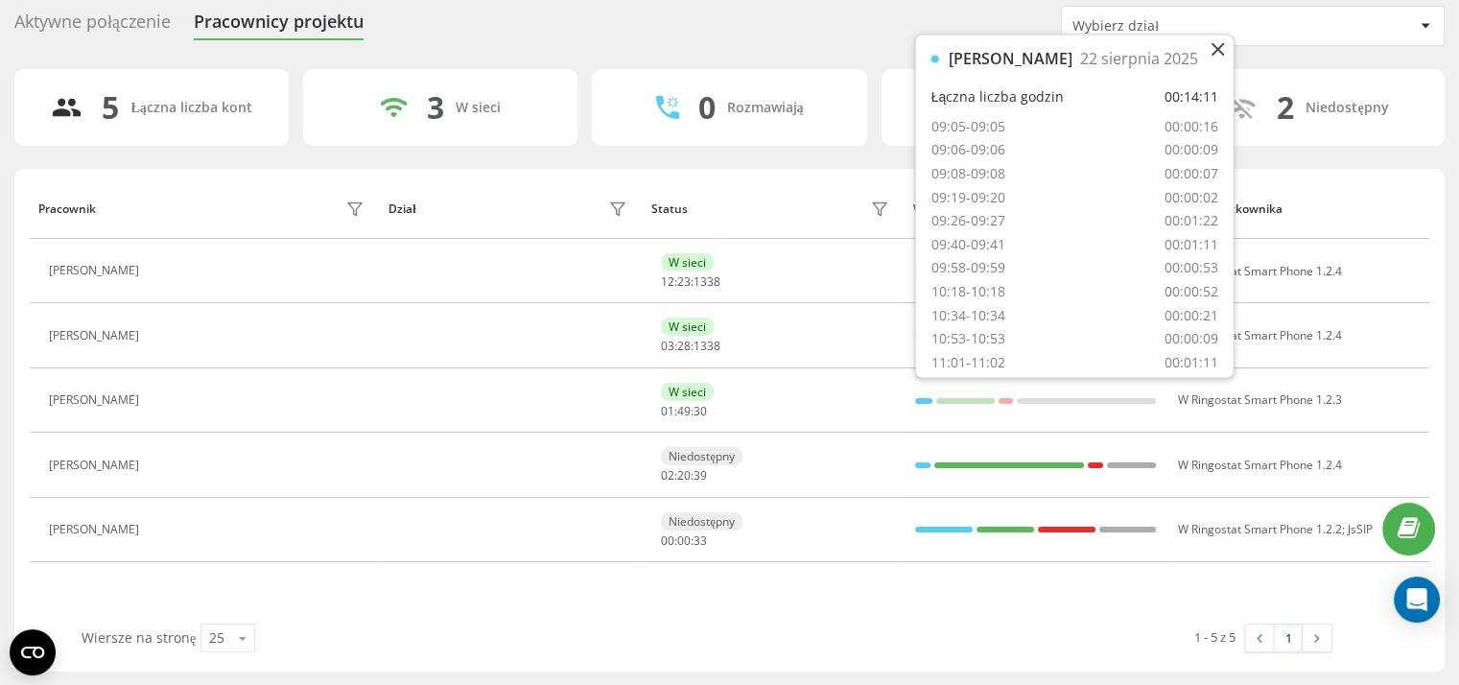
scroll to position [193, 0]
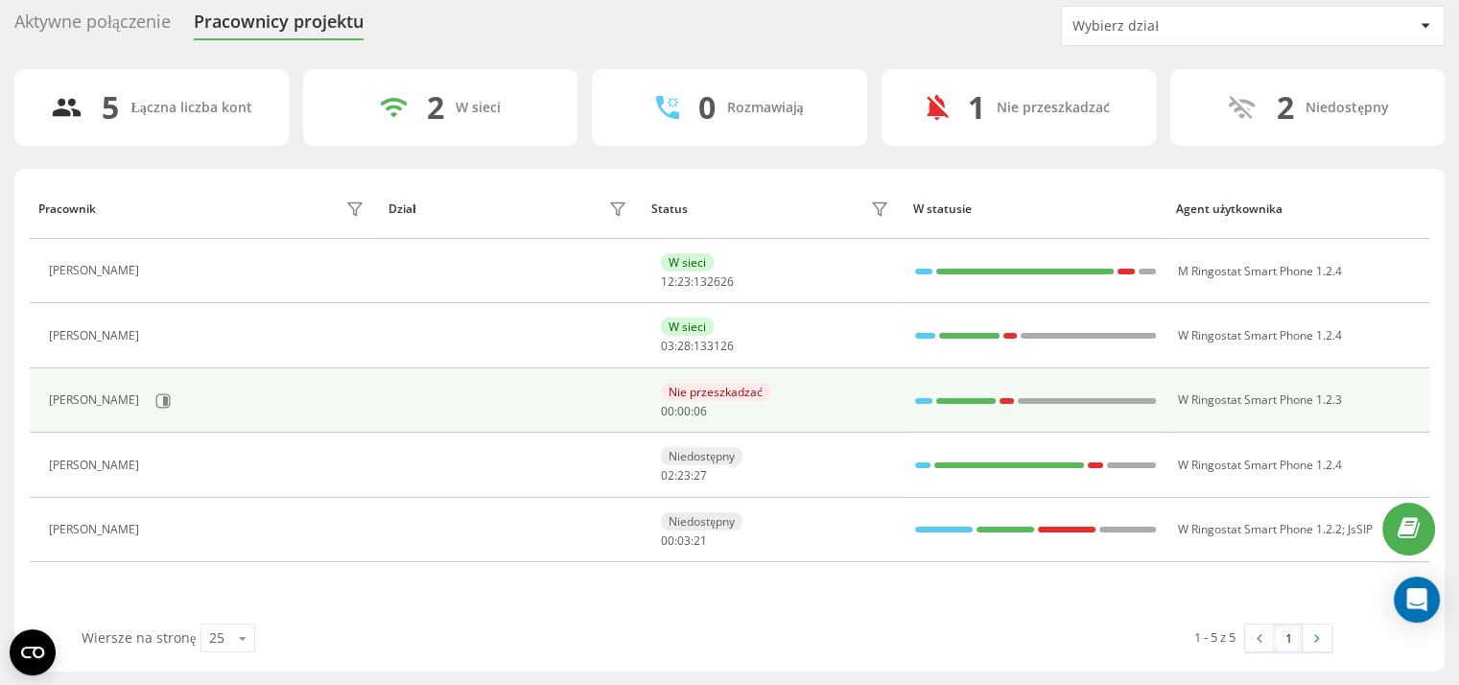
click at [912, 394] on td at bounding box center [1036, 400] width 263 height 64
click at [925, 399] on div at bounding box center [923, 401] width 17 height 6
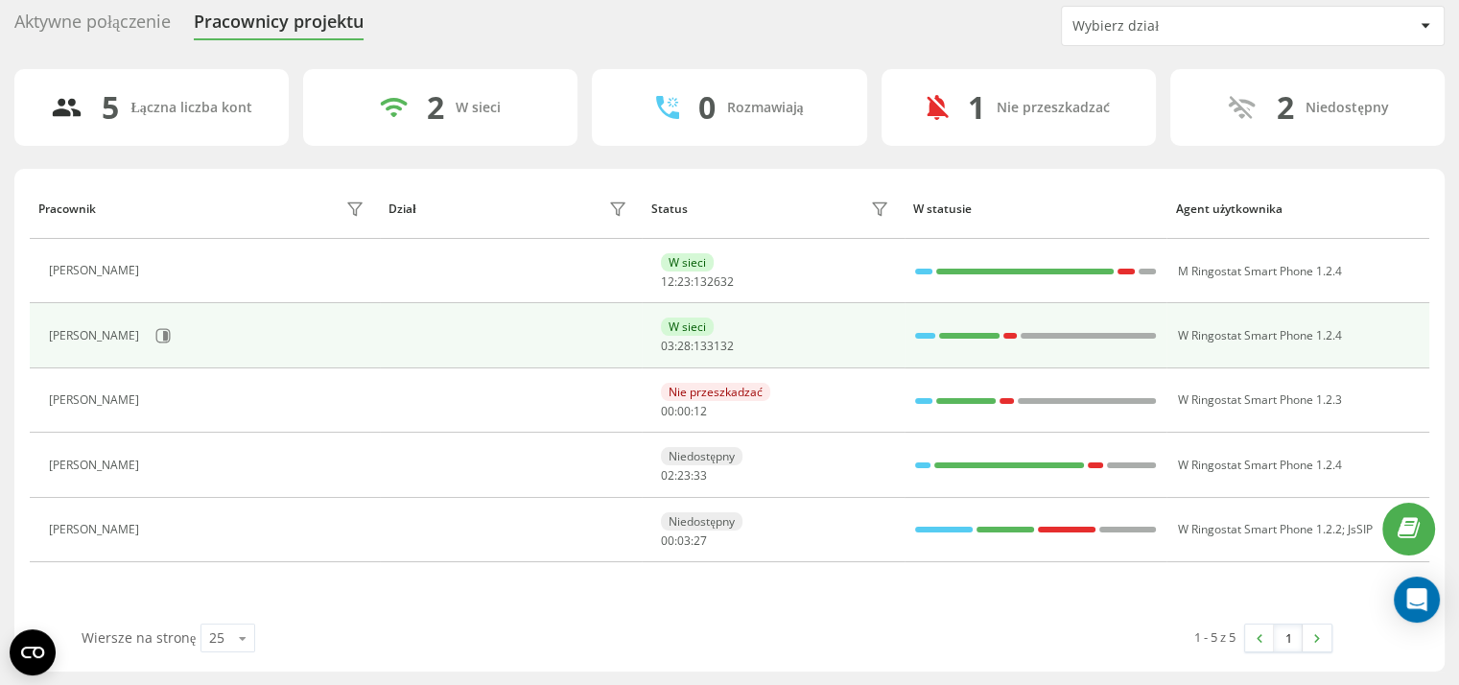
click at [835, 342] on div "W sieci 03:28:13 ​ 31 ​ 32" at bounding box center [777, 336] width 233 height 36
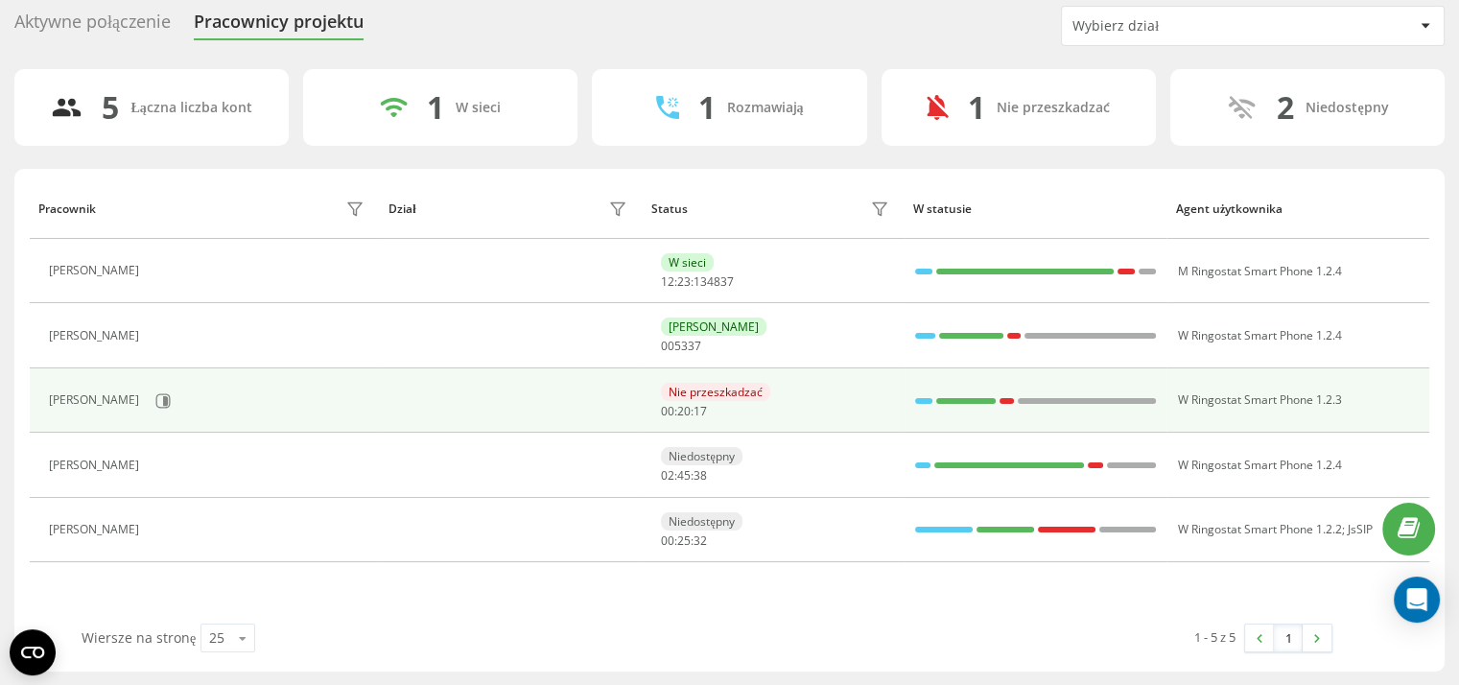
click at [1000, 394] on div at bounding box center [1006, 401] width 13 height 25
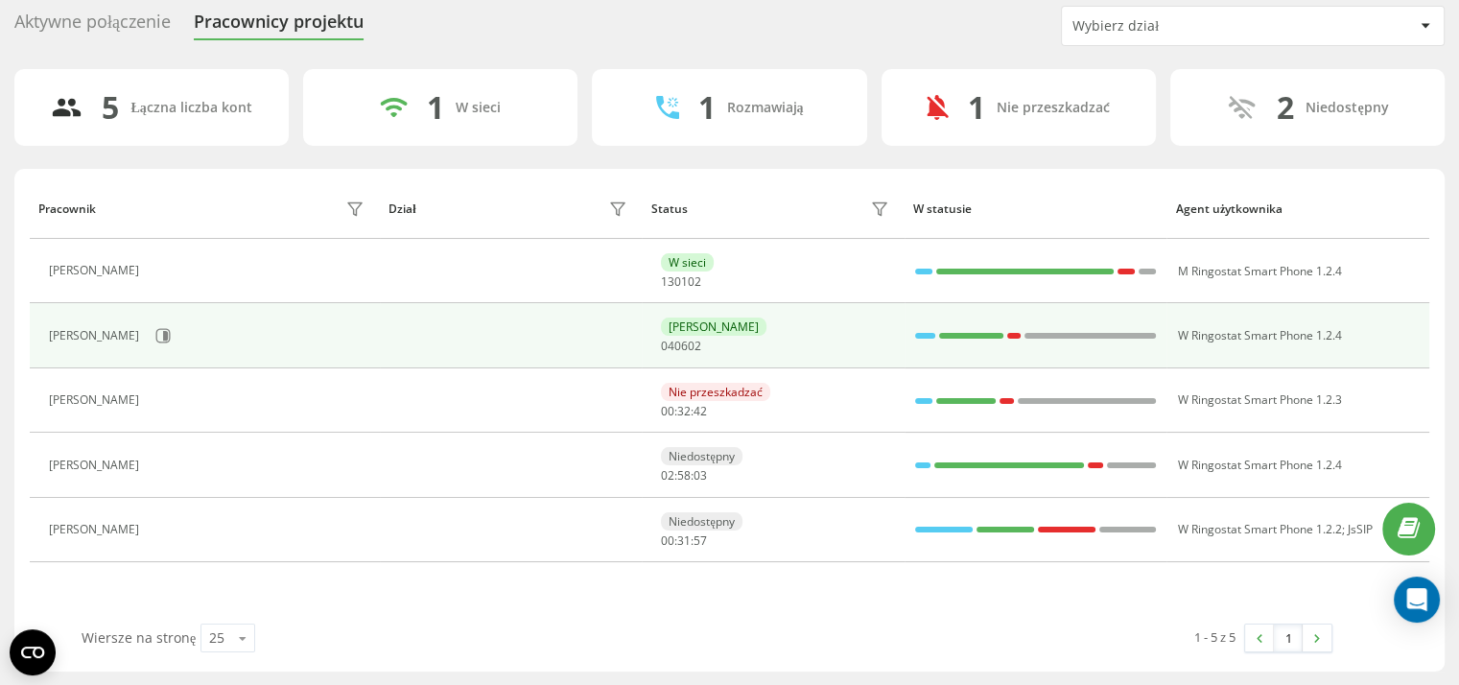
click at [925, 333] on div at bounding box center [925, 336] width 20 height 6
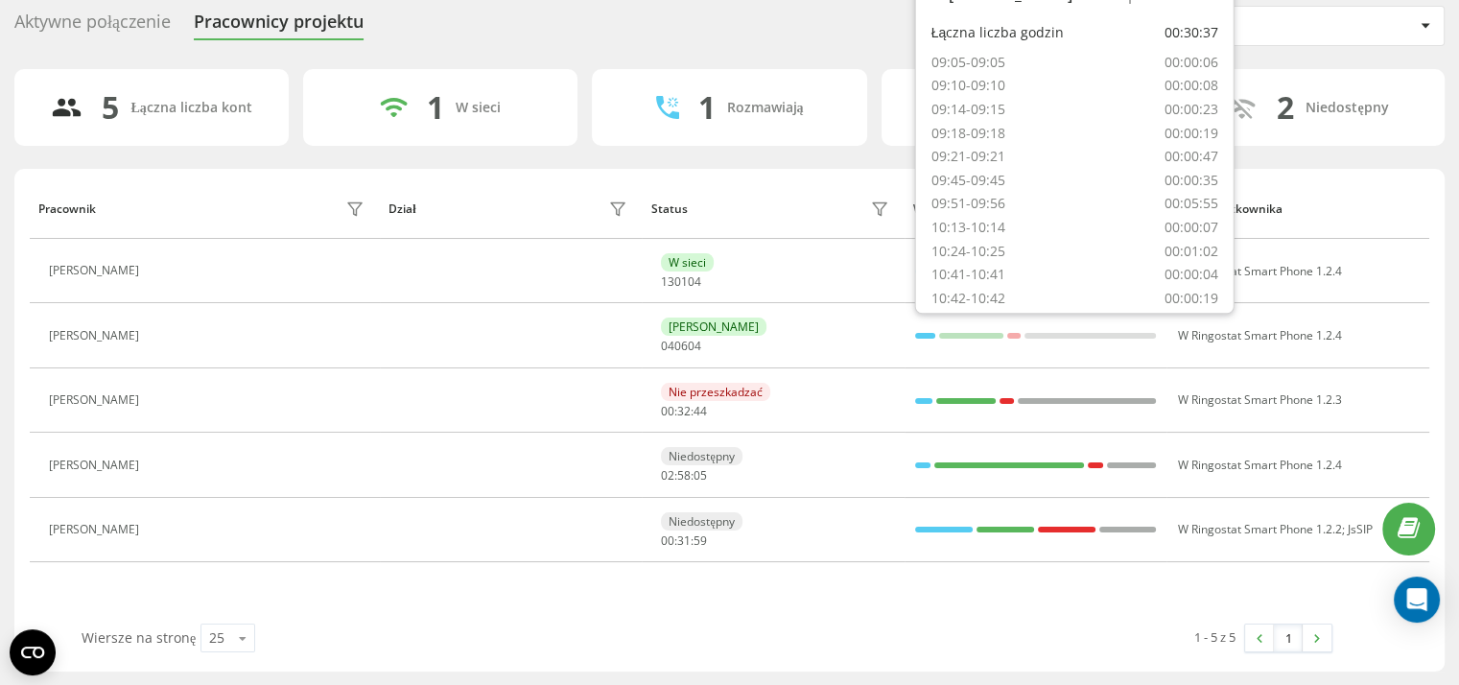
scroll to position [735, 0]
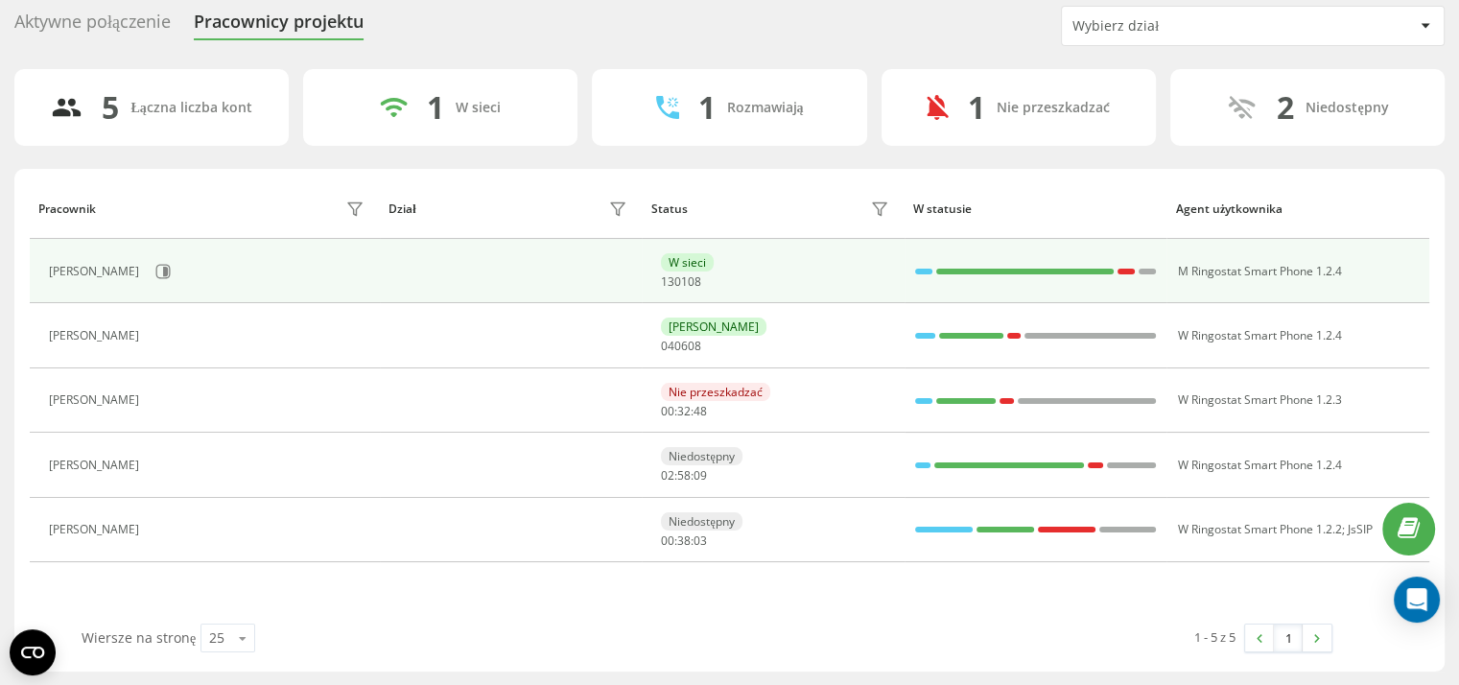
click at [863, 282] on div "W sieci 13 ​ 01 ​ 08" at bounding box center [777, 271] width 233 height 36
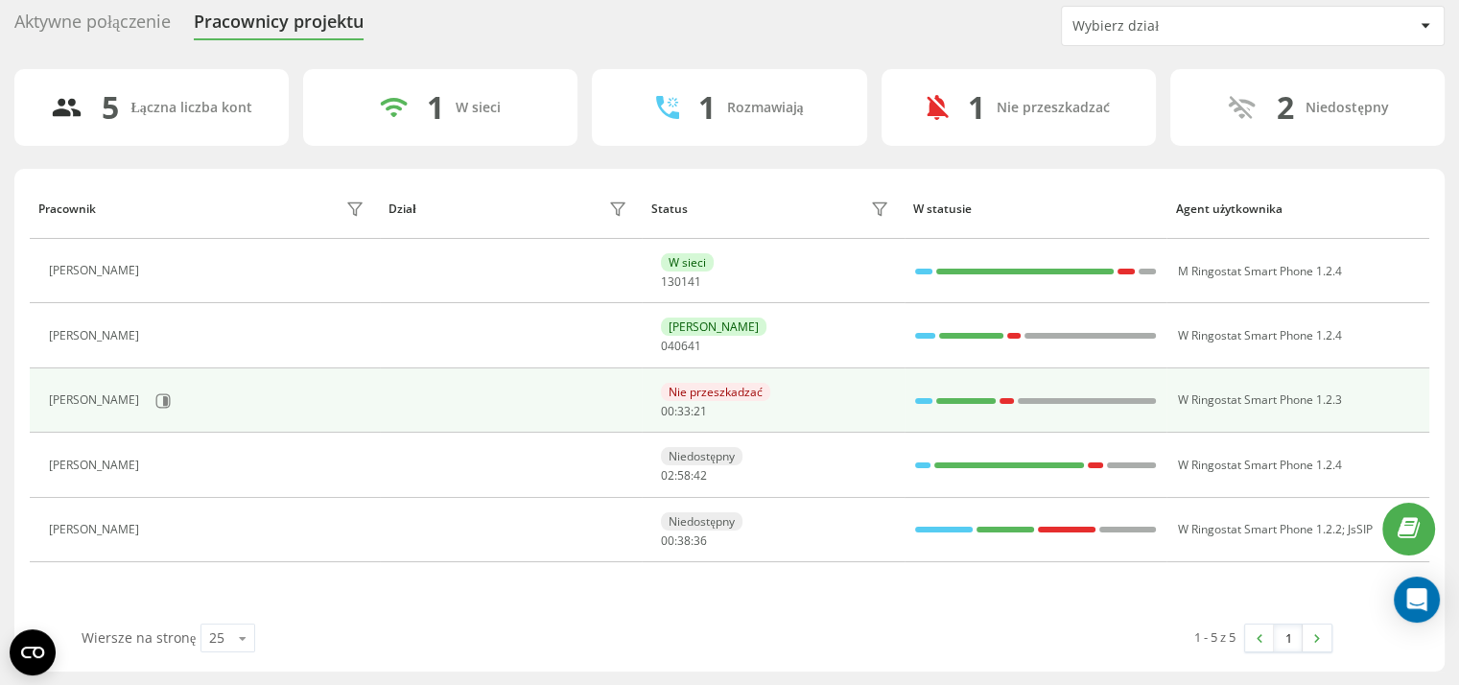
click at [595, 392] on td at bounding box center [511, 400] width 263 height 64
click at [825, 392] on div "Nie przeszkadzać 00:33:29 ​ ​ ​ 49" at bounding box center [777, 401] width 233 height 36
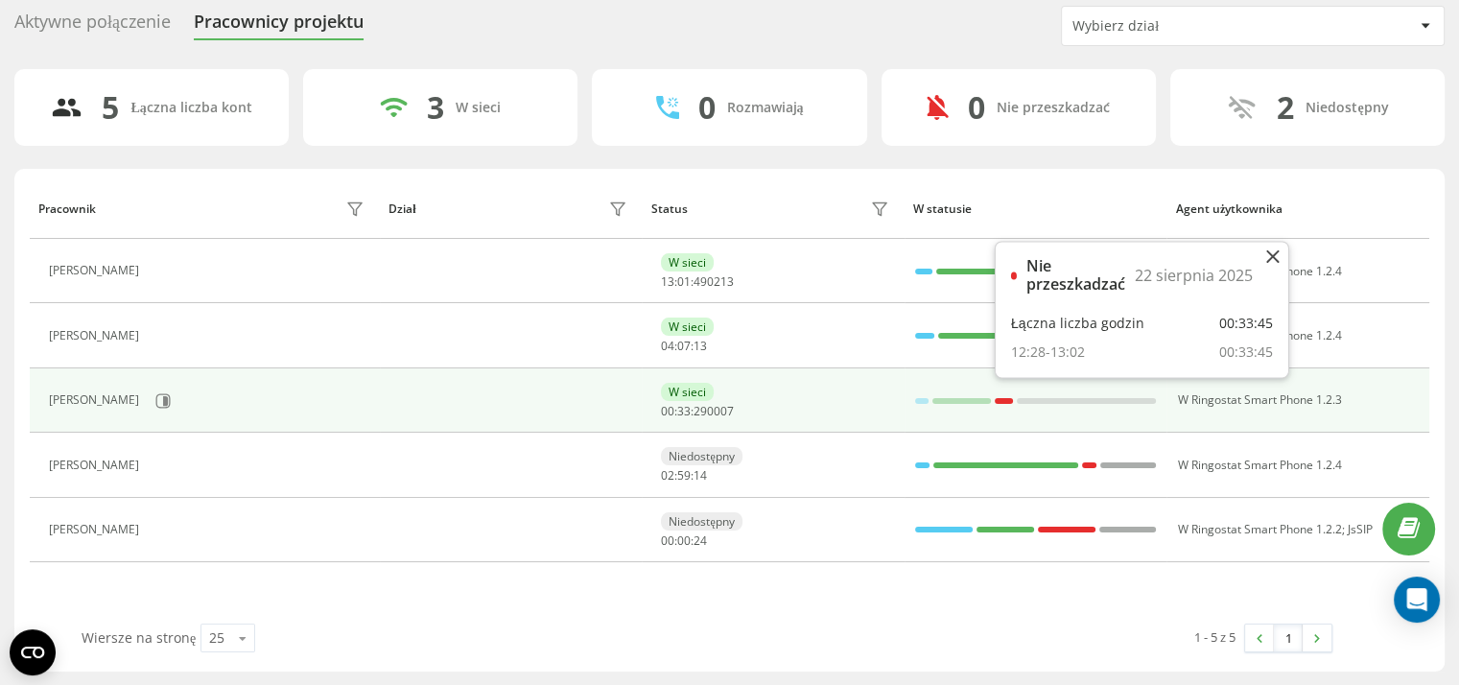
click at [1006, 398] on div at bounding box center [1004, 401] width 18 height 6
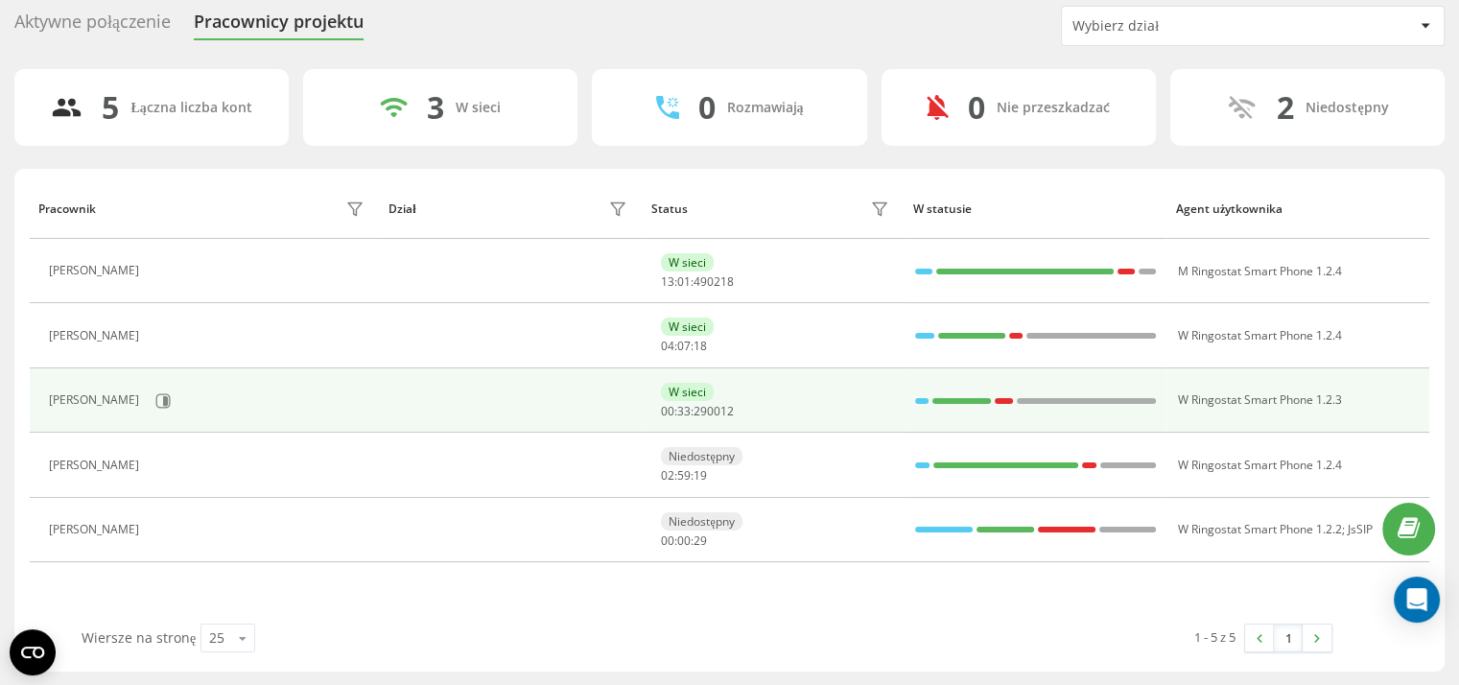
click at [917, 398] on div at bounding box center [922, 401] width 14 height 6
click at [814, 378] on td "W sieci 00:33:29 ​ 00 ​ 14" at bounding box center [773, 400] width 263 height 64
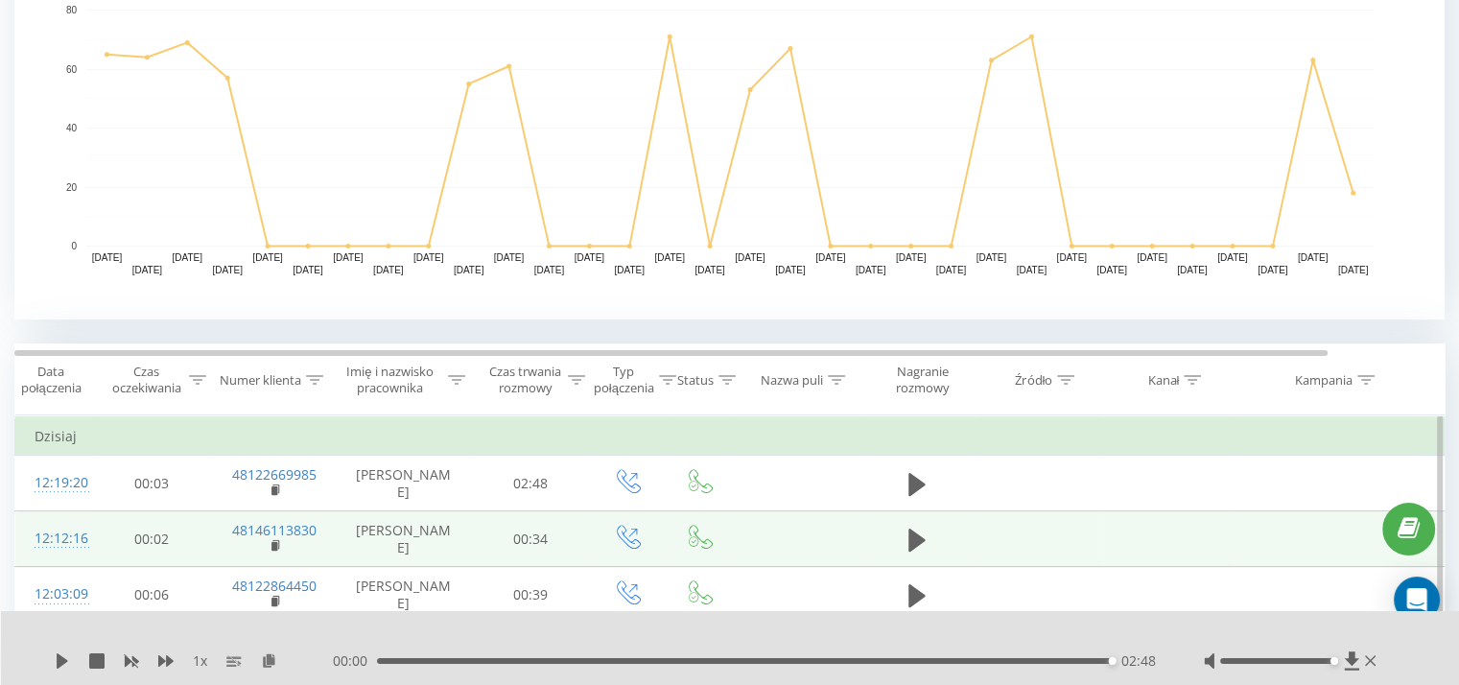
scroll to position [407, 0]
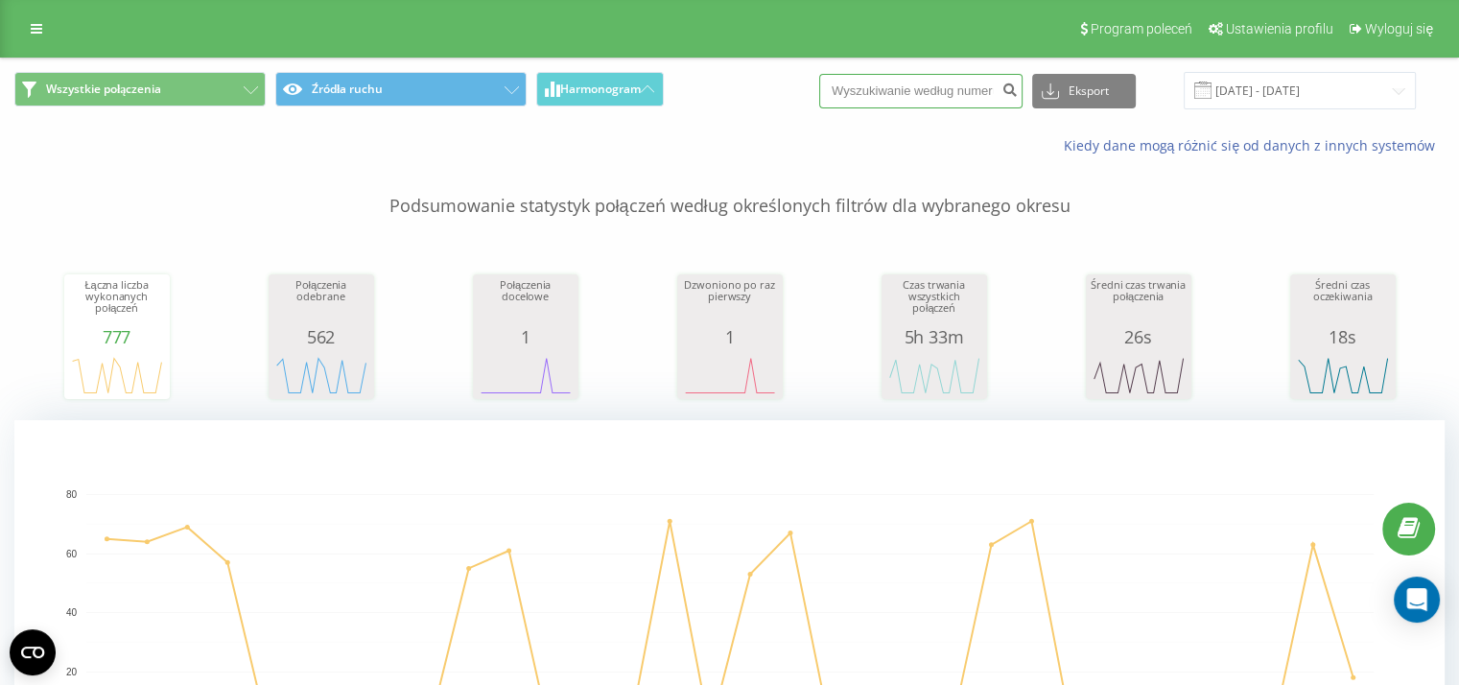
click at [956, 81] on input at bounding box center [920, 91] width 203 height 35
paste input "+48512305644"
drag, startPoint x: 881, startPoint y: 94, endPoint x: 819, endPoint y: 91, distance: 61.5
click at [819, 91] on div "Wszystkie połączenia Źródła ruchu Harmonogram +48512305644 Eksport .csv .xls .x…" at bounding box center [729, 90] width 1431 height 37
type input "512305644"
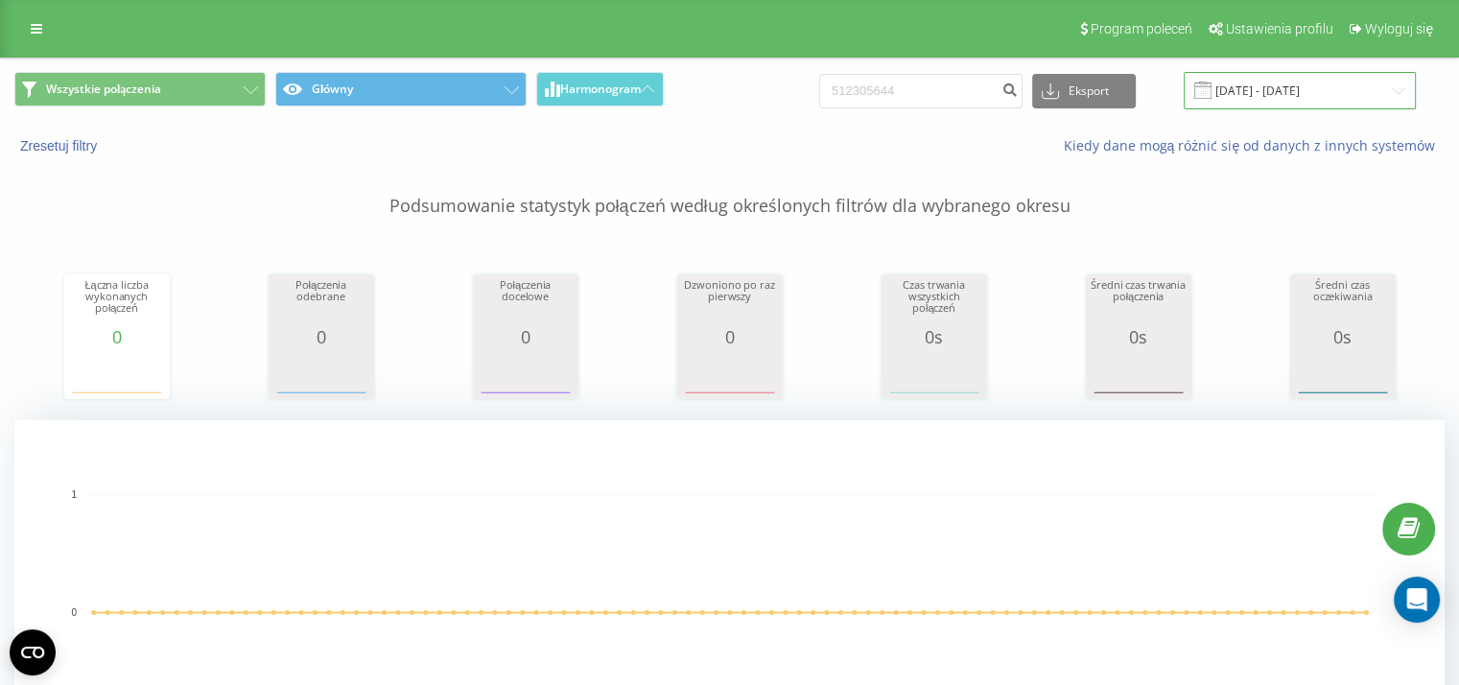
click at [1284, 88] on input "[DATE] - [DATE]" at bounding box center [1300, 90] width 232 height 37
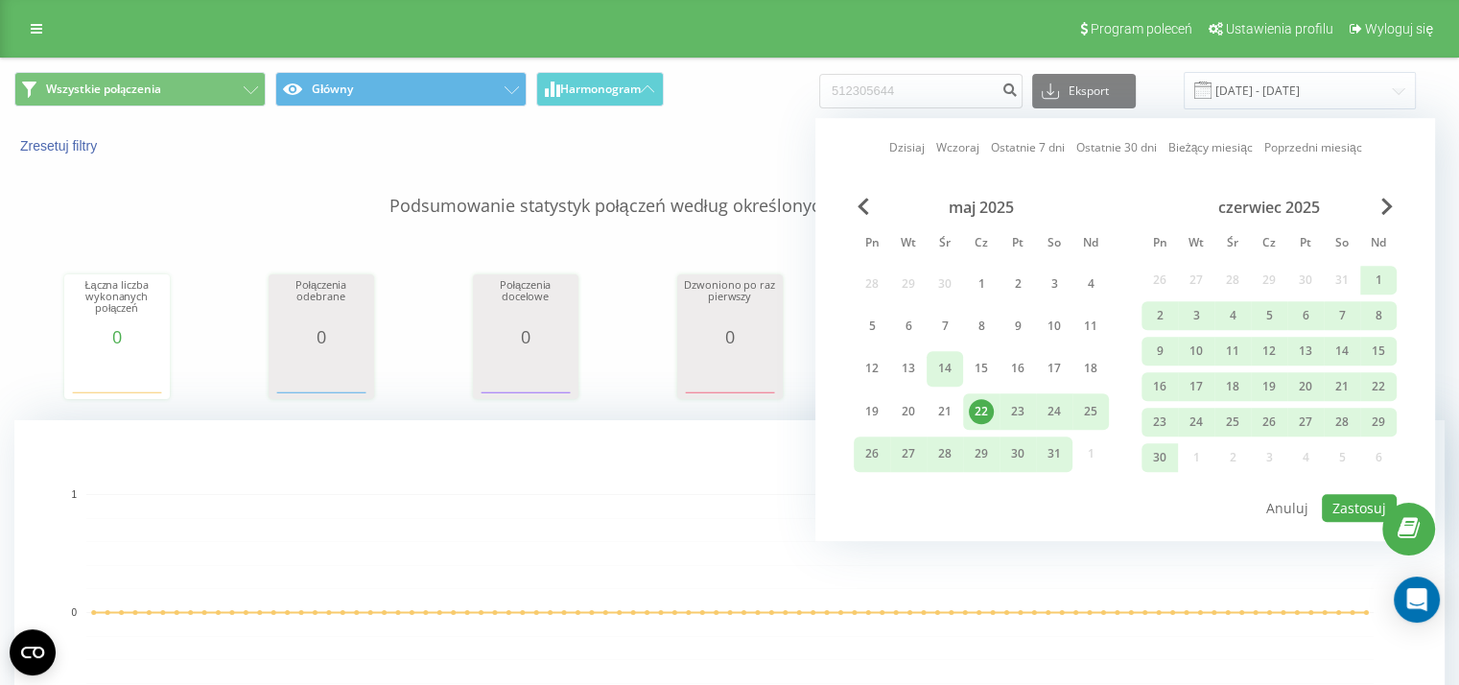
click at [944, 374] on div "14" at bounding box center [945, 369] width 25 height 25
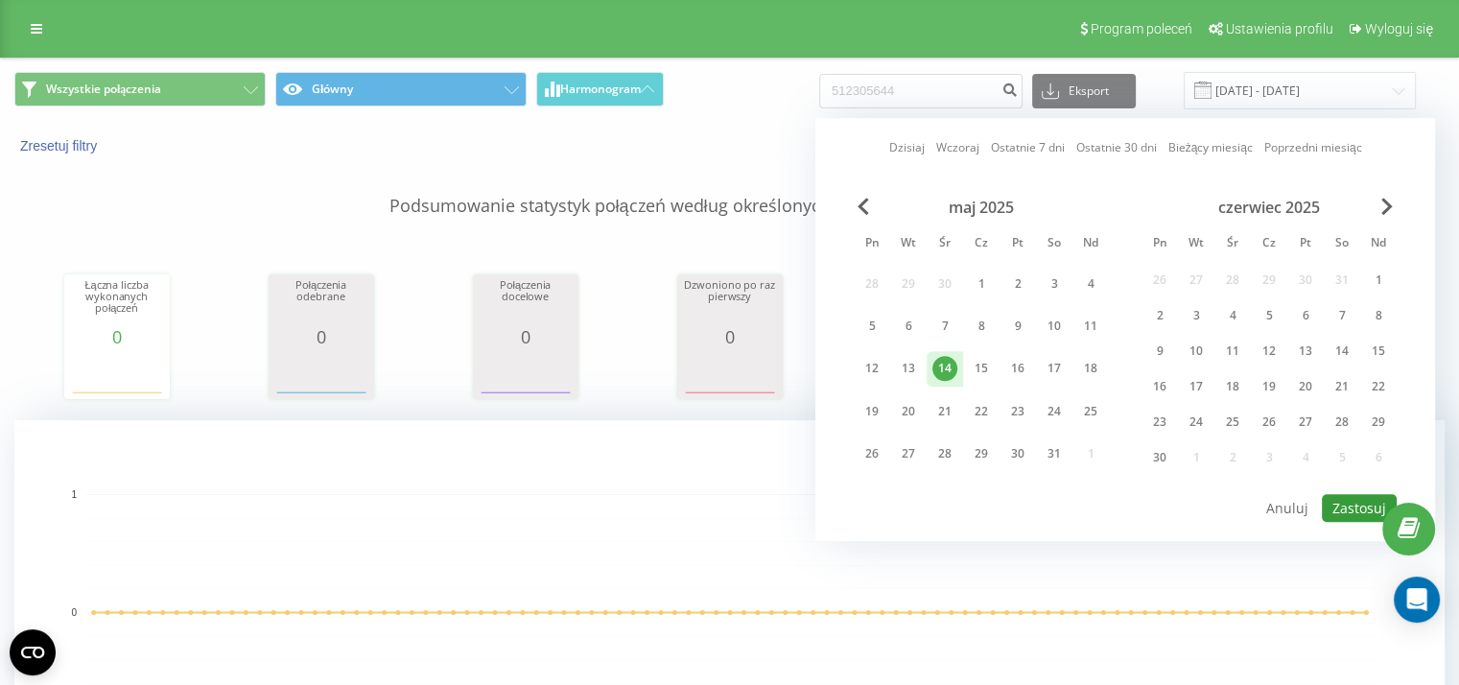
click at [1358, 499] on button "Zastosuj" at bounding box center [1359, 508] width 75 height 28
type input "[DATE] - [DATE]"
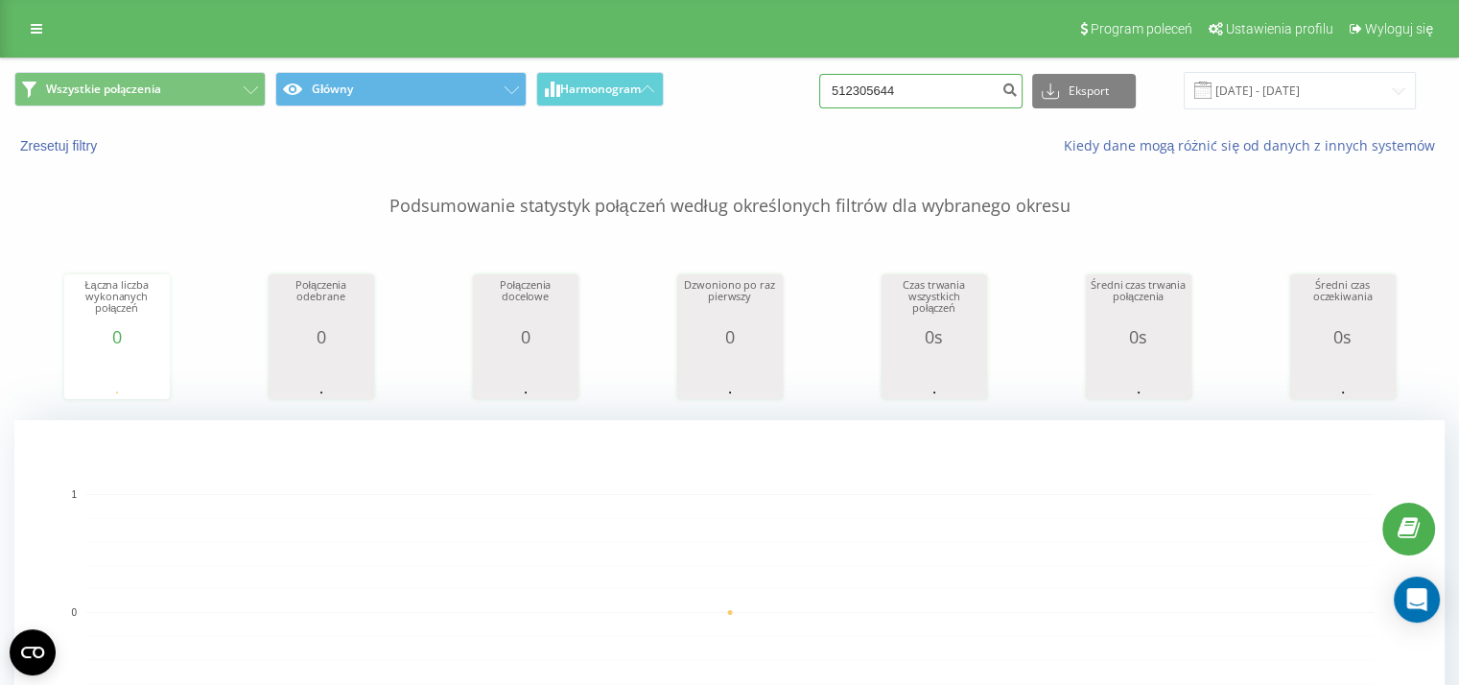
click at [927, 84] on input "512305644" at bounding box center [920, 91] width 203 height 35
click at [1014, 88] on button "submit" at bounding box center [1010, 91] width 26 height 35
click at [1332, 96] on input "[DATE] - [DATE]" at bounding box center [1300, 90] width 232 height 37
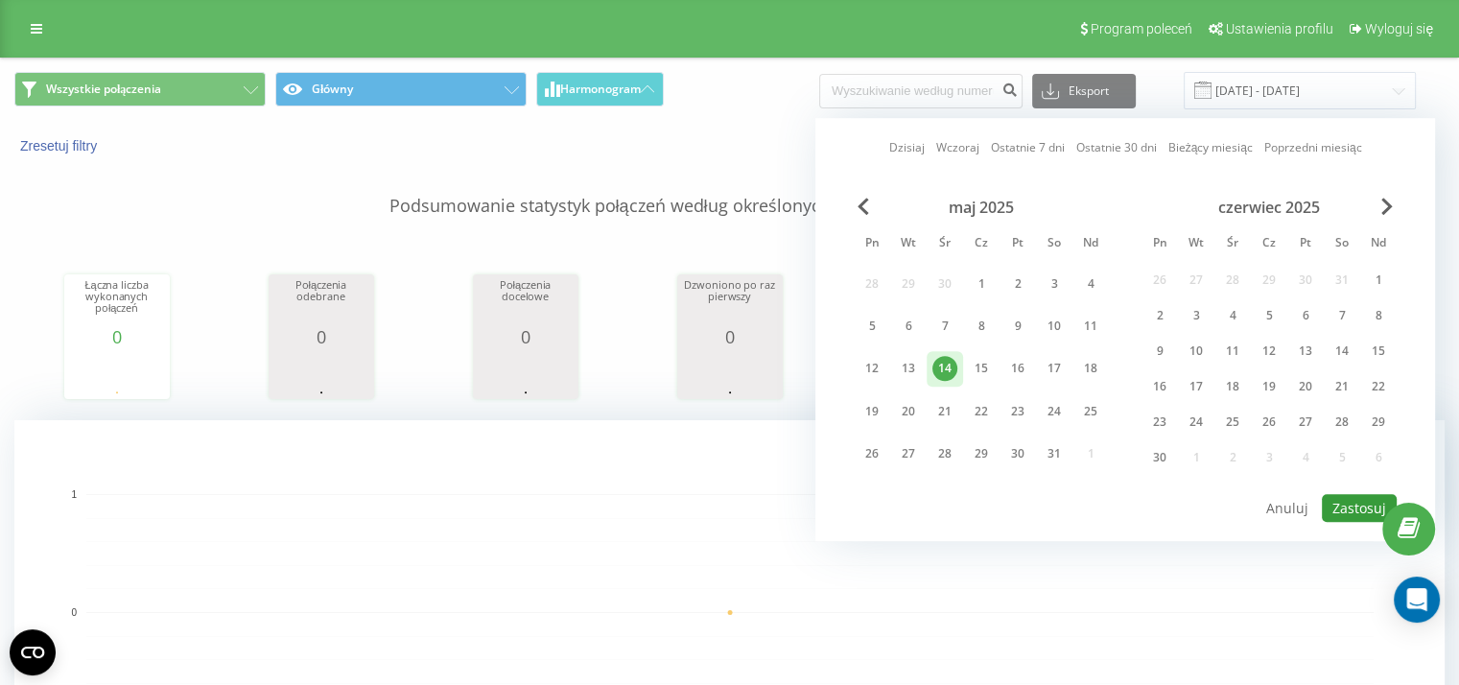
click at [1350, 494] on button "Zastosuj" at bounding box center [1359, 508] width 75 height 28
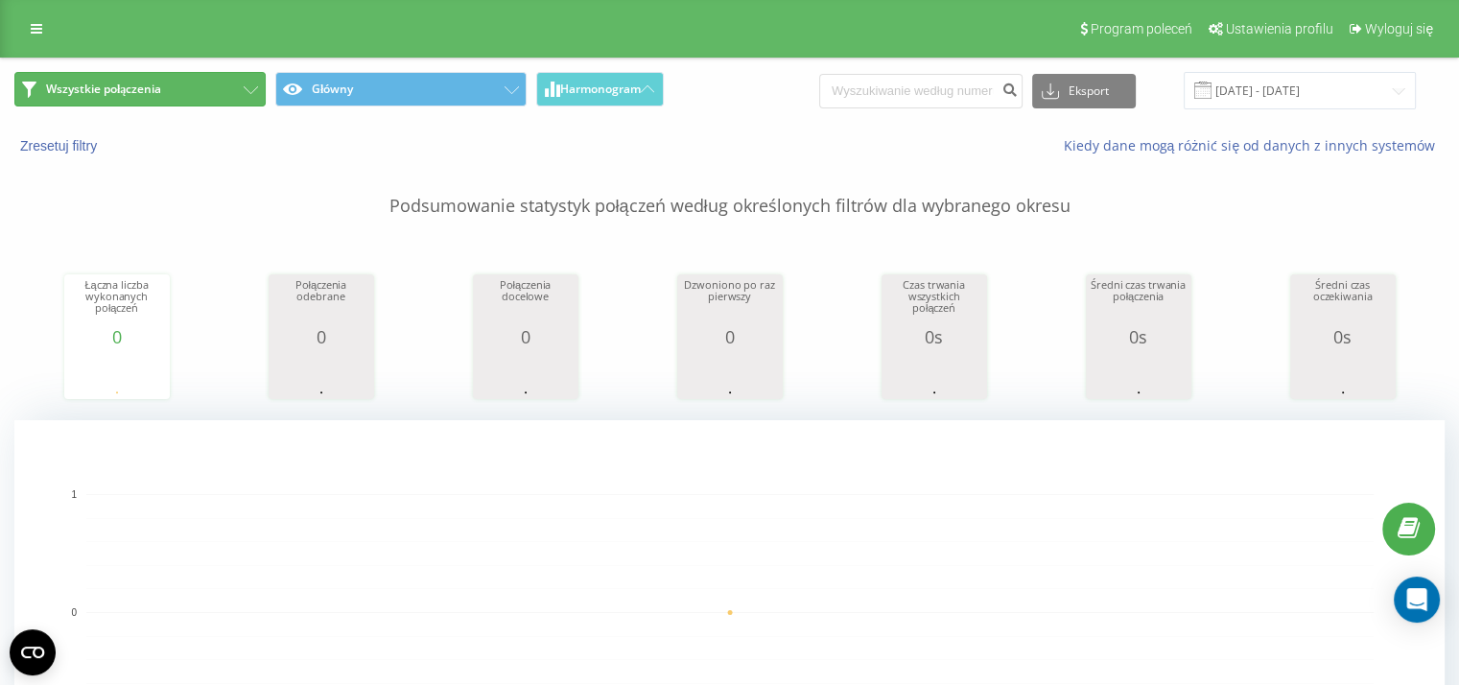
click at [211, 101] on button "Wszystkie połączenia" at bounding box center [139, 89] width 251 height 35
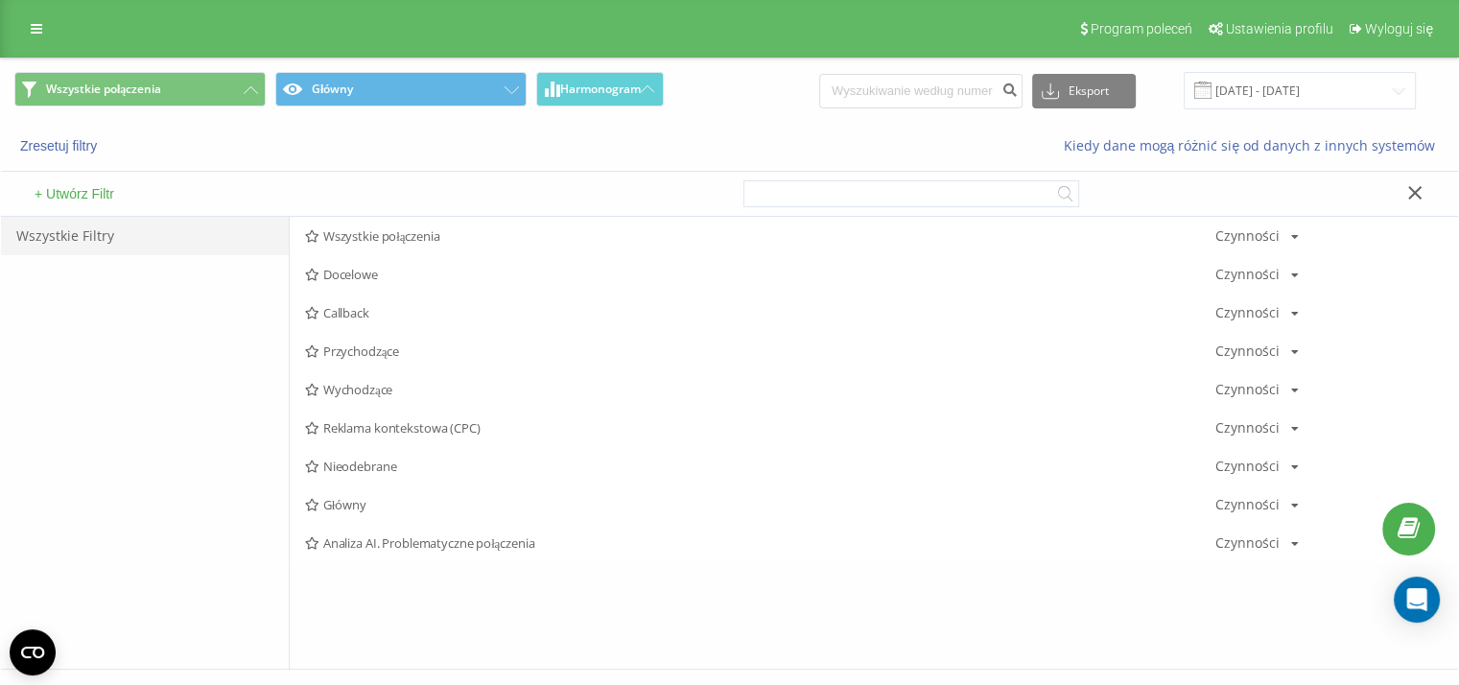
click at [22, 28] on link at bounding box center [36, 28] width 35 height 27
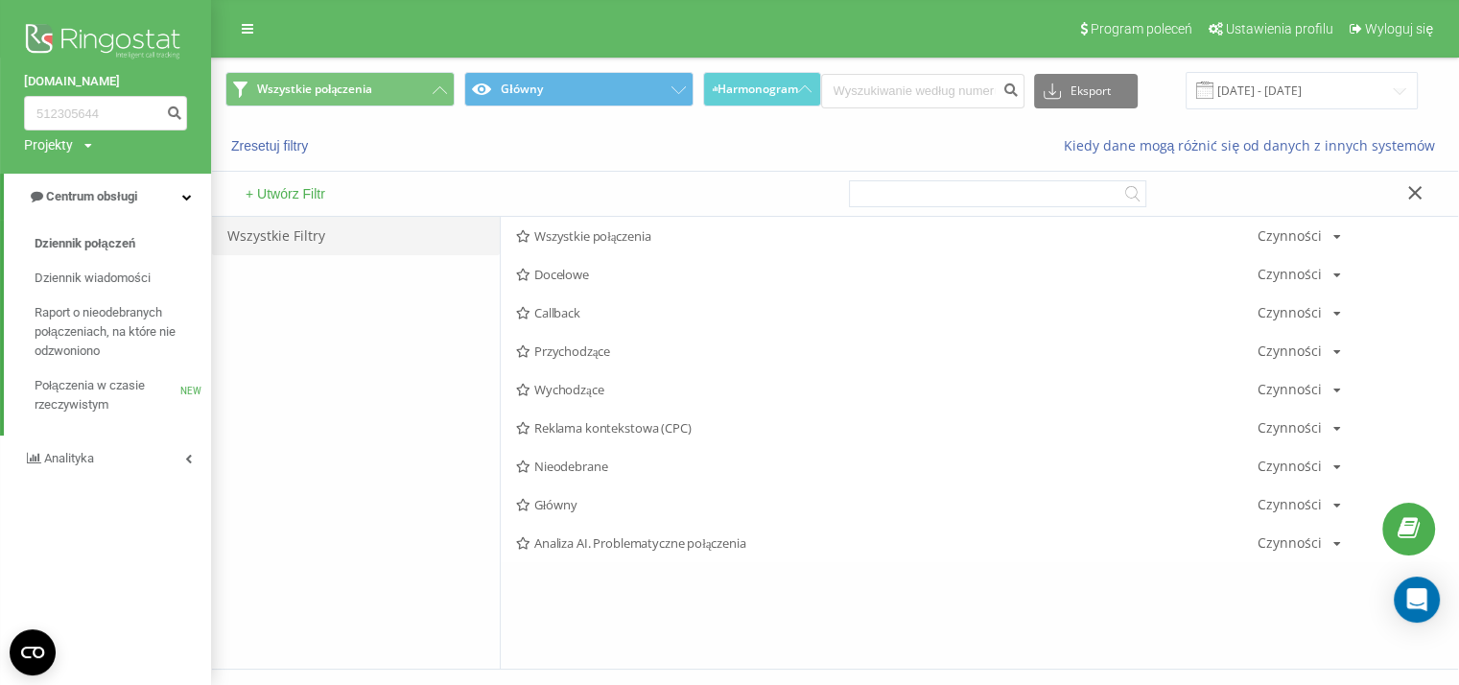
click at [285, 169] on div "+ Utwórz Filtr Wszystkie Filtry Wszystkie połączenia Czynności Edytuj Kopiuj Us…" at bounding box center [835, 412] width 1246 height 514
click at [367, 162] on div "Zresetuj filtry Kiedy dane mogą różnić się od danych z innych systemów" at bounding box center [835, 146] width 1246 height 46
click at [261, 131] on div "Zresetuj filtry Kiedy dane mogą różnić się od danych z innych systemów" at bounding box center [835, 146] width 1246 height 46
click at [262, 145] on button "Zresetuj filtry" at bounding box center [271, 145] width 92 height 17
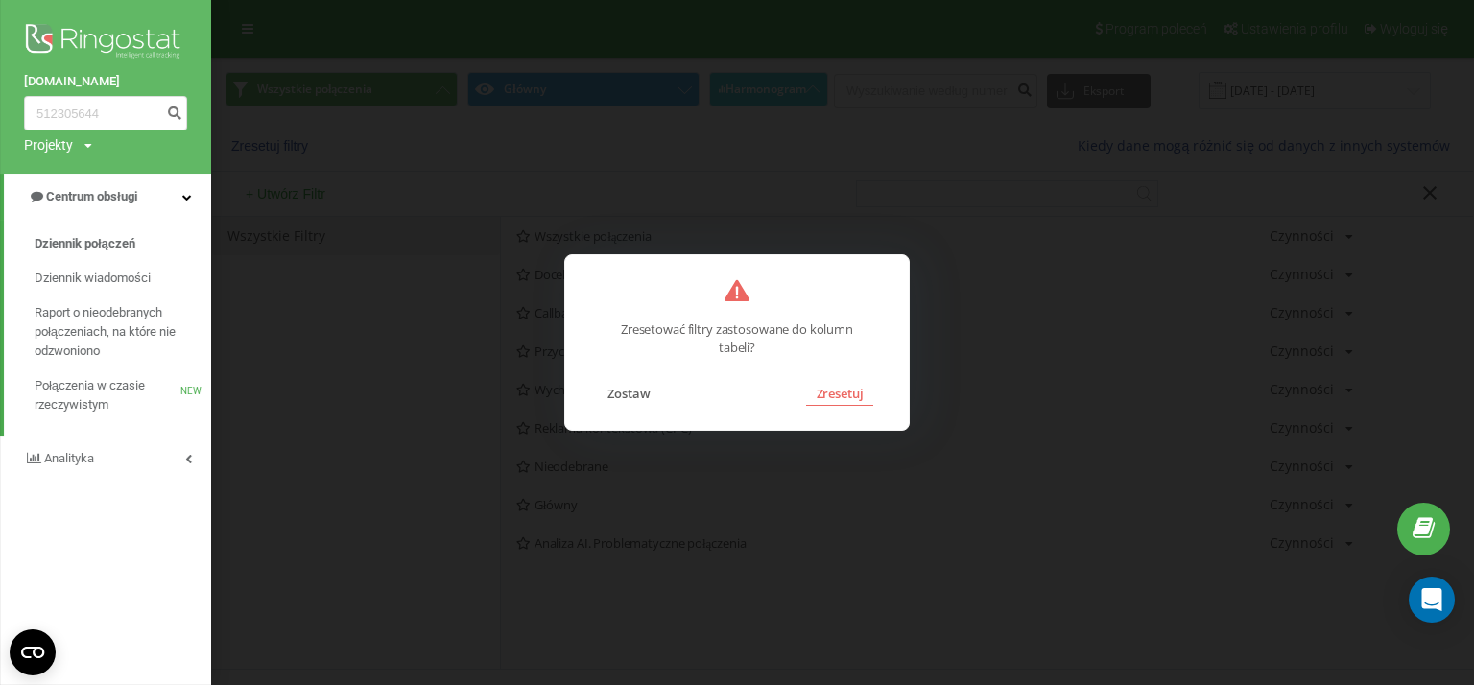
click at [830, 399] on button "Zresetuj" at bounding box center [839, 393] width 66 height 25
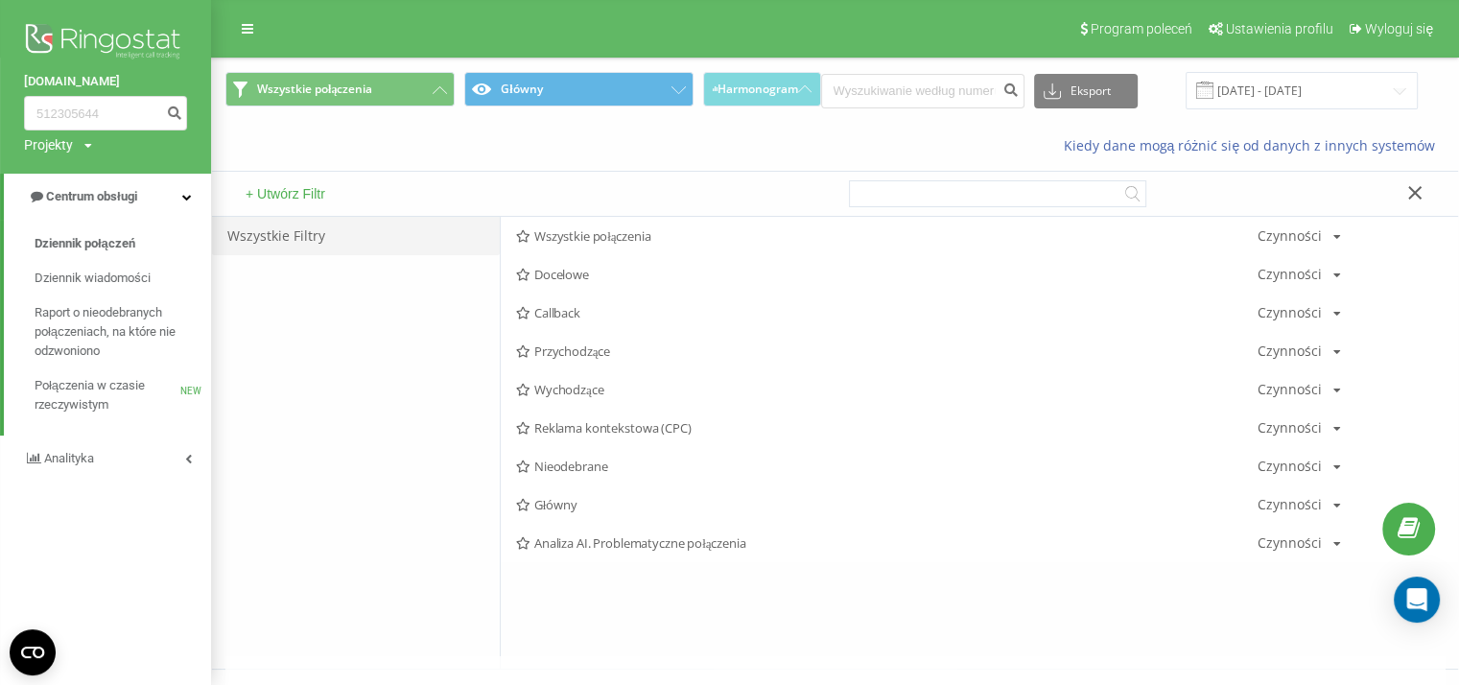
click at [689, 167] on div "Kiedy dane mogą różnić się od danych z innych systemów" at bounding box center [835, 146] width 1246 height 46
click at [1415, 186] on icon at bounding box center [1416, 192] width 14 height 13
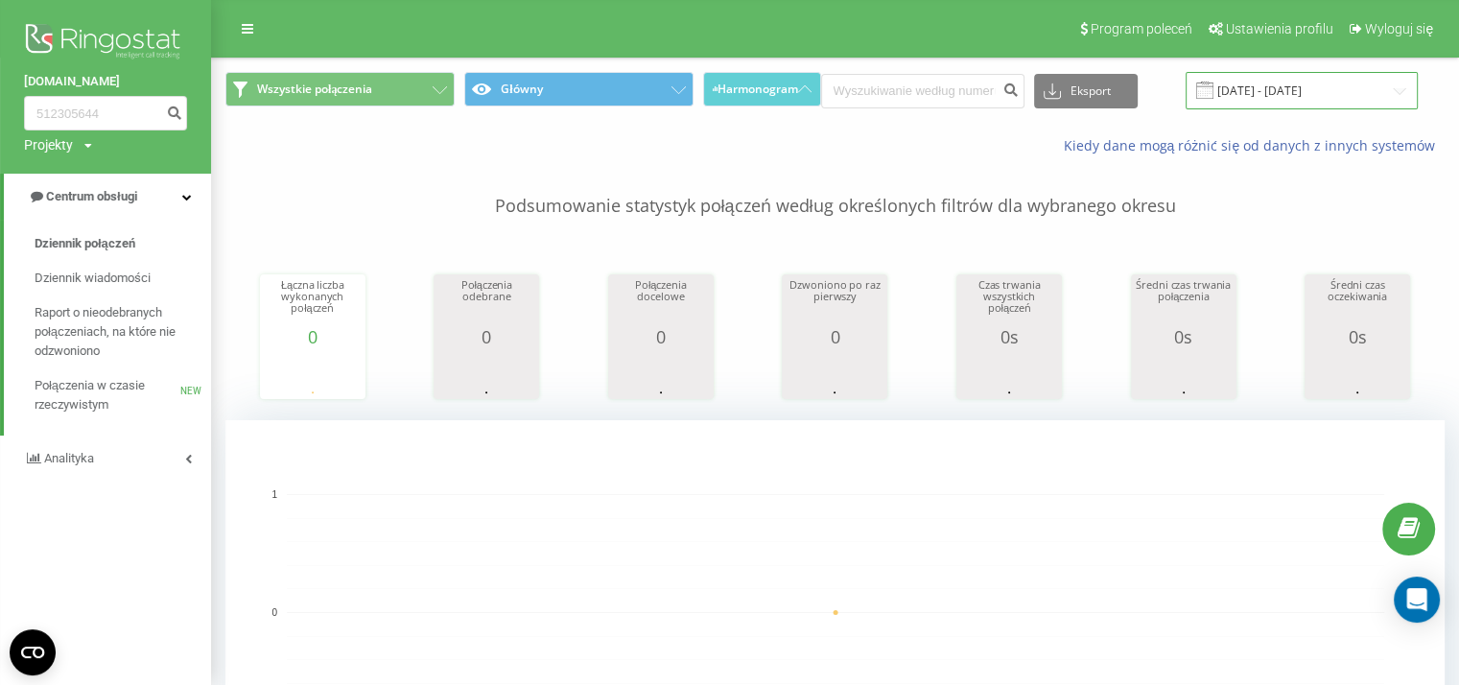
click at [1339, 85] on input "[DATE] - [DATE]" at bounding box center [1302, 90] width 232 height 37
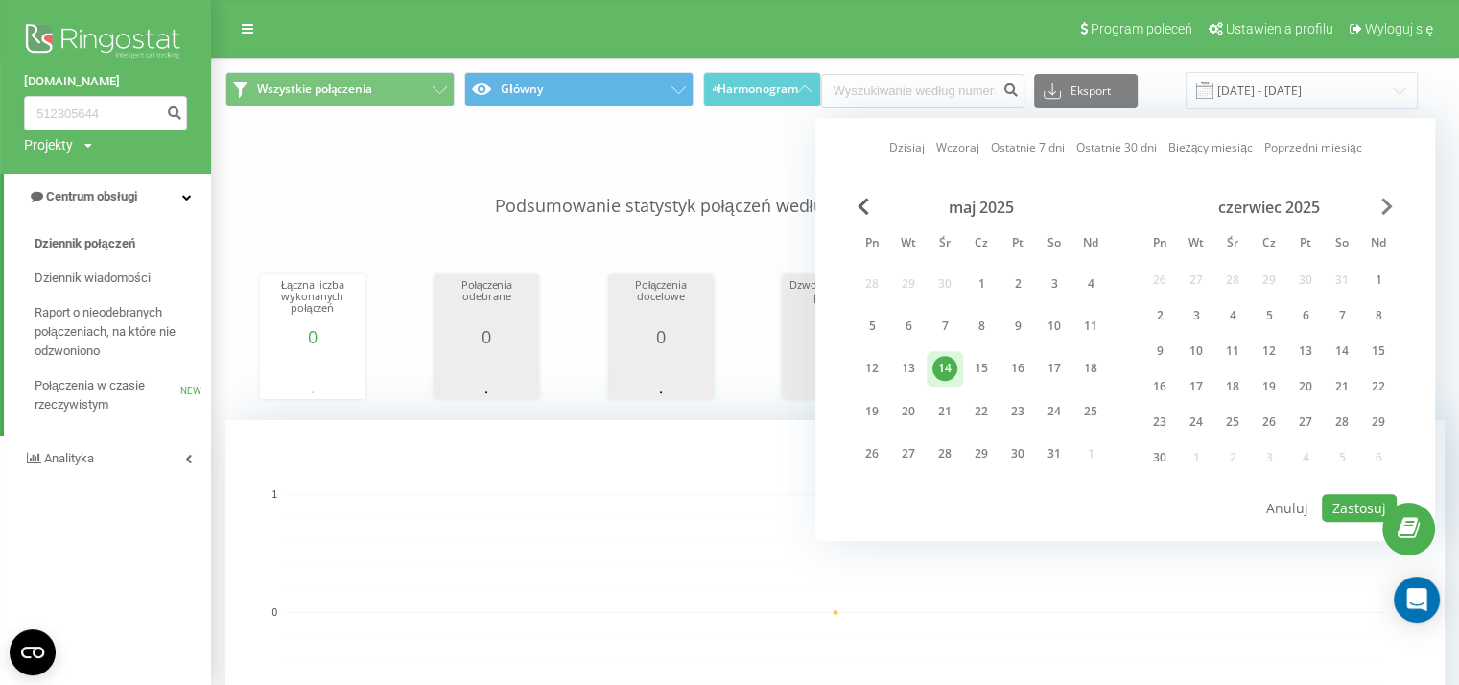
drag, startPoint x: 1378, startPoint y: 211, endPoint x: 1389, endPoint y: 211, distance: 11.5
click at [1389, 211] on div "[DATE] Pn Wt Śr Cz Pt So Nd 28 29 30 1 2 3 4 5 6 7 8 9 10 11 12 13 14 15 16 17 …" at bounding box center [1125, 345] width 543 height 295
click at [1389, 211] on span "Next Month" at bounding box center [1388, 206] width 12 height 17
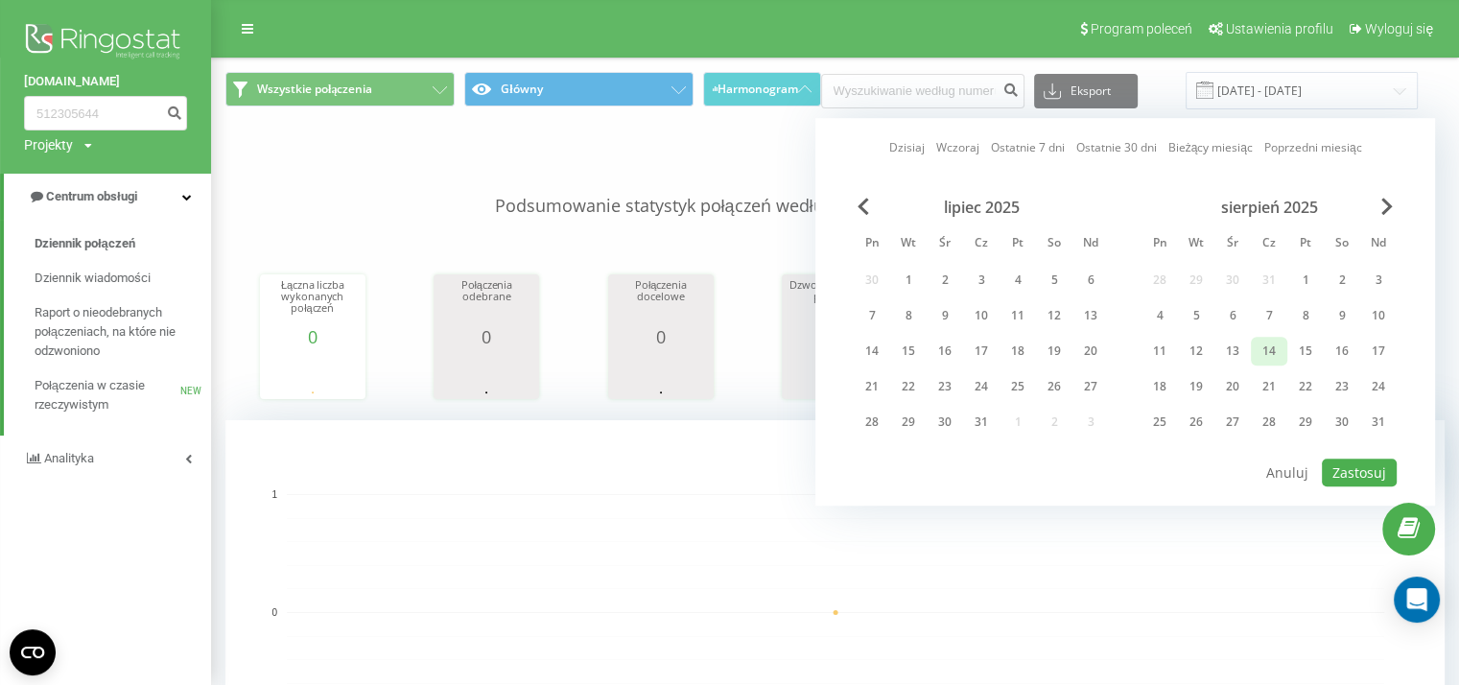
click at [1272, 352] on div "14" at bounding box center [1269, 351] width 25 height 25
click at [1356, 483] on div "[DATE] [DATE] Ostatnie 7 dni Ostatnie 30 dni Bieżący miesiąc Poprzedni miesiąc …" at bounding box center [1126, 312] width 620 height 388
click at [1350, 466] on button "Zastosuj" at bounding box center [1359, 473] width 75 height 28
type input "[DATE] - [DATE]"
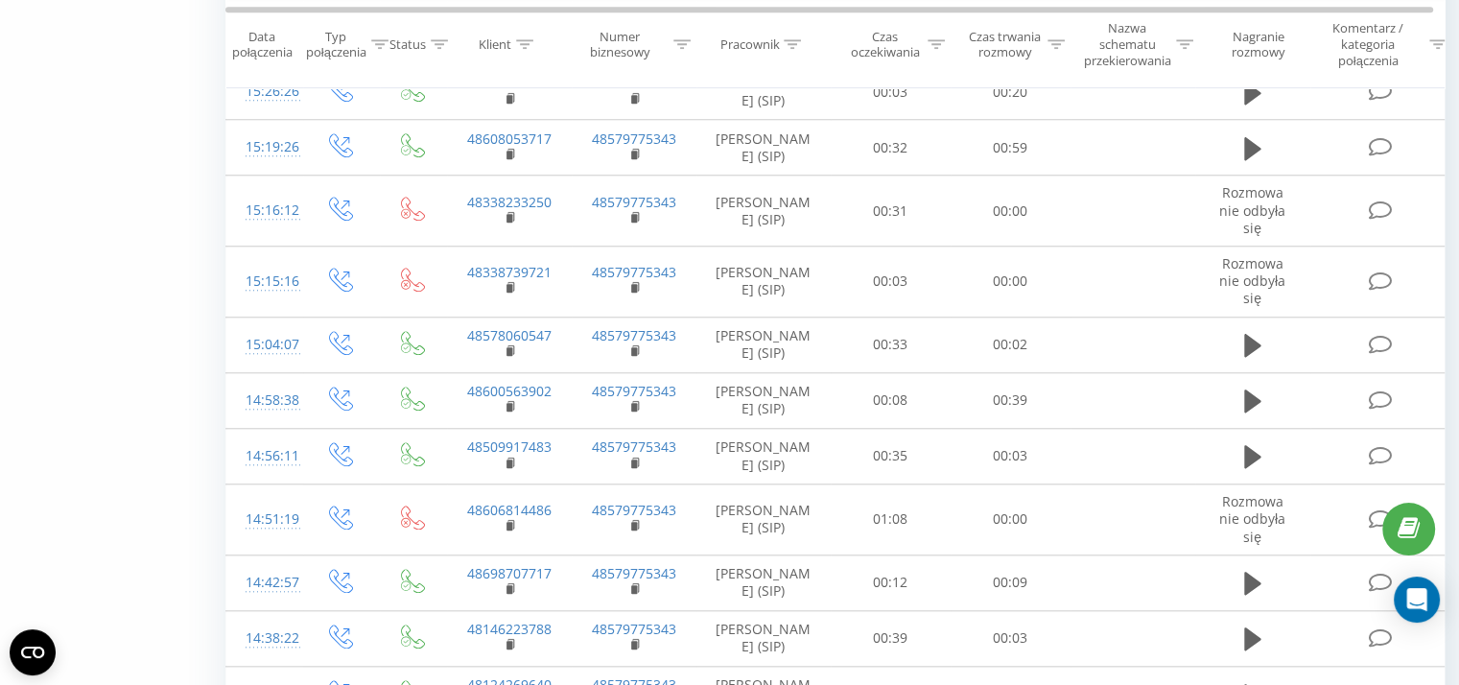
scroll to position [1902, 0]
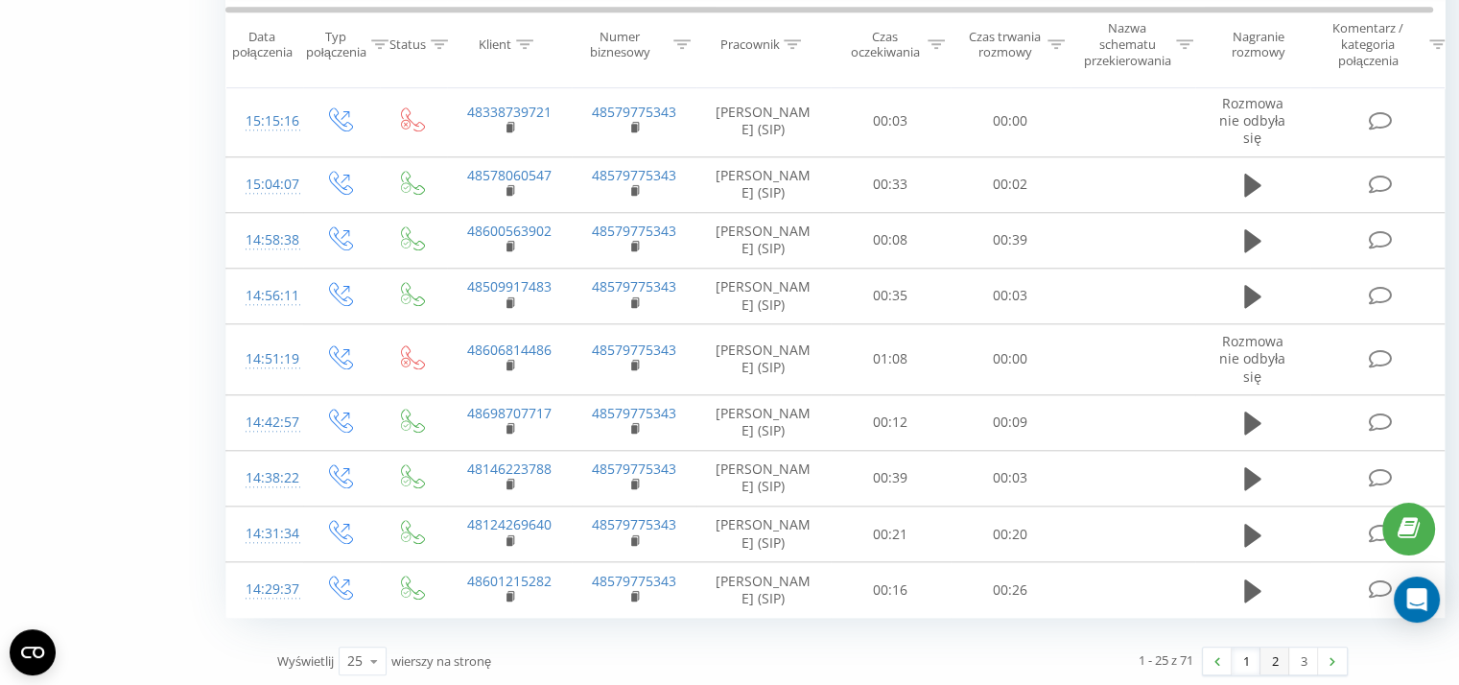
click at [1280, 648] on link "2" at bounding box center [1275, 661] width 29 height 27
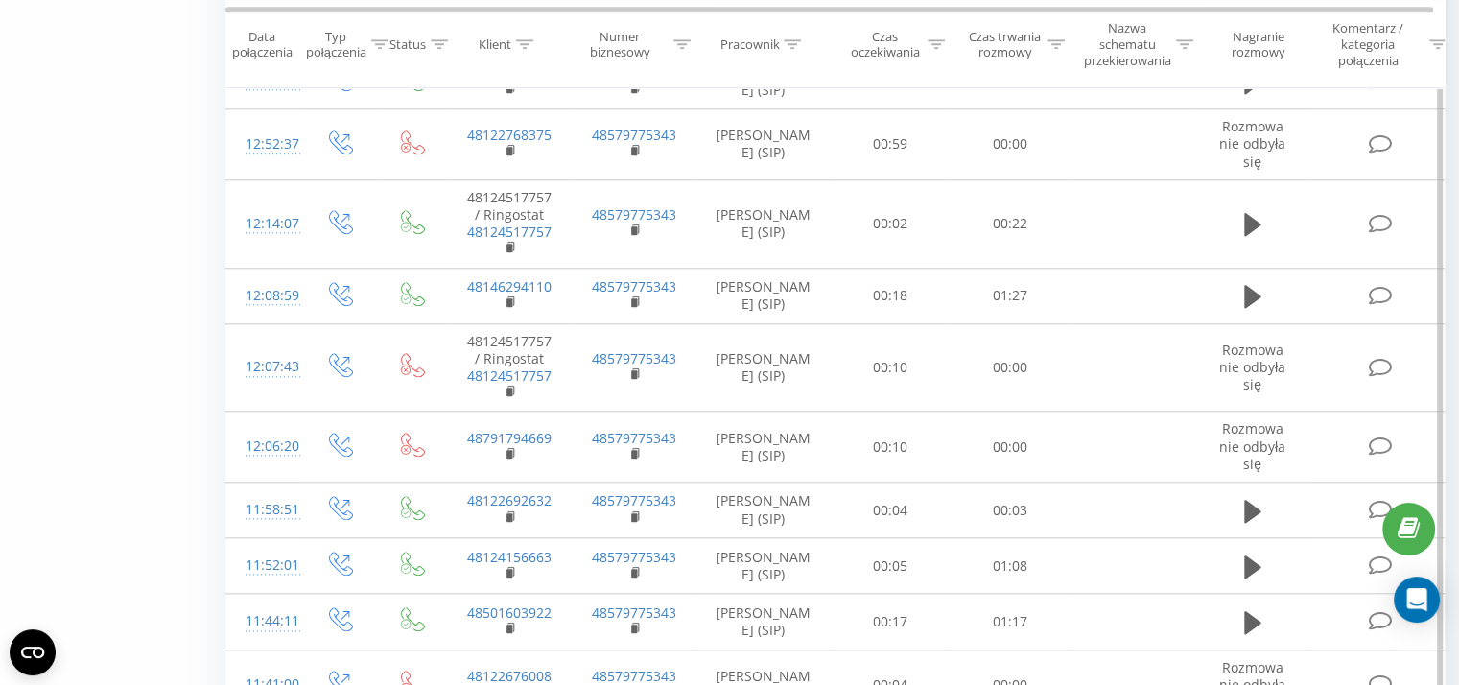
scroll to position [2033, 0]
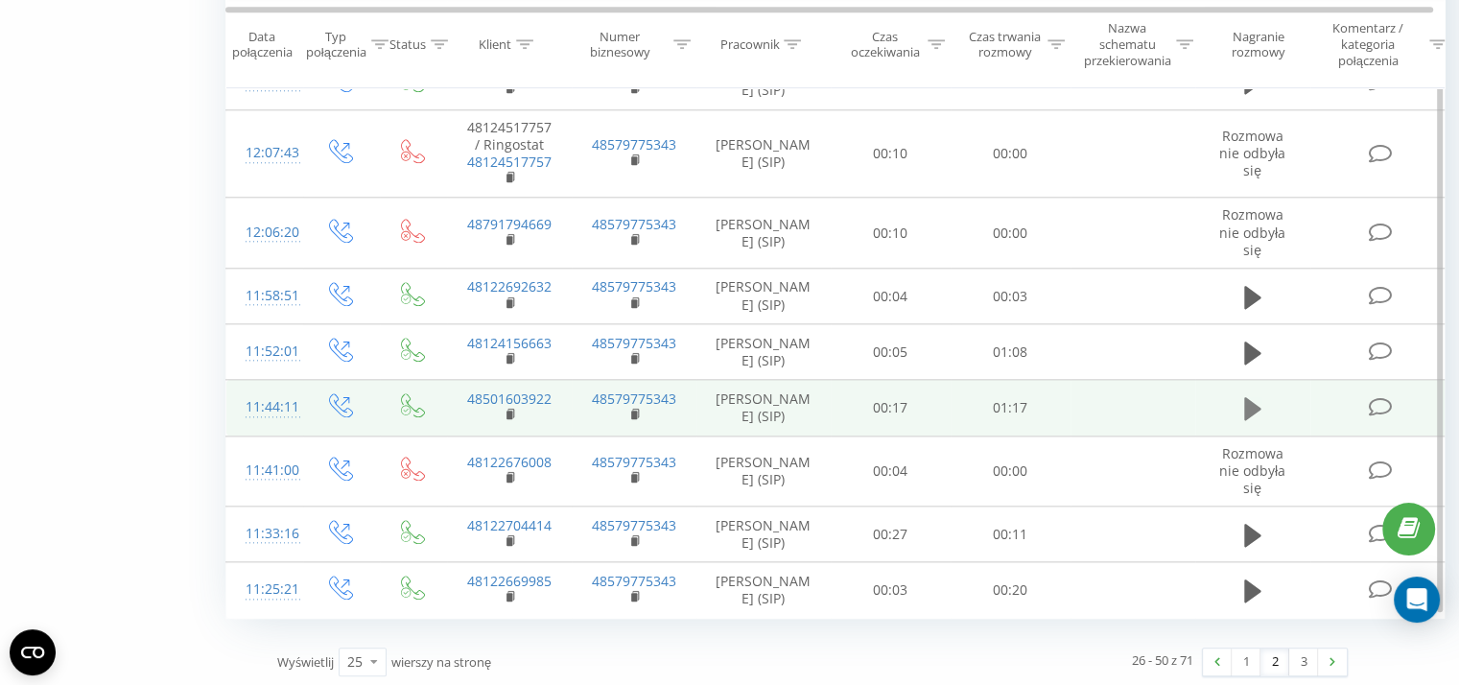
click at [1250, 407] on icon at bounding box center [1252, 408] width 17 height 23
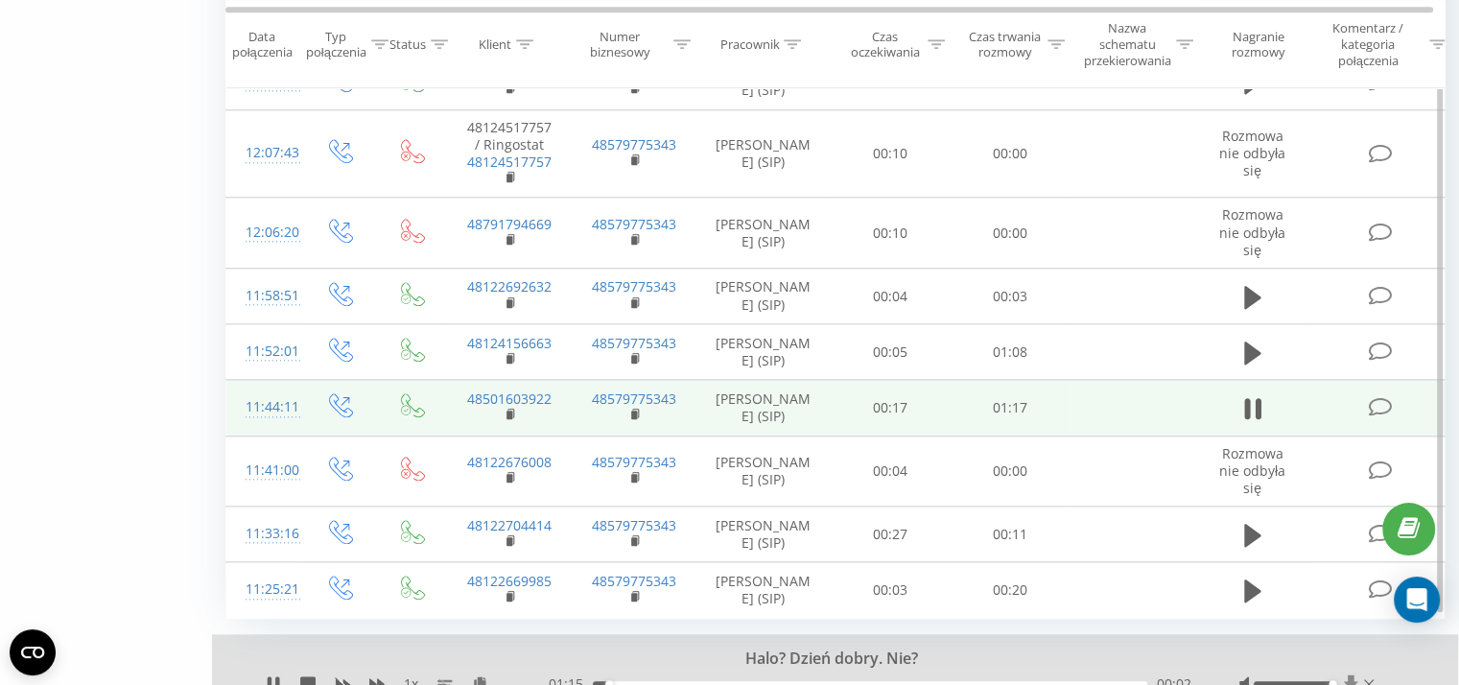
drag, startPoint x: 1298, startPoint y: 676, endPoint x: 1357, endPoint y: 682, distance: 58.8
click at [1357, 682] on div at bounding box center [1309, 684] width 139 height 19
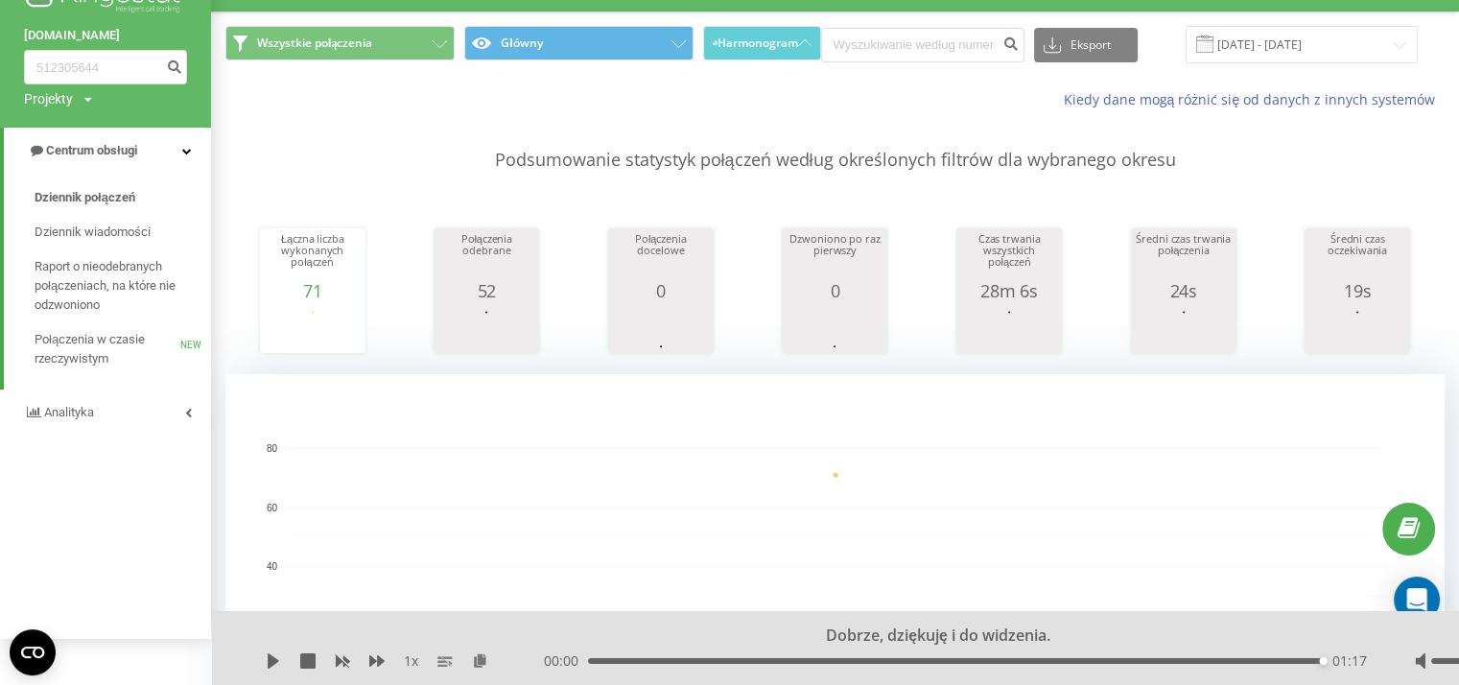
scroll to position [0, 0]
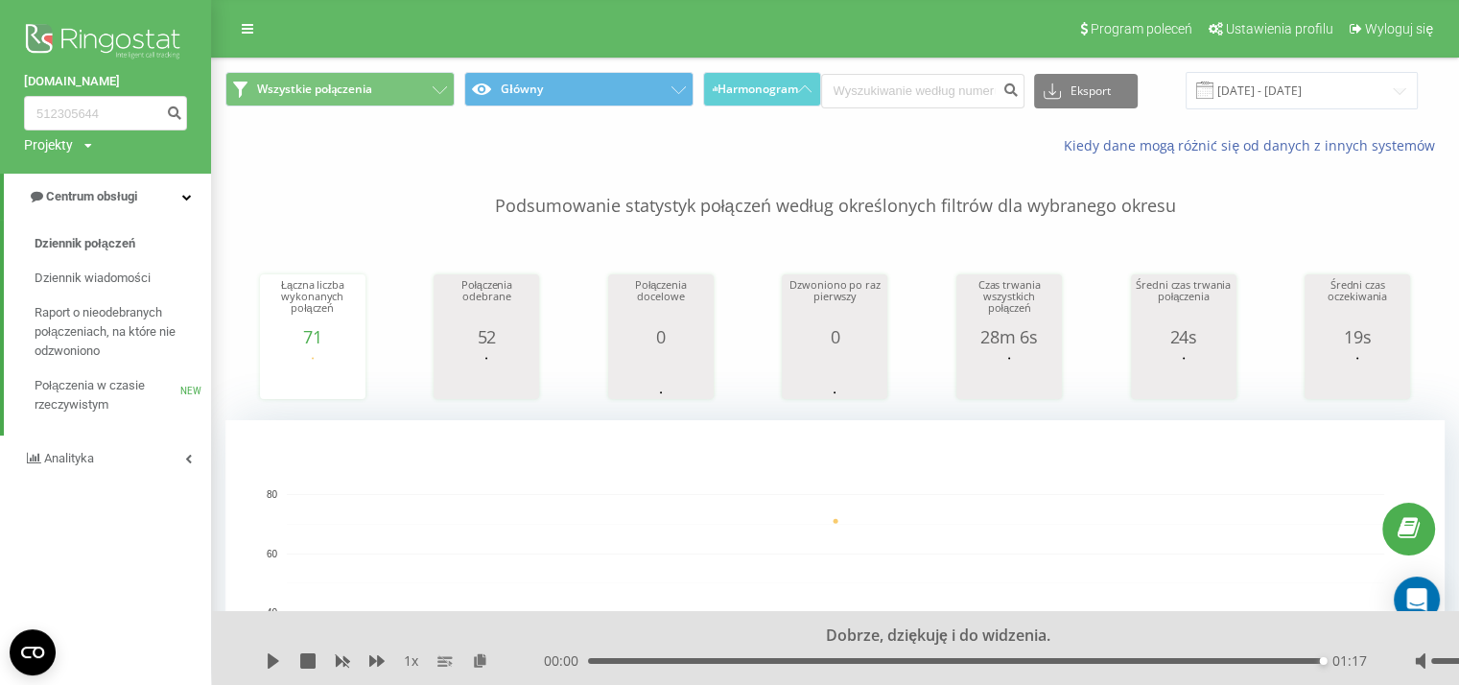
click at [267, 37] on div "Program poleceń Ustawienia profilu Wyloguj się" at bounding box center [729, 29] width 1459 height 58
click at [253, 31] on link at bounding box center [247, 28] width 35 height 27
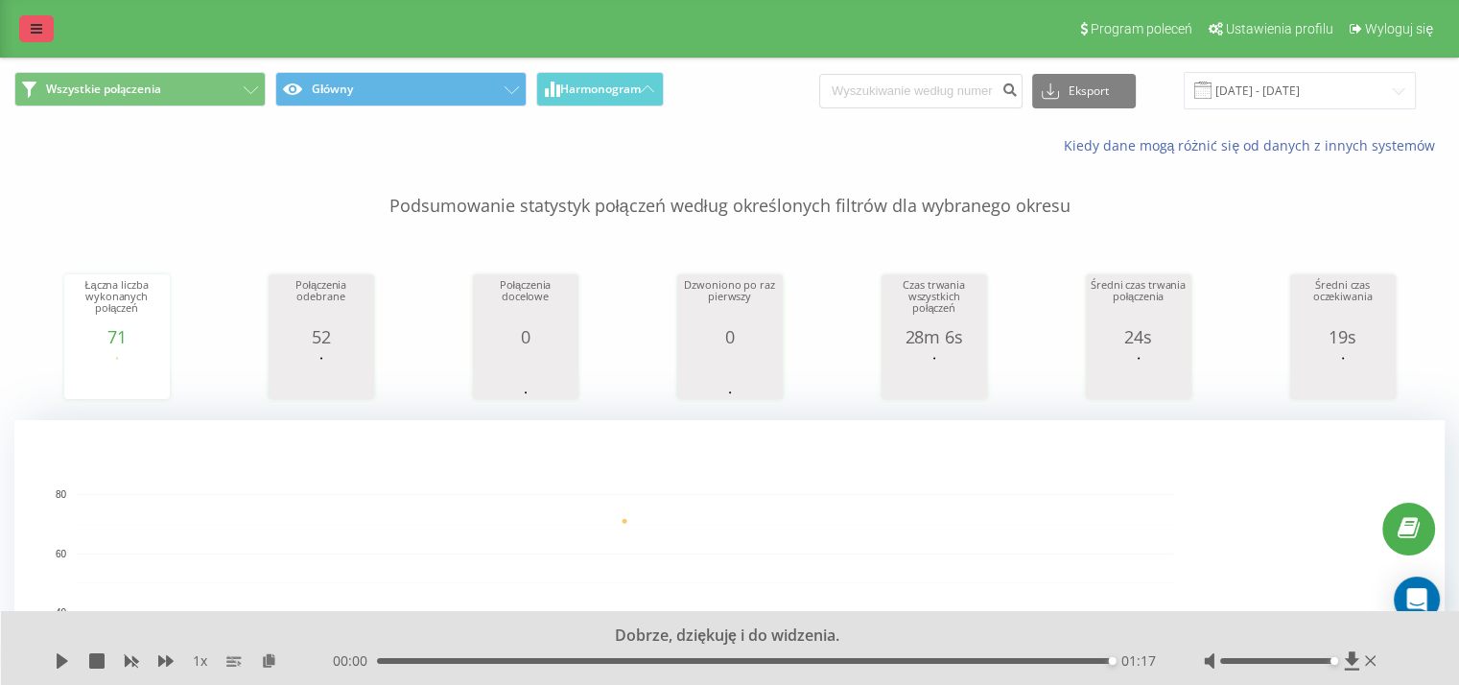
click at [37, 25] on icon at bounding box center [37, 28] width 12 height 13
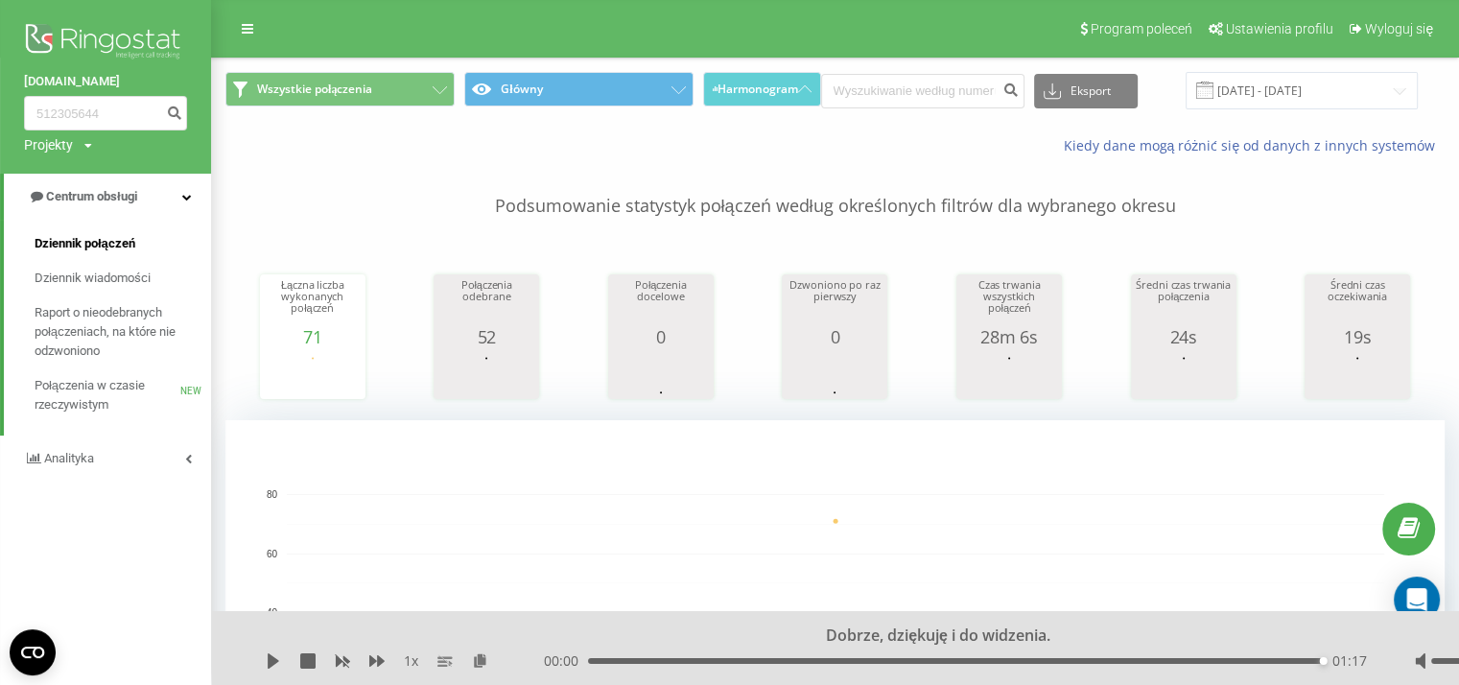
click at [77, 234] on span "Dziennik połączeń" at bounding box center [85, 243] width 101 height 19
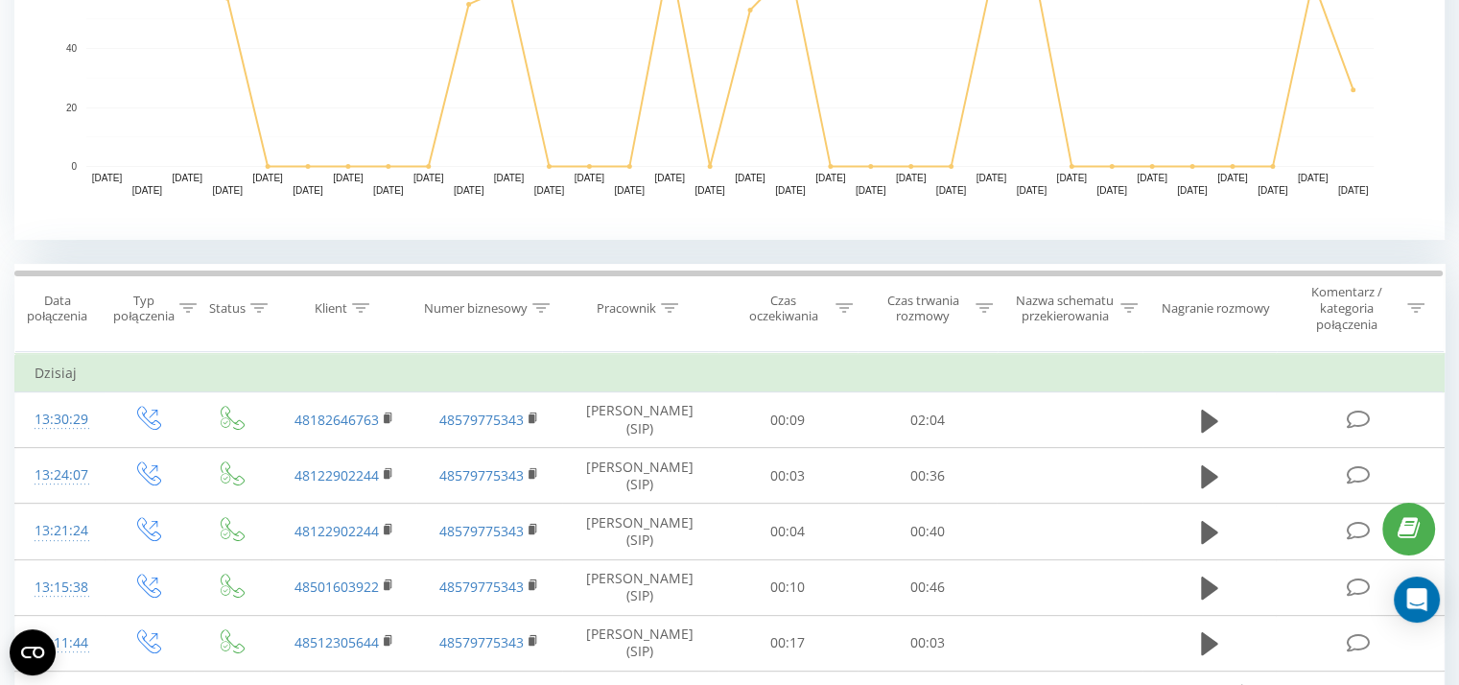
scroll to position [668, 0]
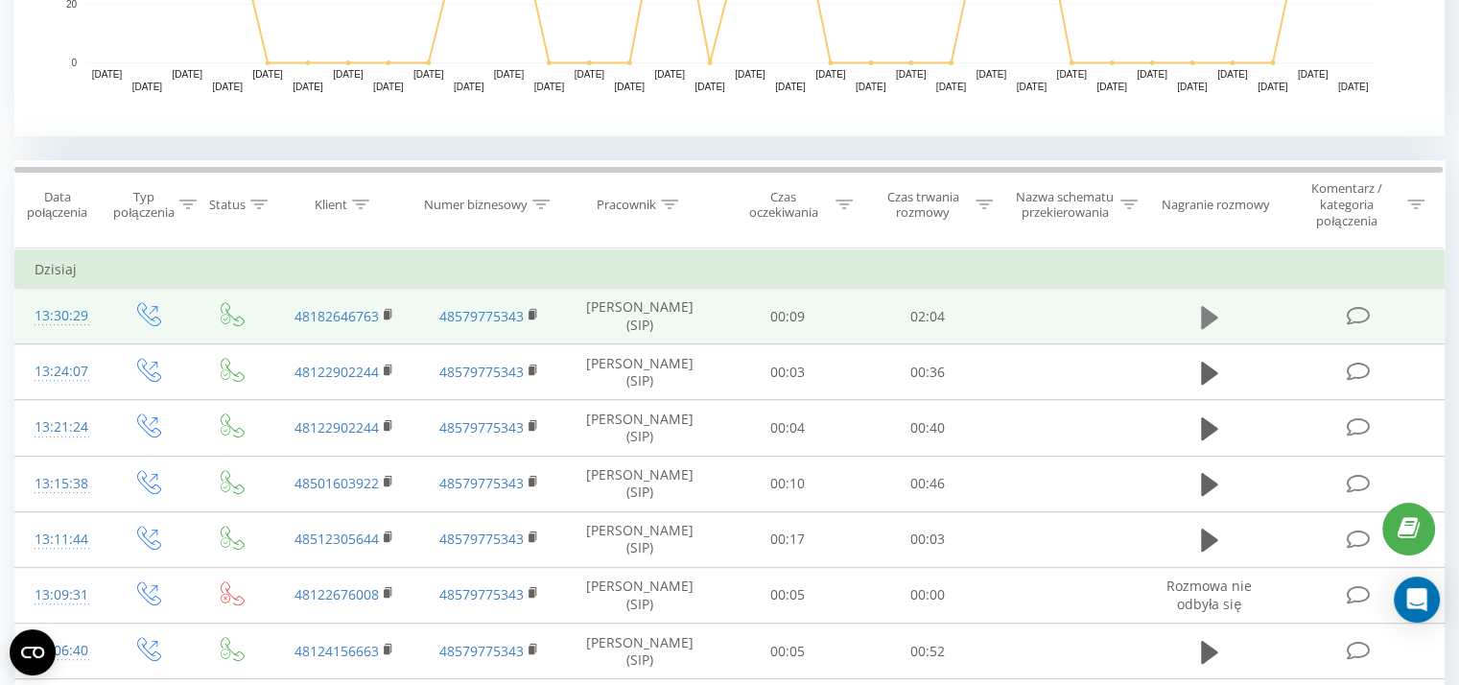
click at [1209, 309] on icon at bounding box center [1209, 316] width 17 height 23
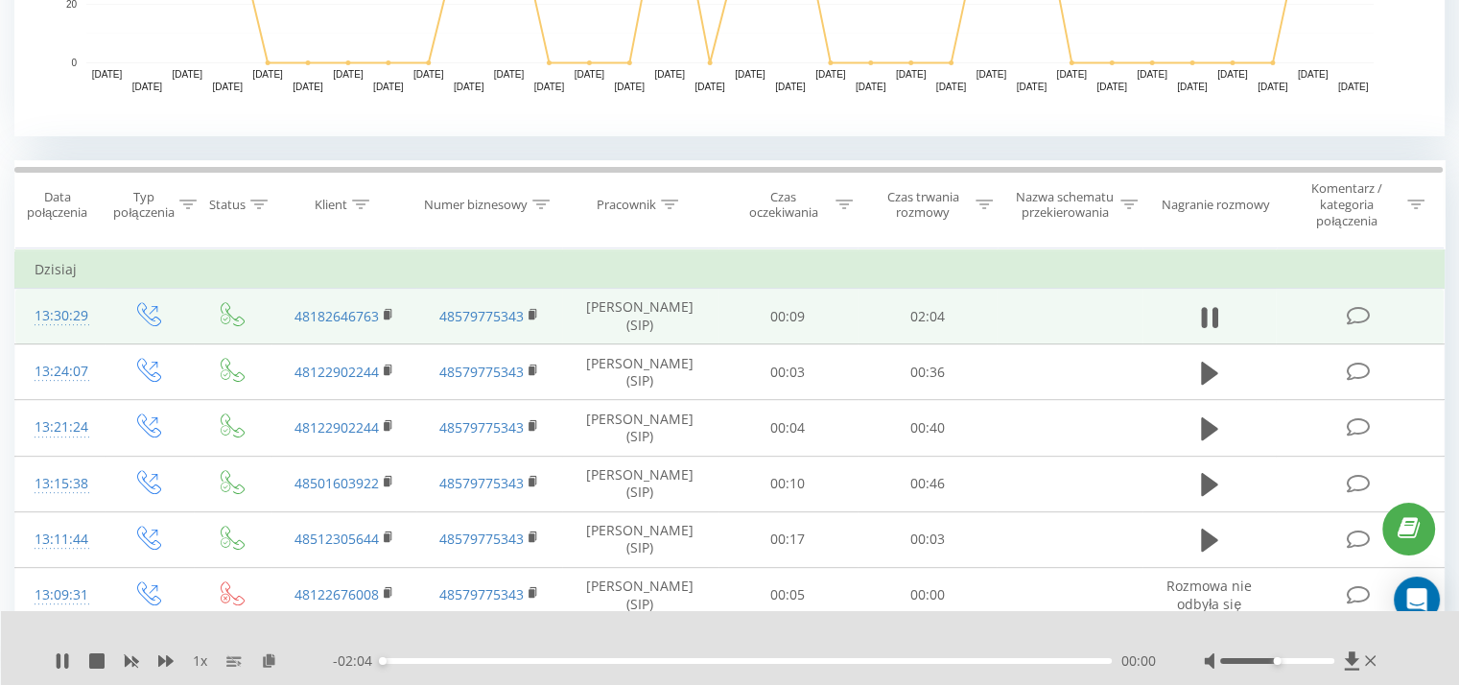
click at [1325, 661] on div at bounding box center [1292, 660] width 177 height 19
drag, startPoint x: 1326, startPoint y: 661, endPoint x: 1355, endPoint y: 670, distance: 30.1
click at [1354, 670] on div at bounding box center [1292, 660] width 177 height 19
click at [1194, 324] on td at bounding box center [1210, 317] width 134 height 56
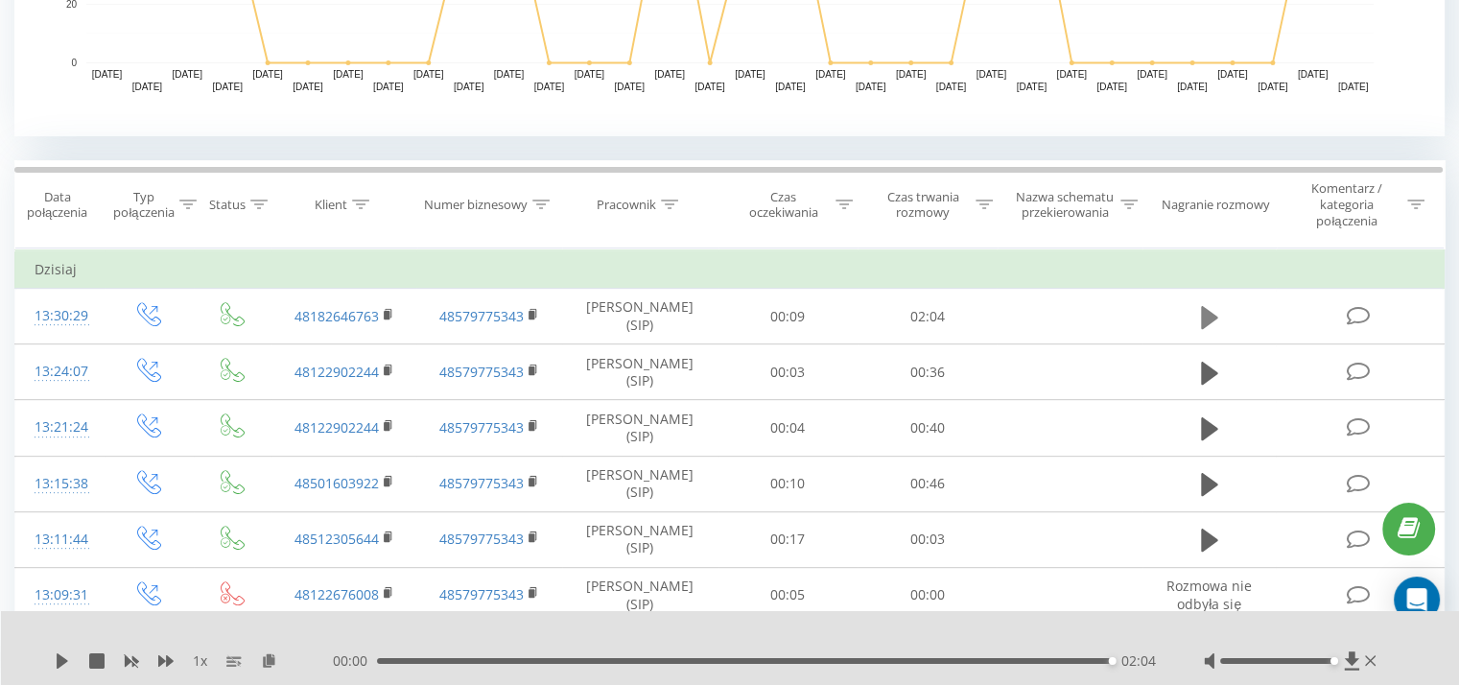
click at [1206, 324] on icon at bounding box center [1209, 317] width 17 height 27
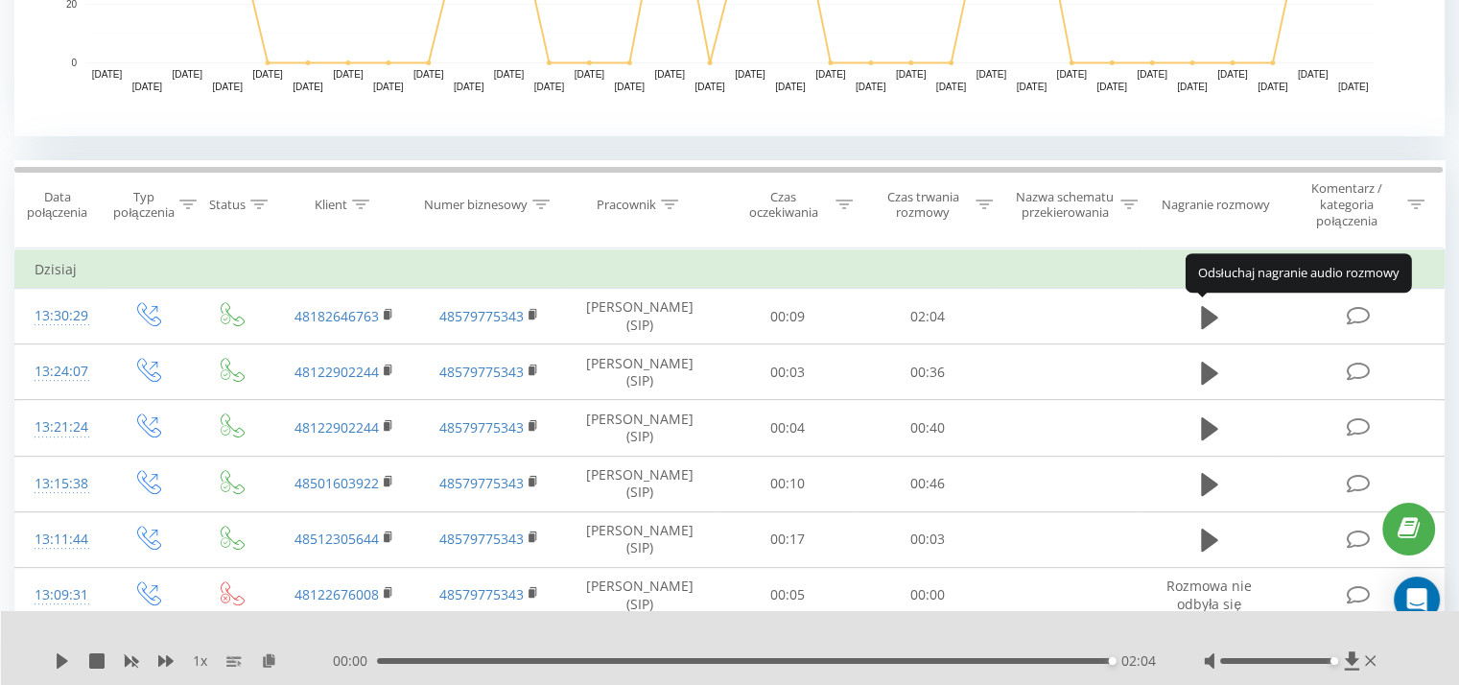
click at [1206, 324] on icon at bounding box center [1209, 316] width 17 height 23
click at [53, 671] on div "1 x 00:00 02:04 02:04" at bounding box center [730, 648] width 1459 height 74
click at [54, 660] on div "1 x 00:00 02:04 02:04" at bounding box center [730, 648] width 1459 height 74
click at [57, 660] on icon at bounding box center [62, 660] width 15 height 15
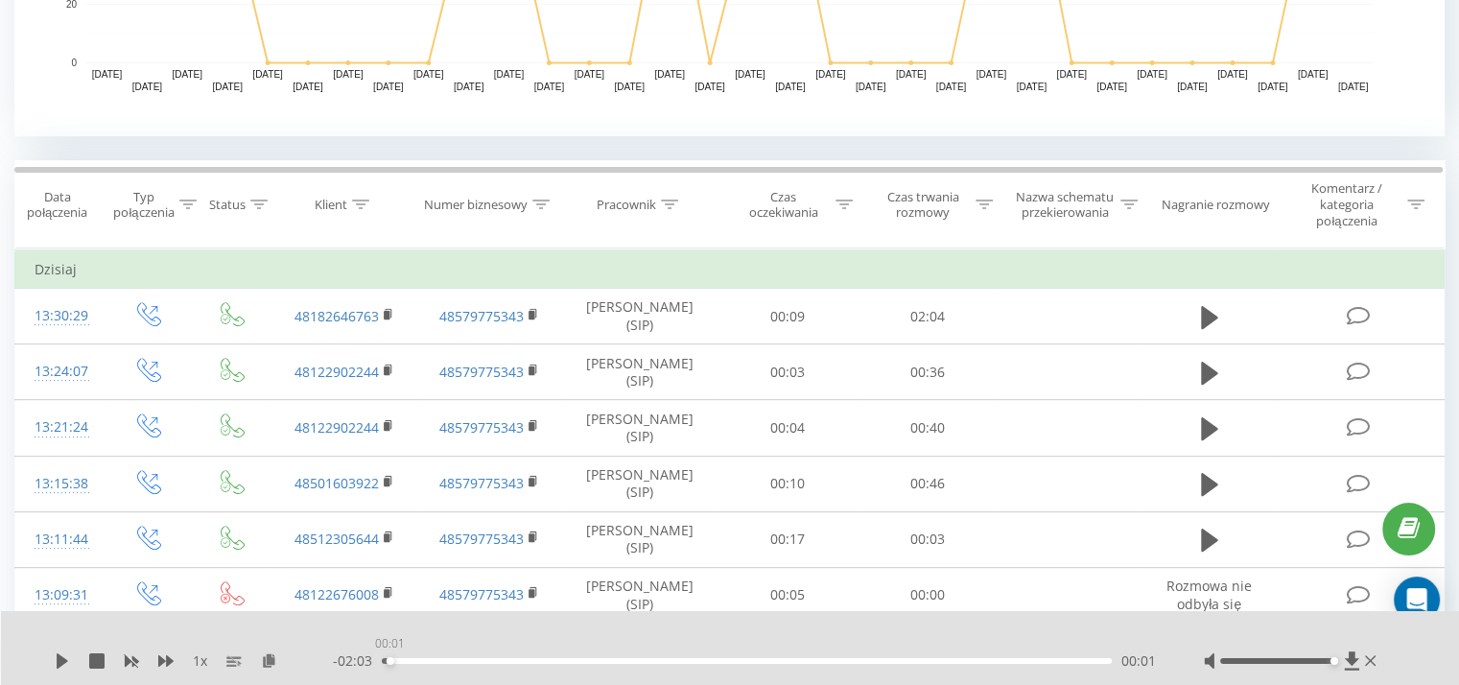
click at [389, 659] on div "00:01" at bounding box center [747, 661] width 730 height 6
click at [59, 659] on icon at bounding box center [63, 660] width 12 height 15
click at [440, 658] on div "00:10" at bounding box center [747, 661] width 730 height 6
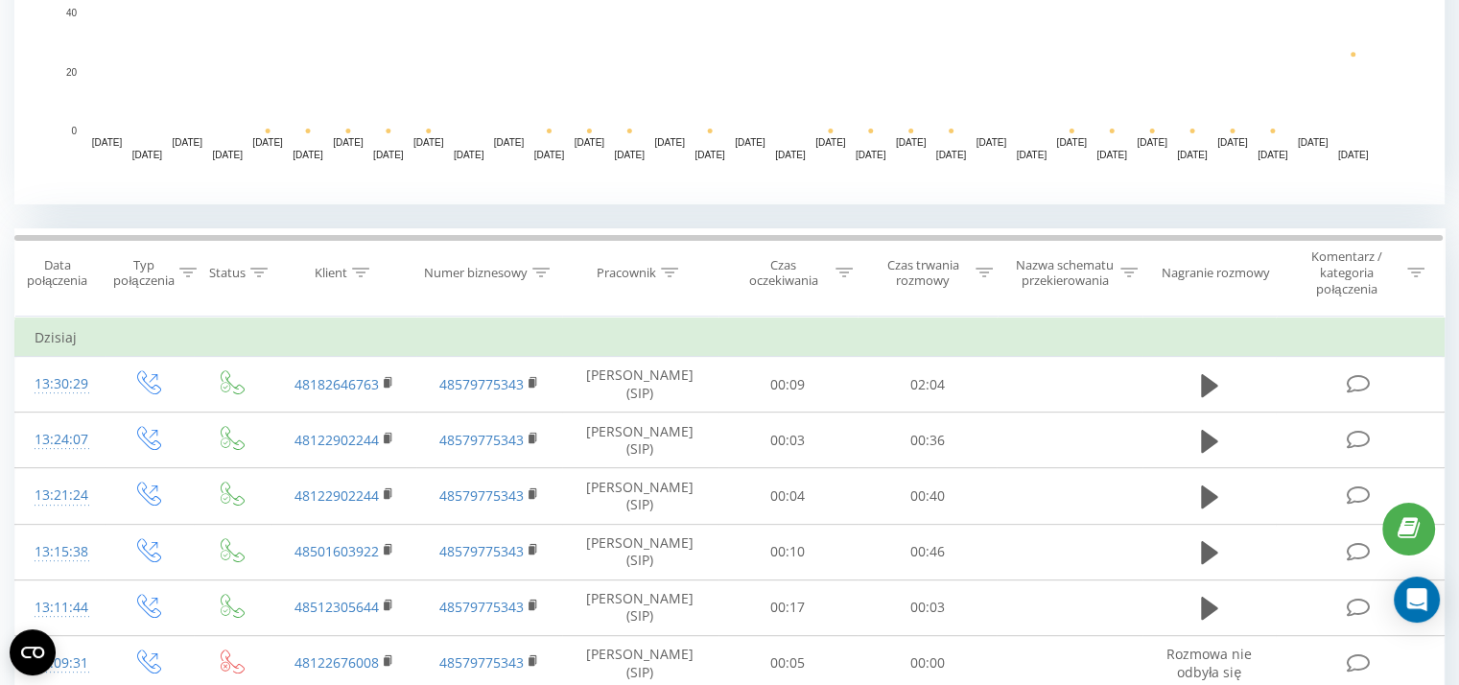
scroll to position [636, 0]
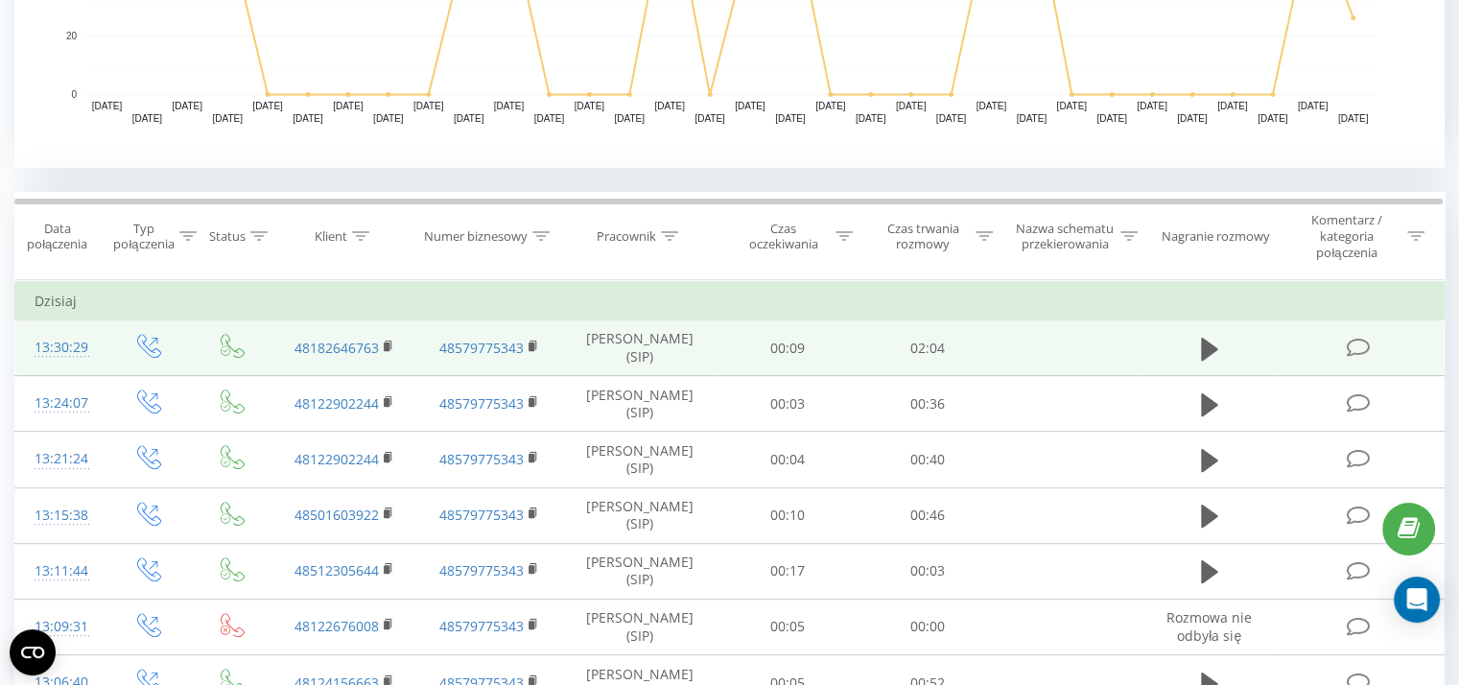
click at [1190, 342] on td at bounding box center [1210, 348] width 134 height 56
click at [1204, 347] on icon at bounding box center [1209, 348] width 17 height 23
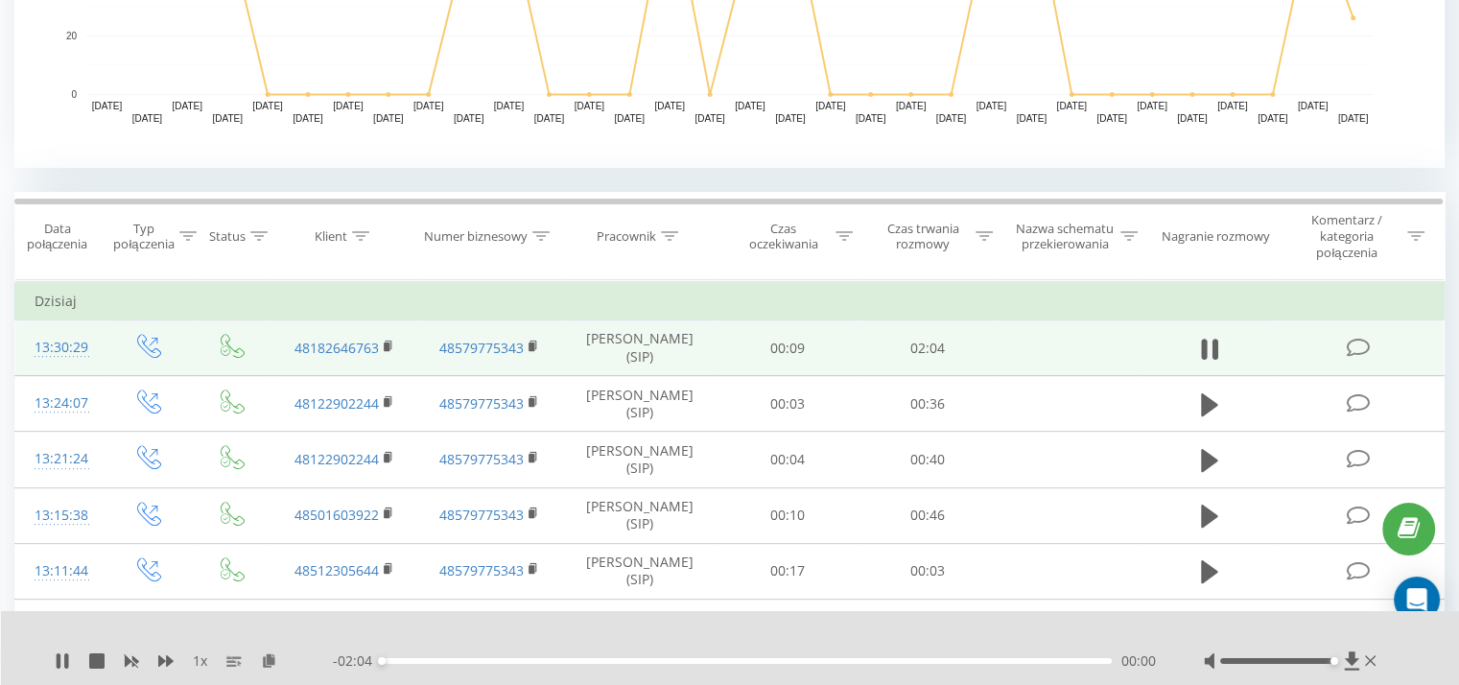
click at [1333, 659] on div at bounding box center [1277, 661] width 114 height 6
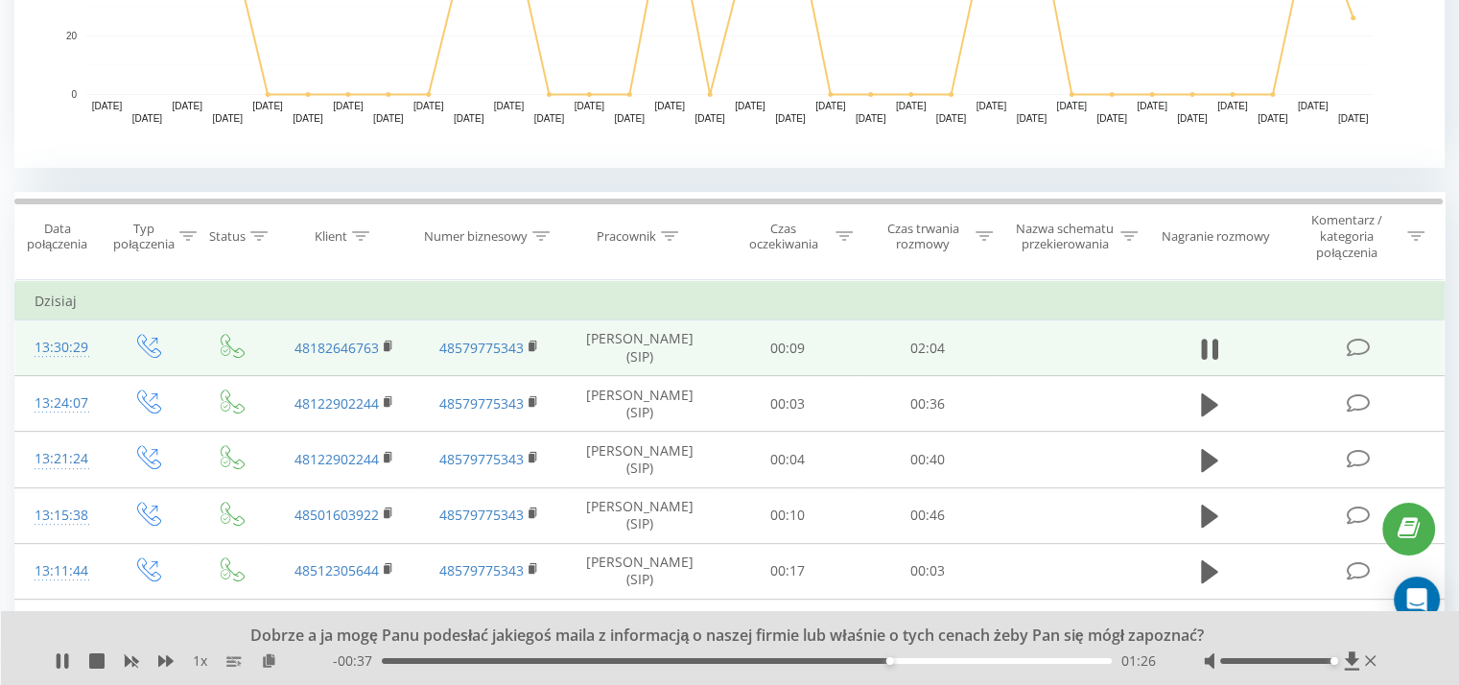
click at [490, 659] on div "01:26" at bounding box center [747, 661] width 730 height 6
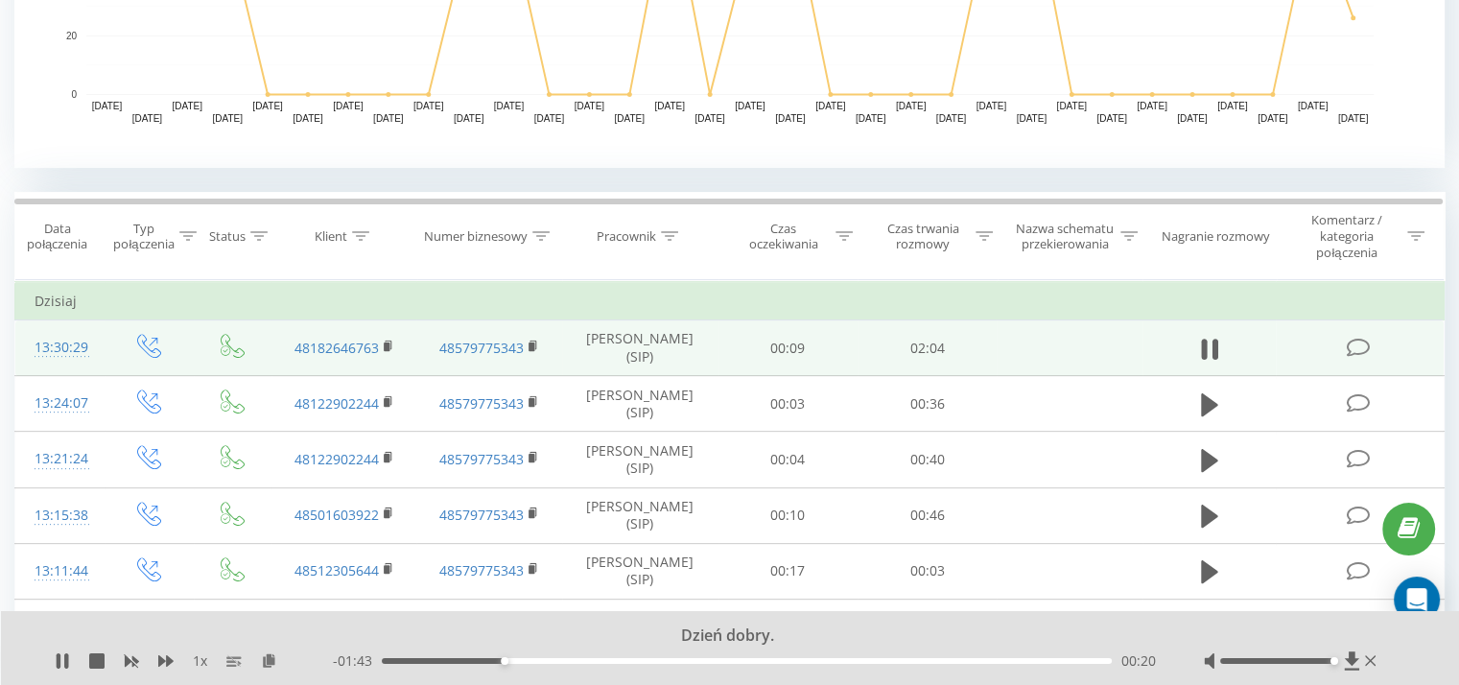
click at [599, 660] on div "00:20" at bounding box center [747, 661] width 730 height 6
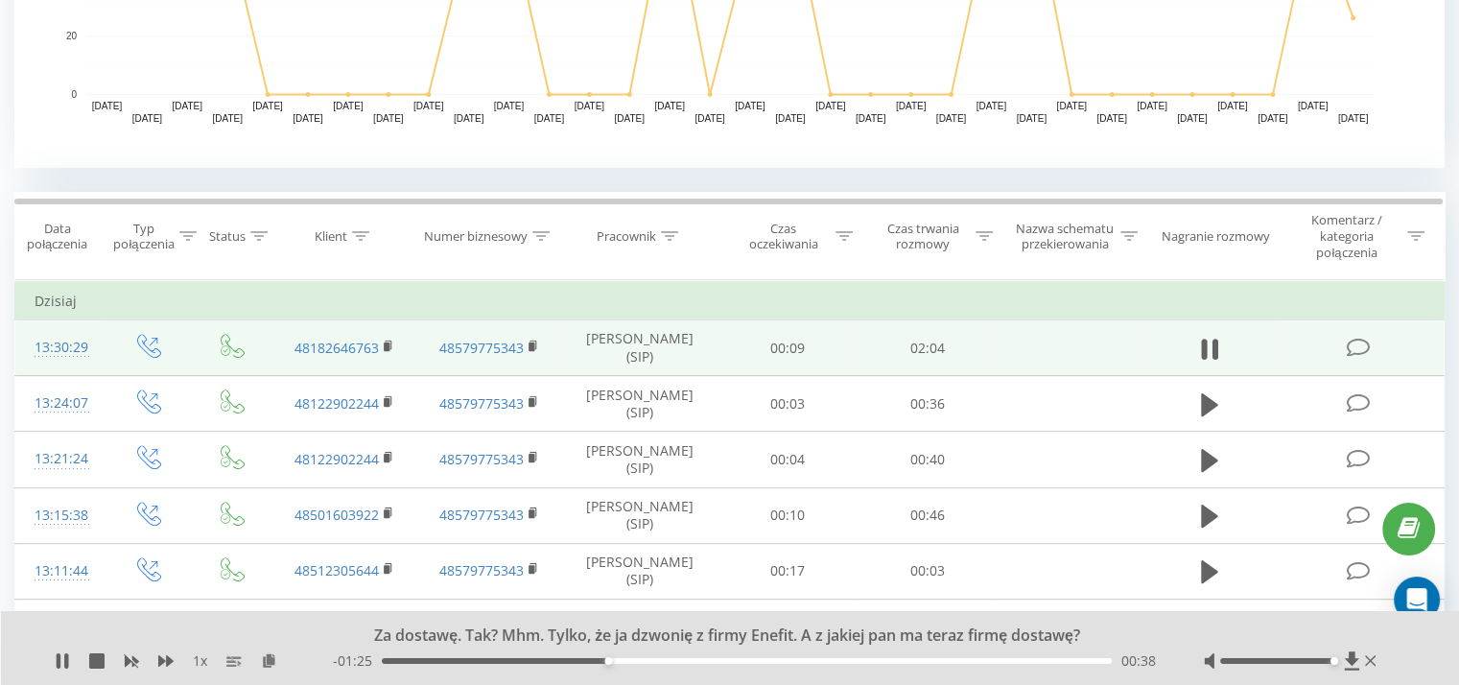
click at [549, 655] on div "- 01:25 00:38 00:38" at bounding box center [744, 660] width 823 height 19
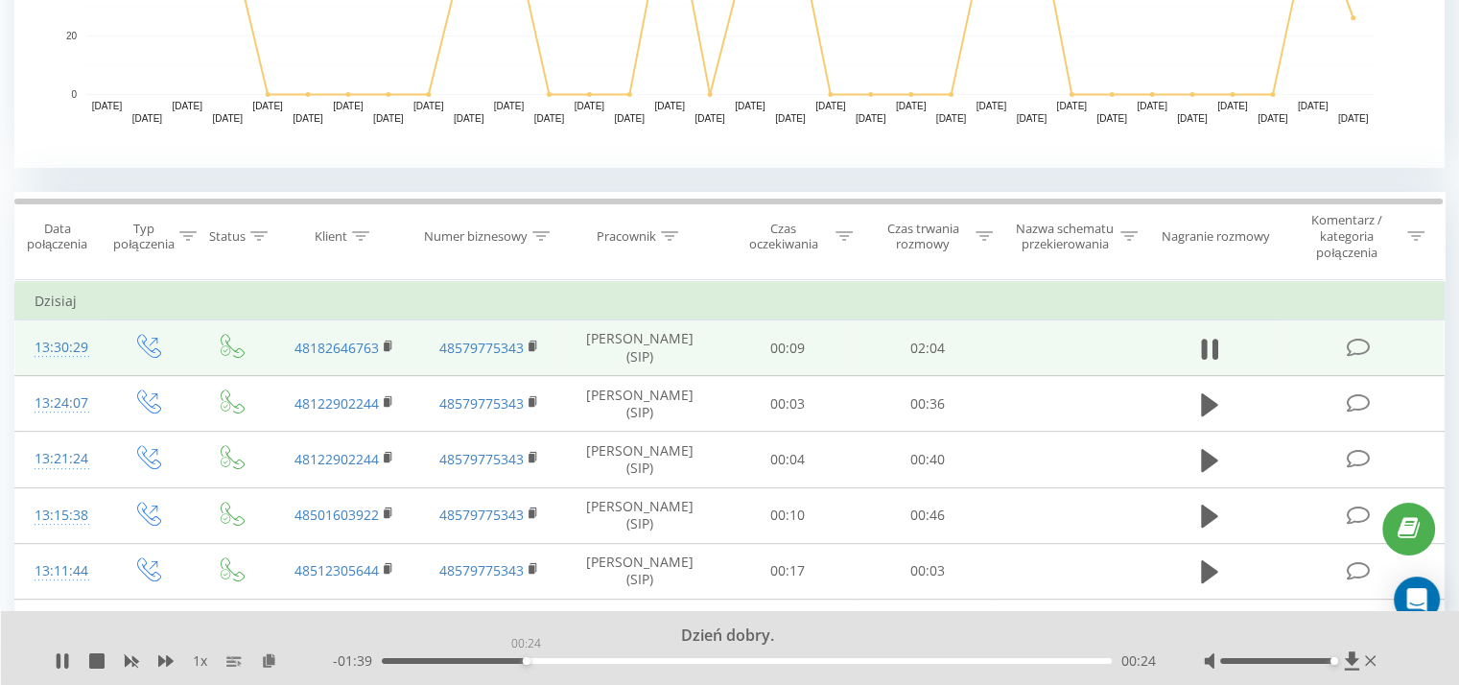
click at [526, 661] on div "00:24" at bounding box center [747, 661] width 730 height 6
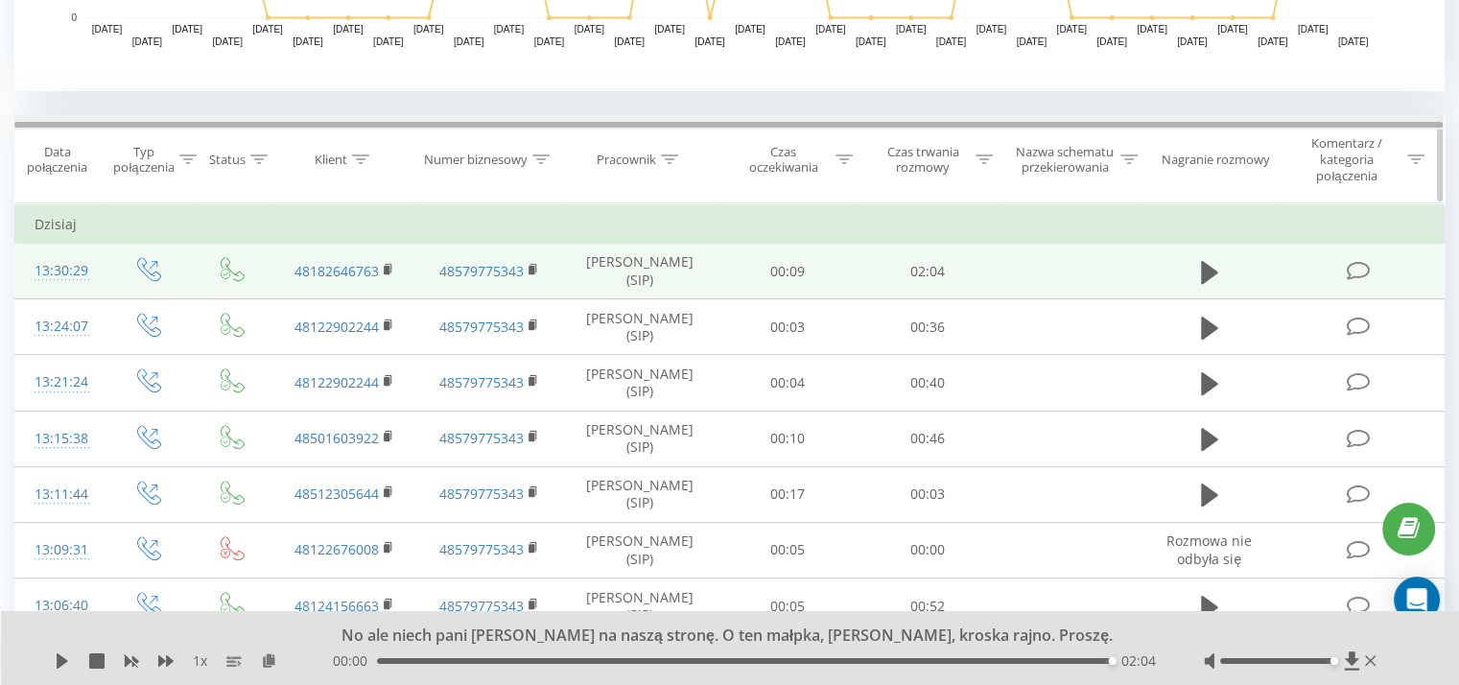
scroll to position [798, 0]
